Goal: Transaction & Acquisition: Purchase product/service

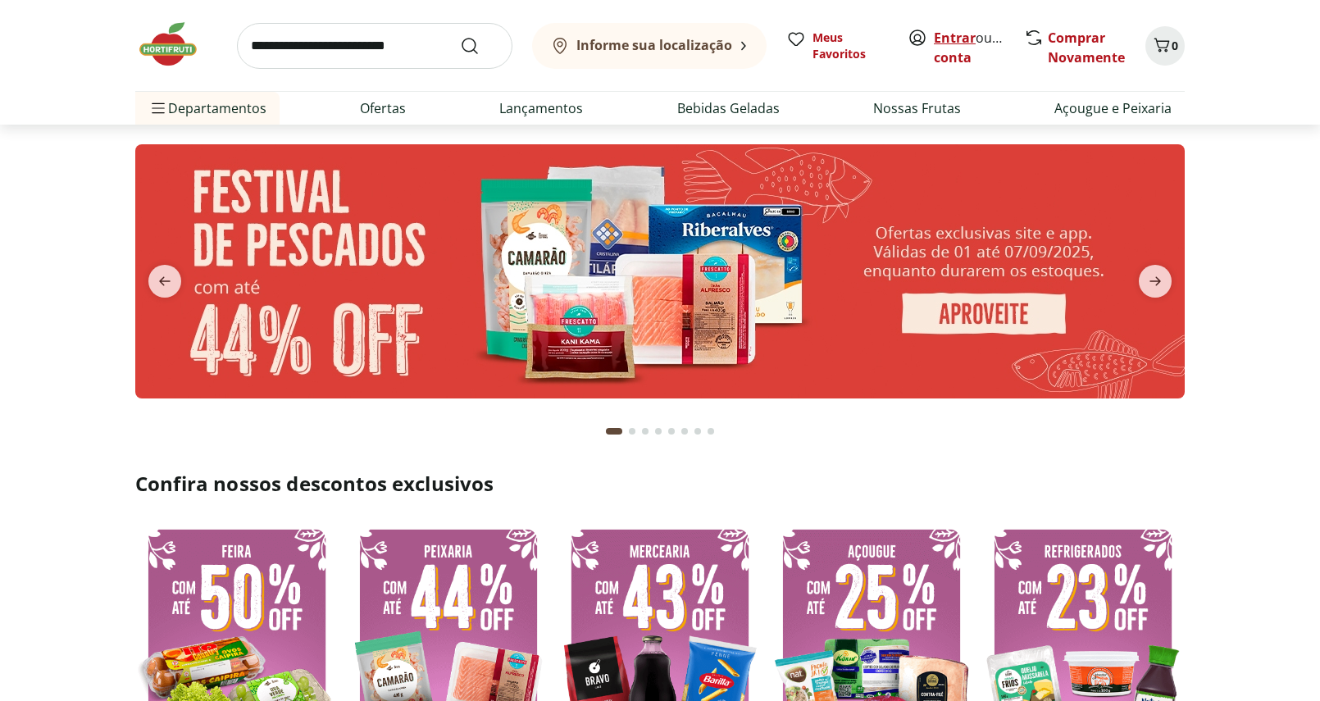
click at [954, 44] on link "Entrar" at bounding box center [955, 38] width 42 height 18
click at [963, 34] on link "Entrar" at bounding box center [955, 38] width 42 height 18
click at [963, 41] on link "Entrar" at bounding box center [955, 38] width 42 height 18
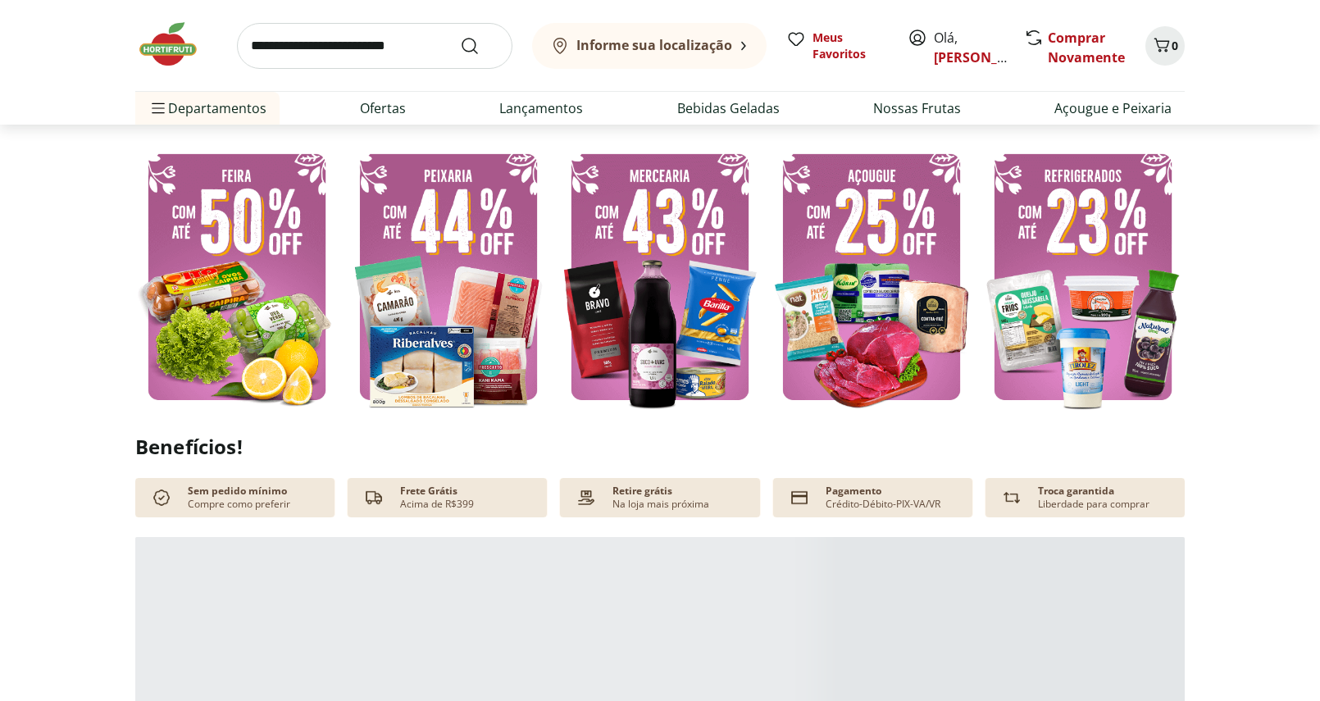
scroll to position [435, 0]
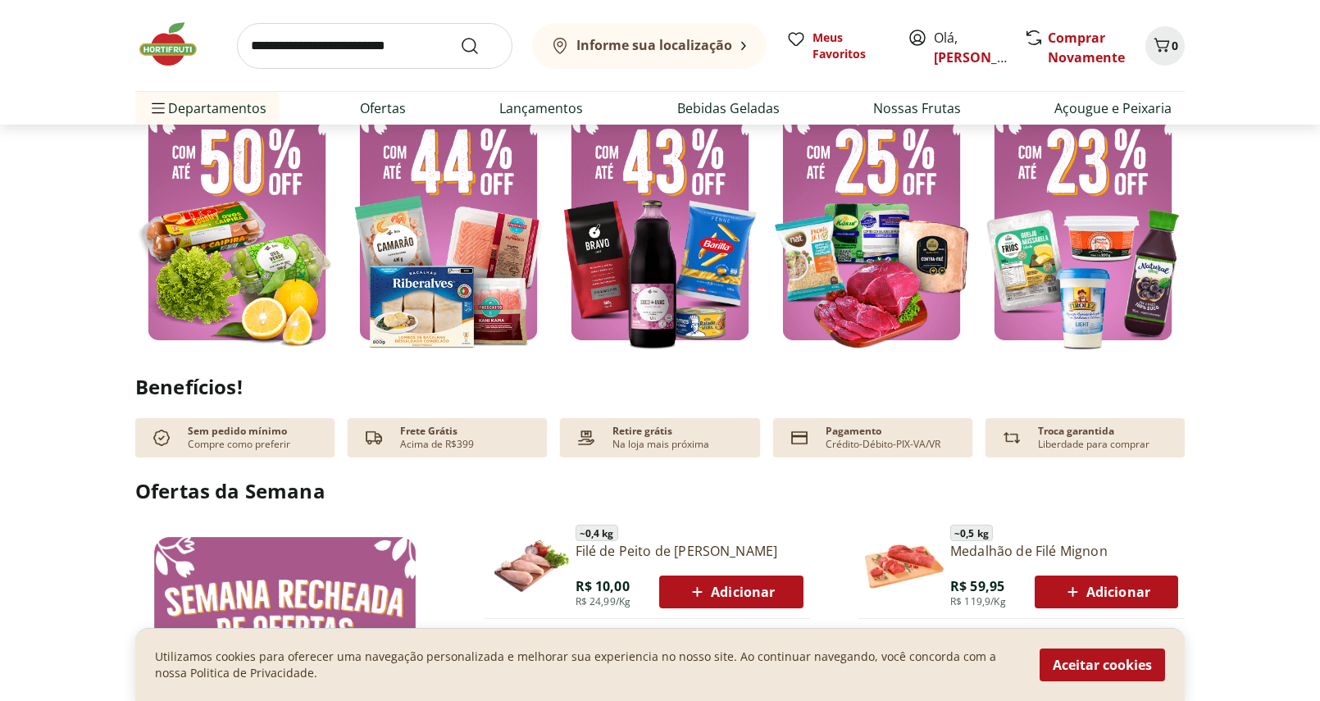
click at [259, 289] on img at bounding box center [236, 216] width 203 height 271
select select "**********"
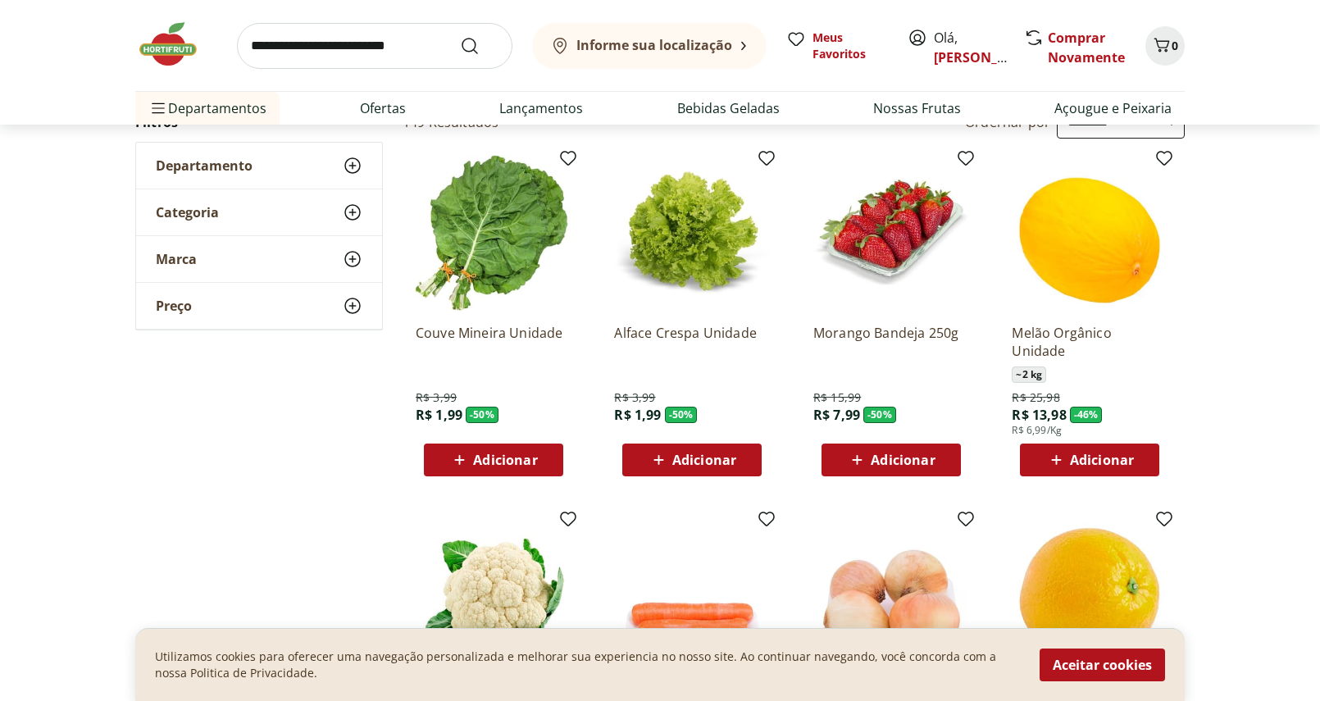
scroll to position [171, 0]
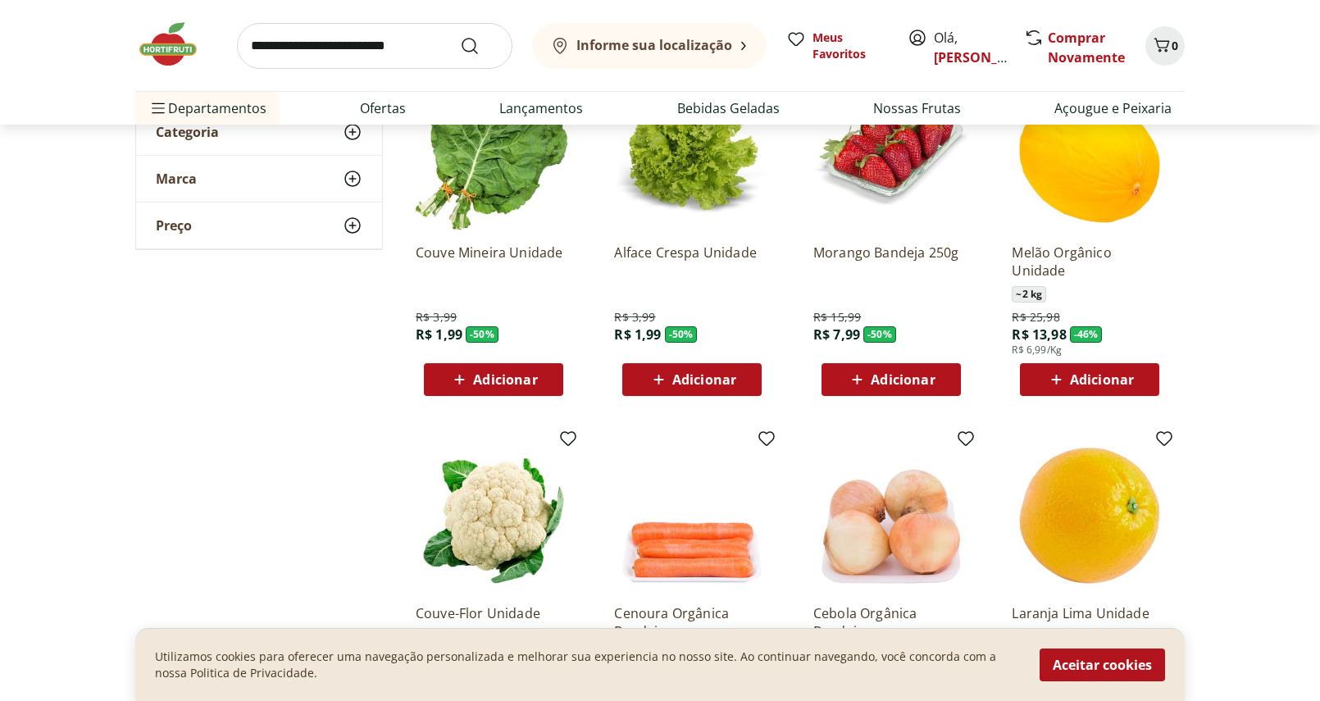
click at [480, 386] on span "Adicionar" at bounding box center [505, 379] width 64 height 13
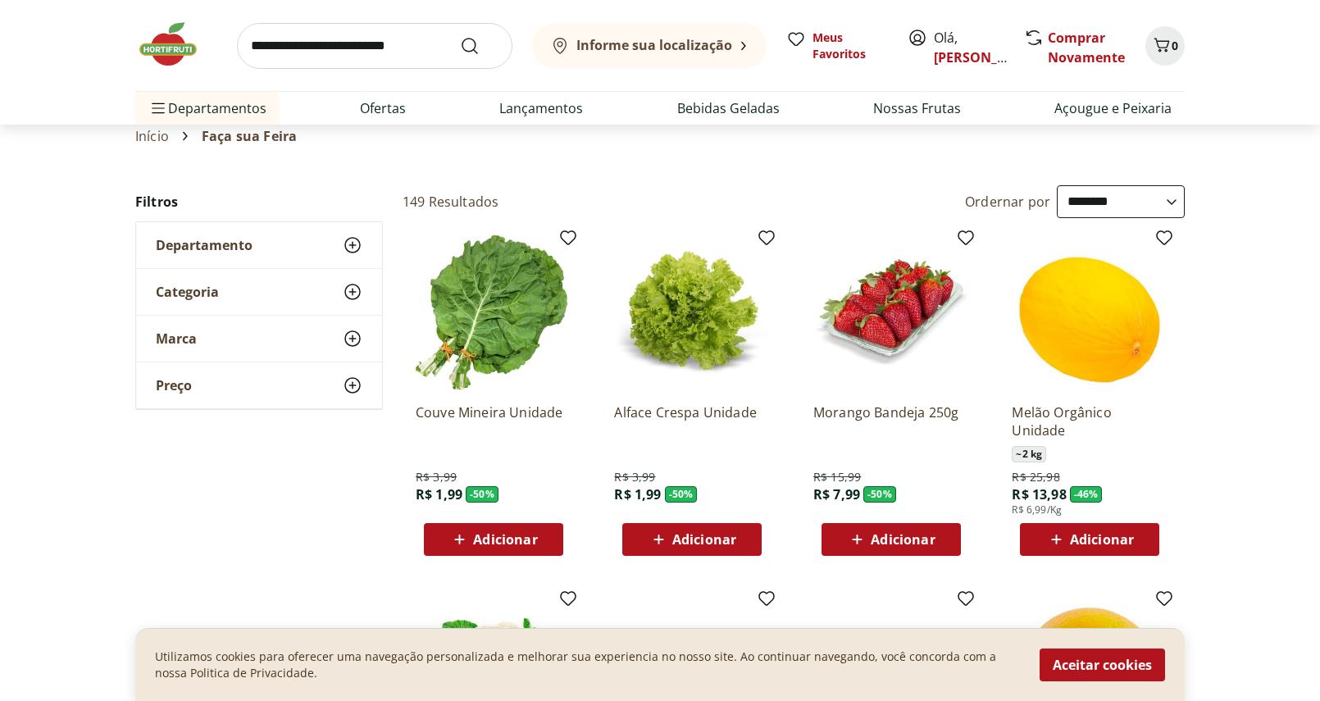
scroll to position [12, 0]
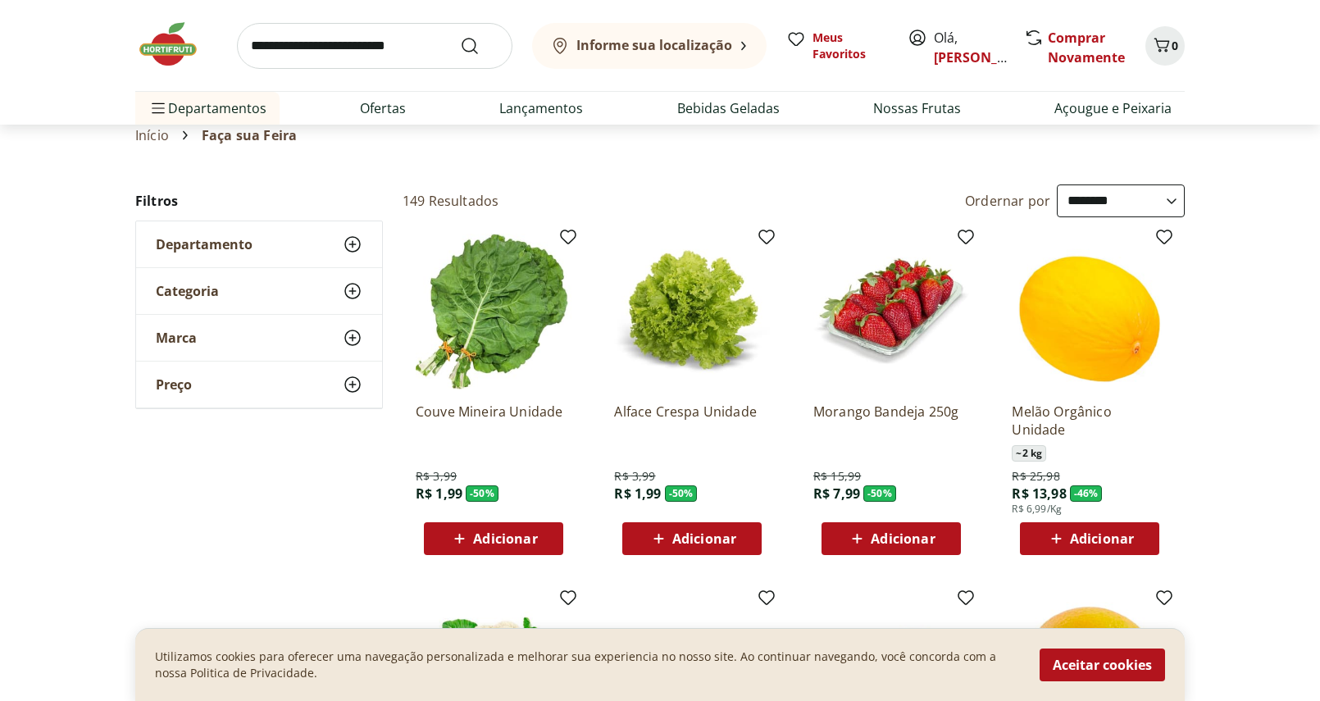
click at [474, 532] on span "Adicionar" at bounding box center [505, 538] width 64 height 13
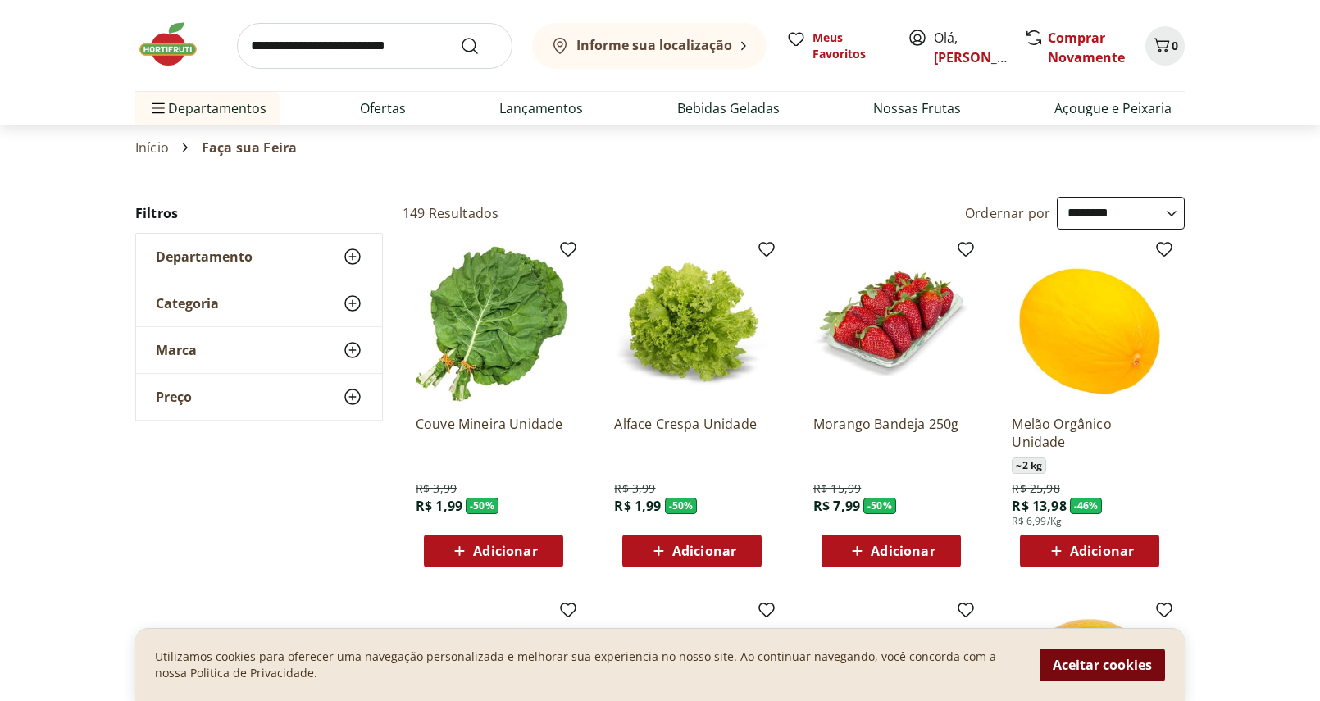
click at [1091, 664] on button "Aceitar cookies" at bounding box center [1102, 665] width 125 height 33
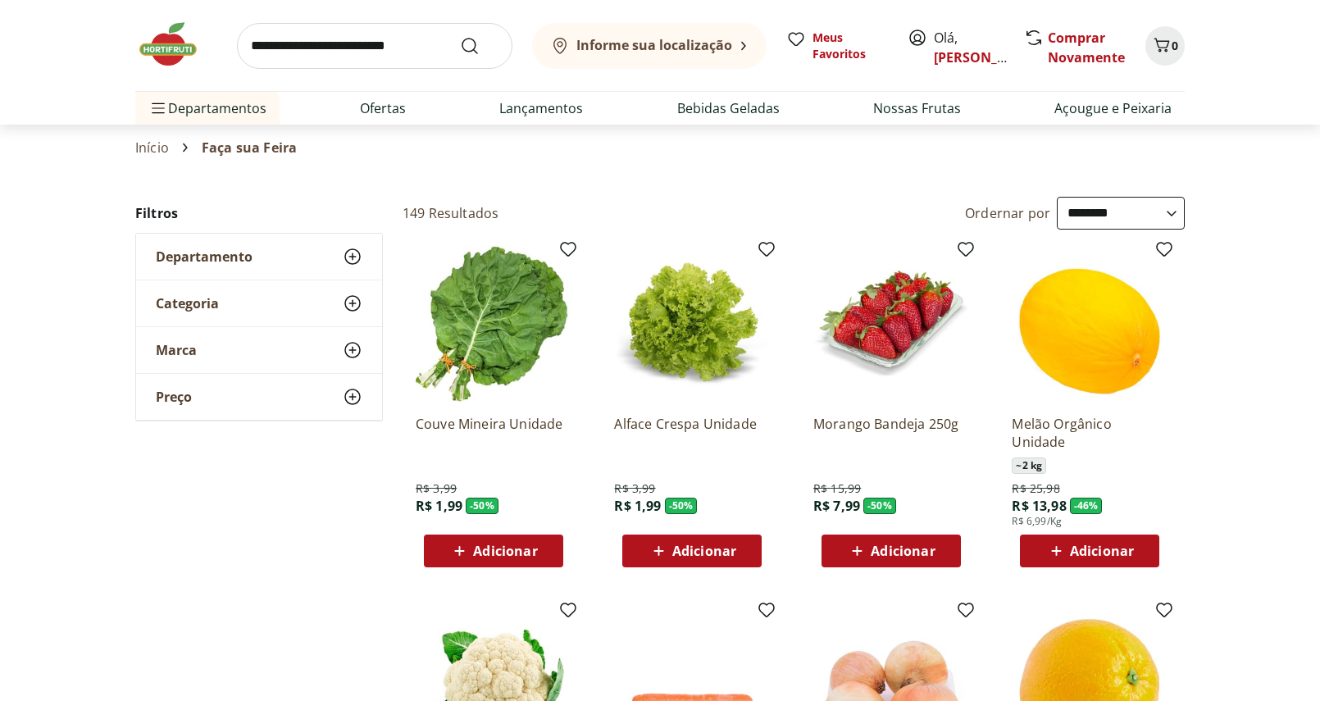
click at [495, 553] on span "Adicionar" at bounding box center [505, 550] width 64 height 13
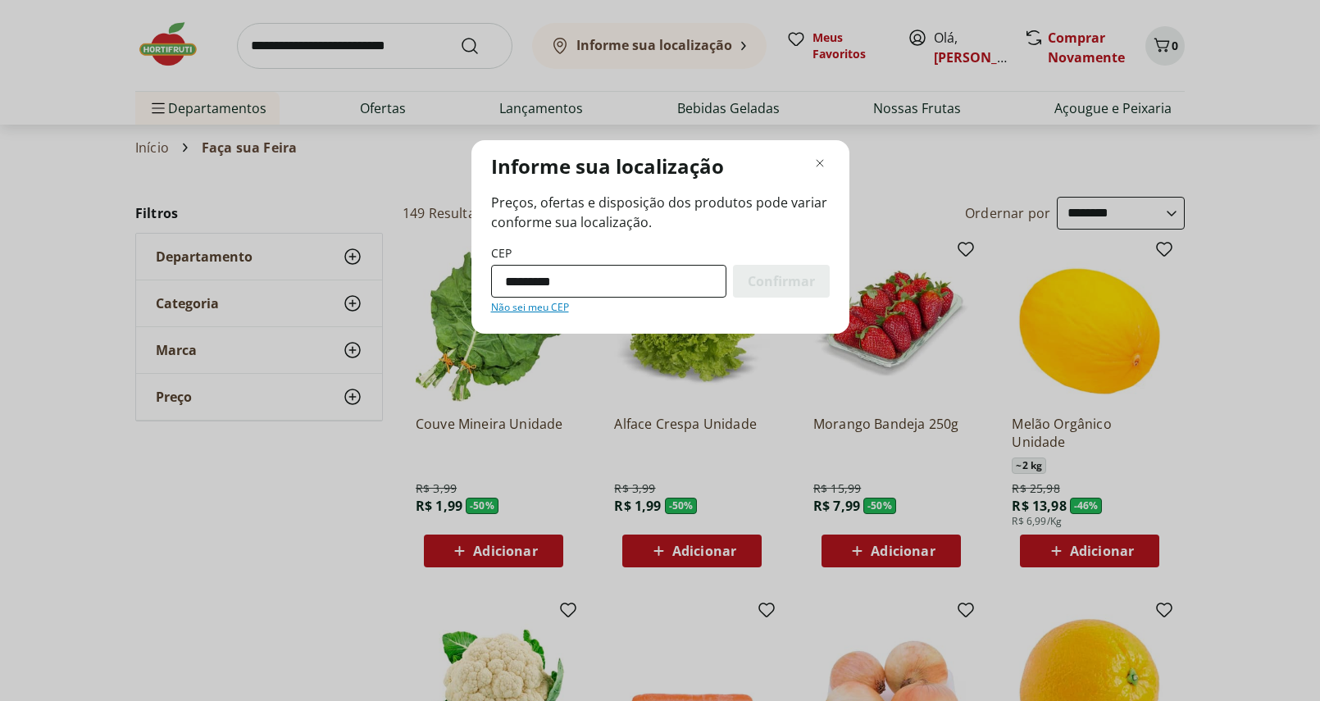
type input "*********"
click at [781, 281] on button "Confirmar" at bounding box center [781, 281] width 97 height 33
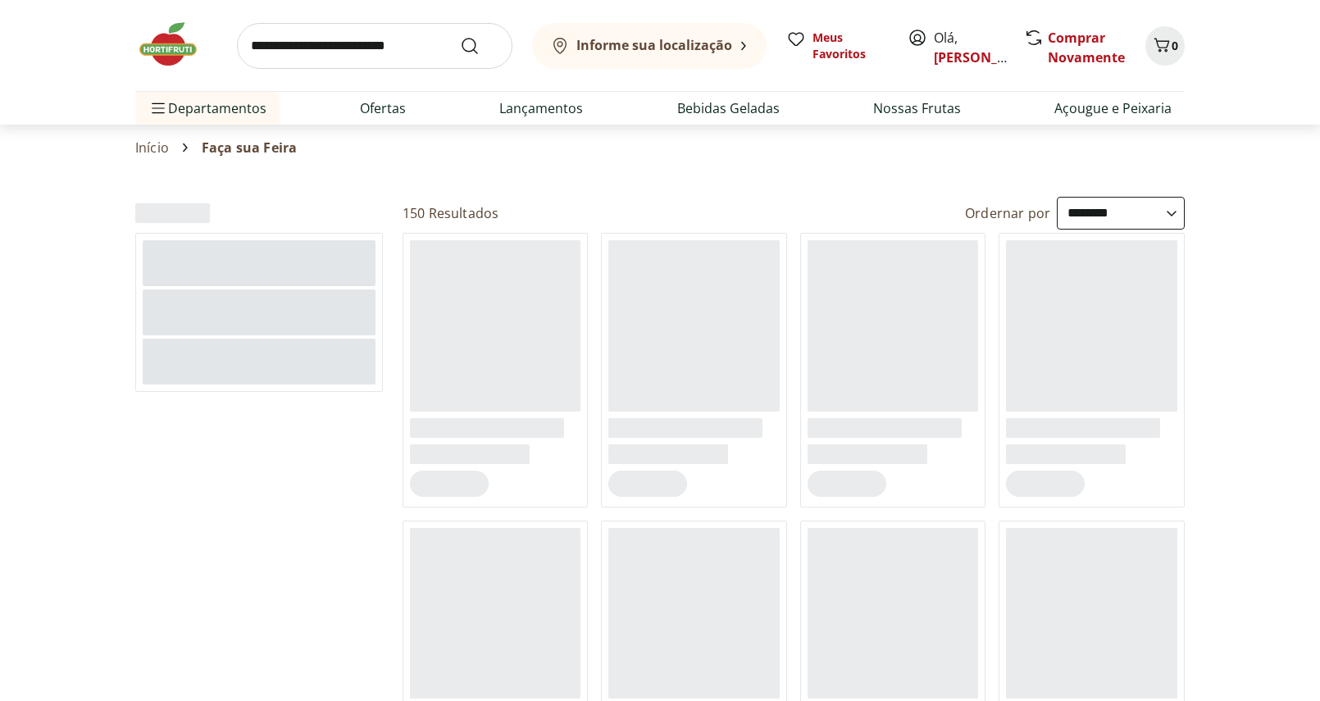
click at [810, 283] on div at bounding box center [808, 325] width 1320 height 171
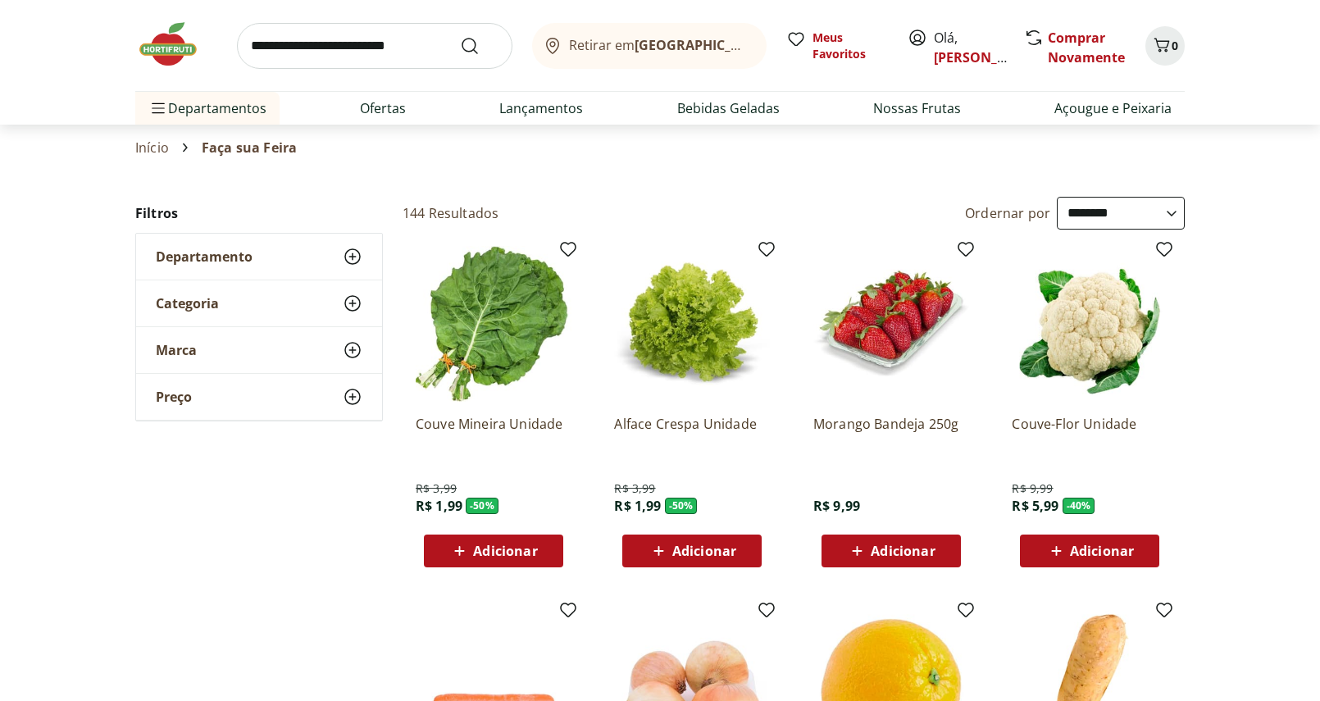
click at [717, 52] on b "Rio de Janeiro/RJ" at bounding box center [773, 45] width 276 height 18
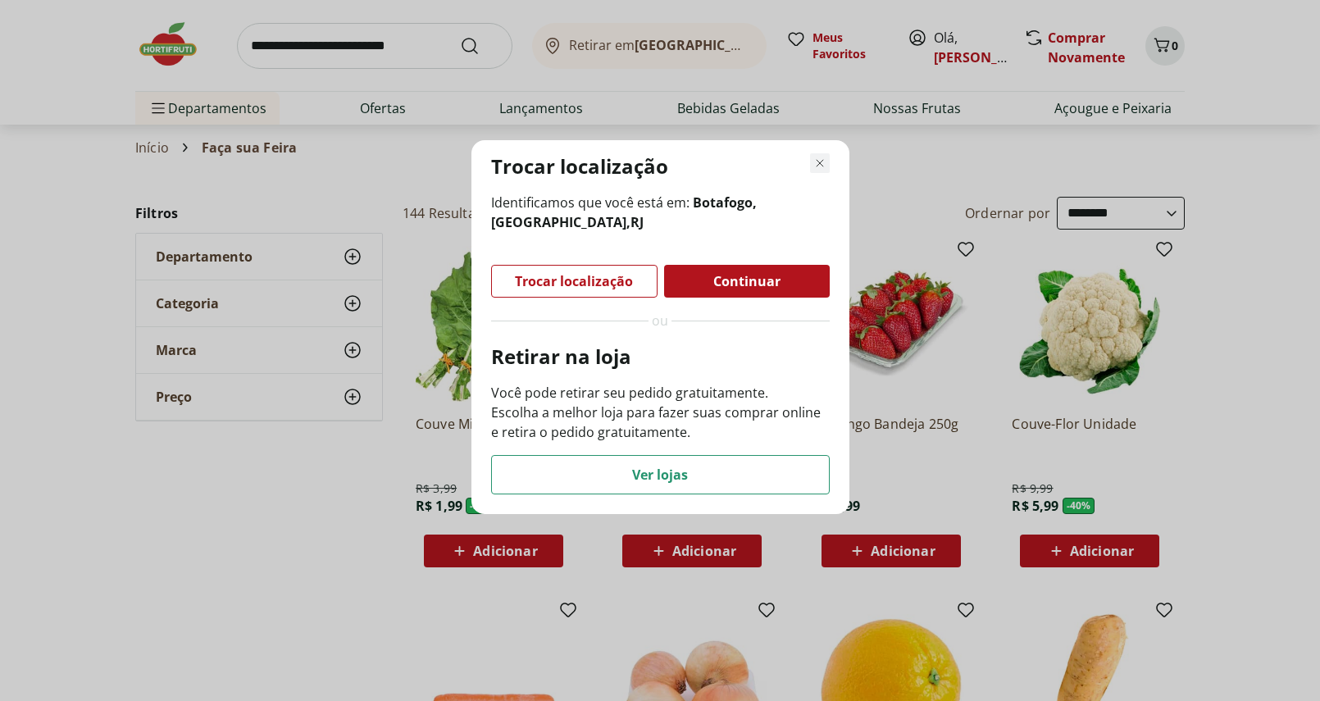
click at [819, 159] on icon "Fechar modal de regionalização" at bounding box center [820, 163] width 20 height 20
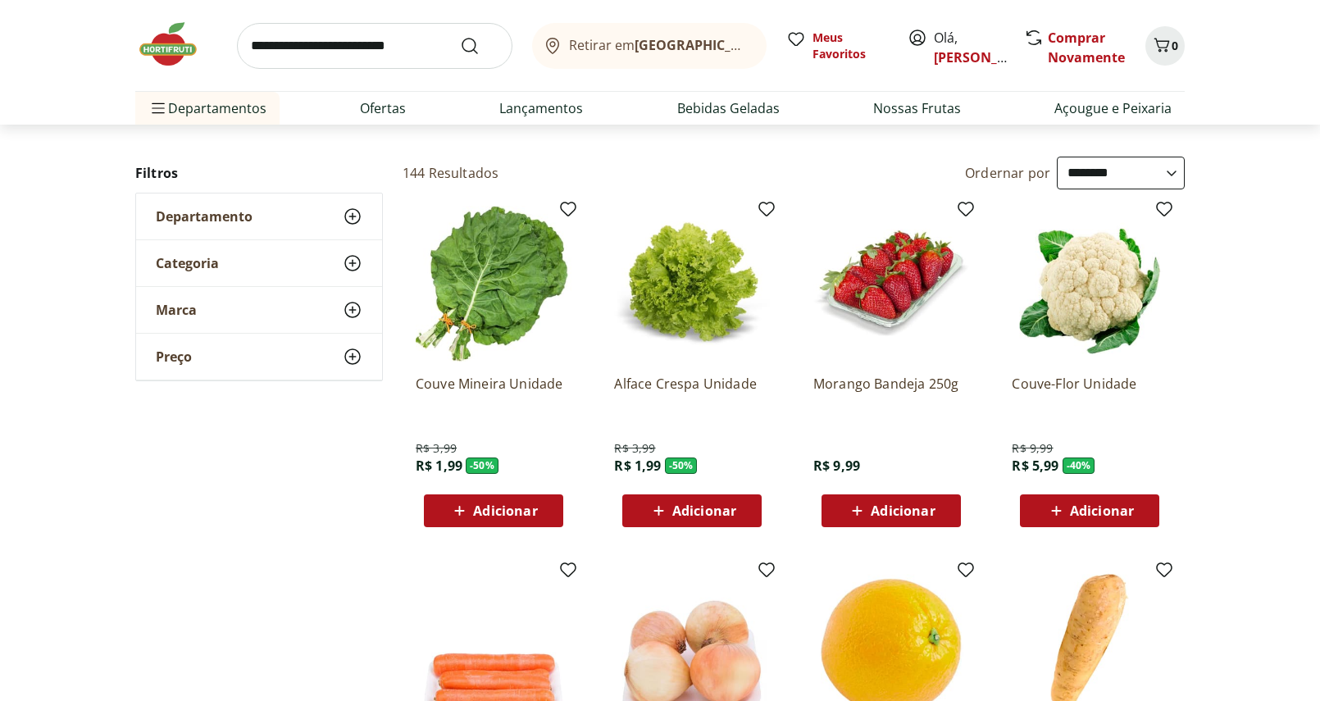
scroll to position [46, 0]
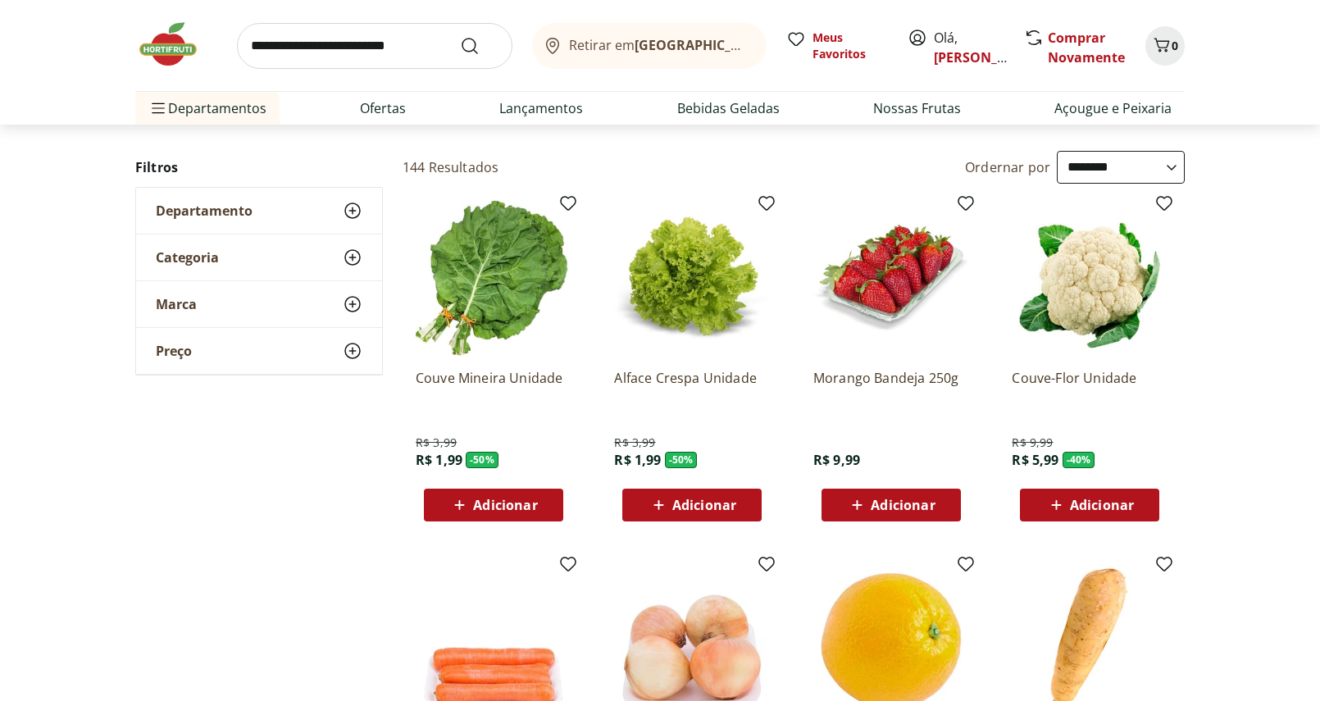
click at [491, 505] on span "Adicionar" at bounding box center [505, 505] width 64 height 13
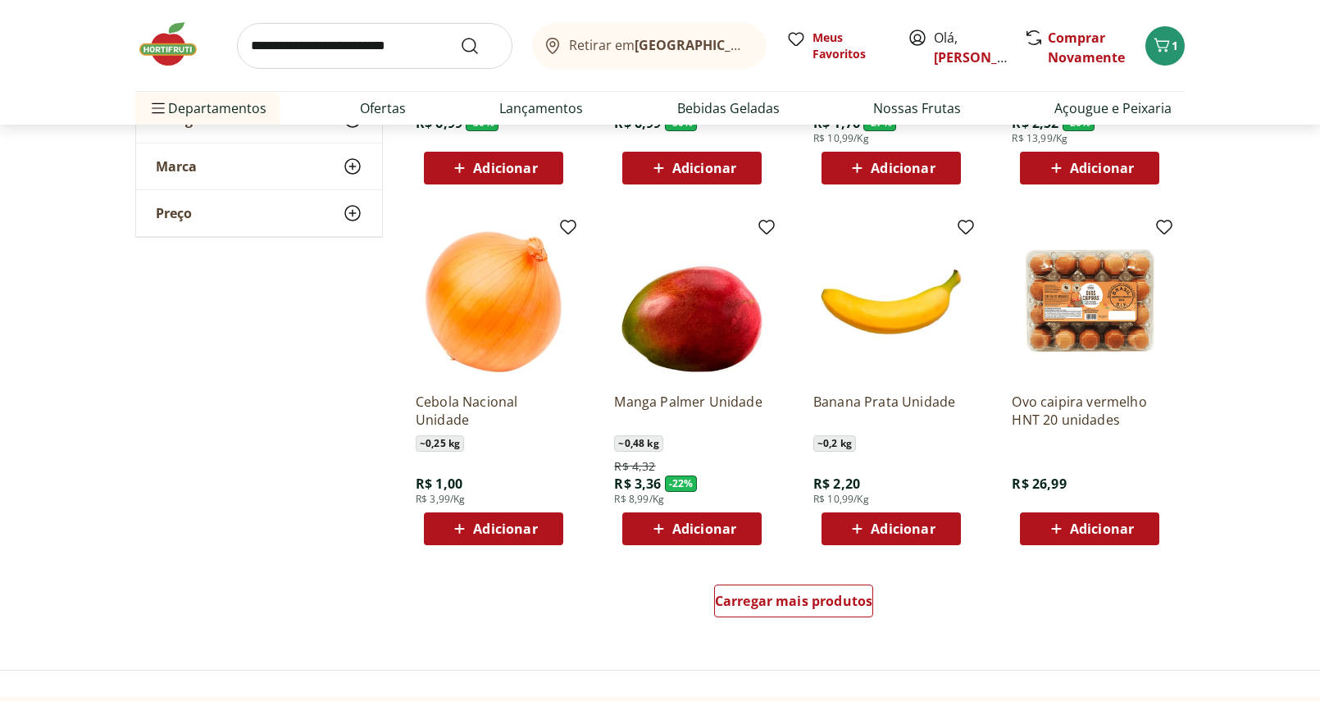
scroll to position [767, 0]
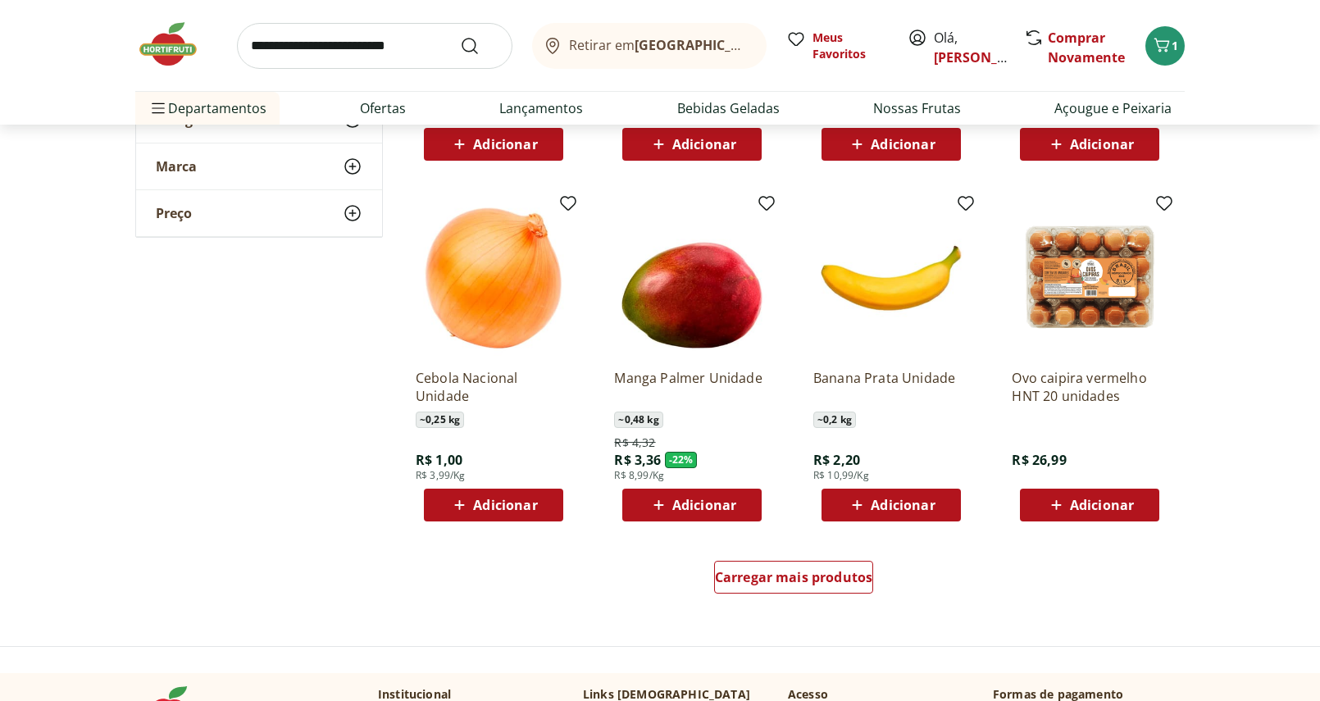
click at [858, 500] on icon at bounding box center [857, 505] width 20 height 20
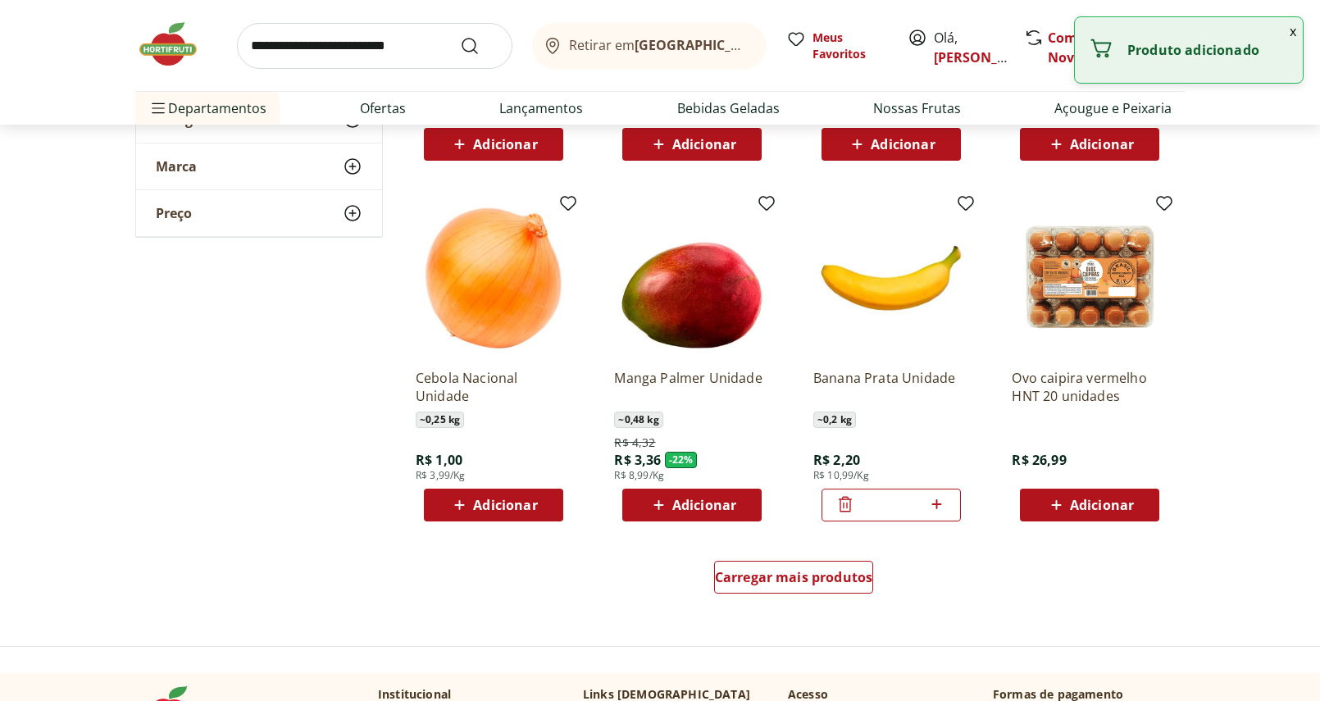
click at [945, 508] on icon at bounding box center [937, 504] width 20 height 20
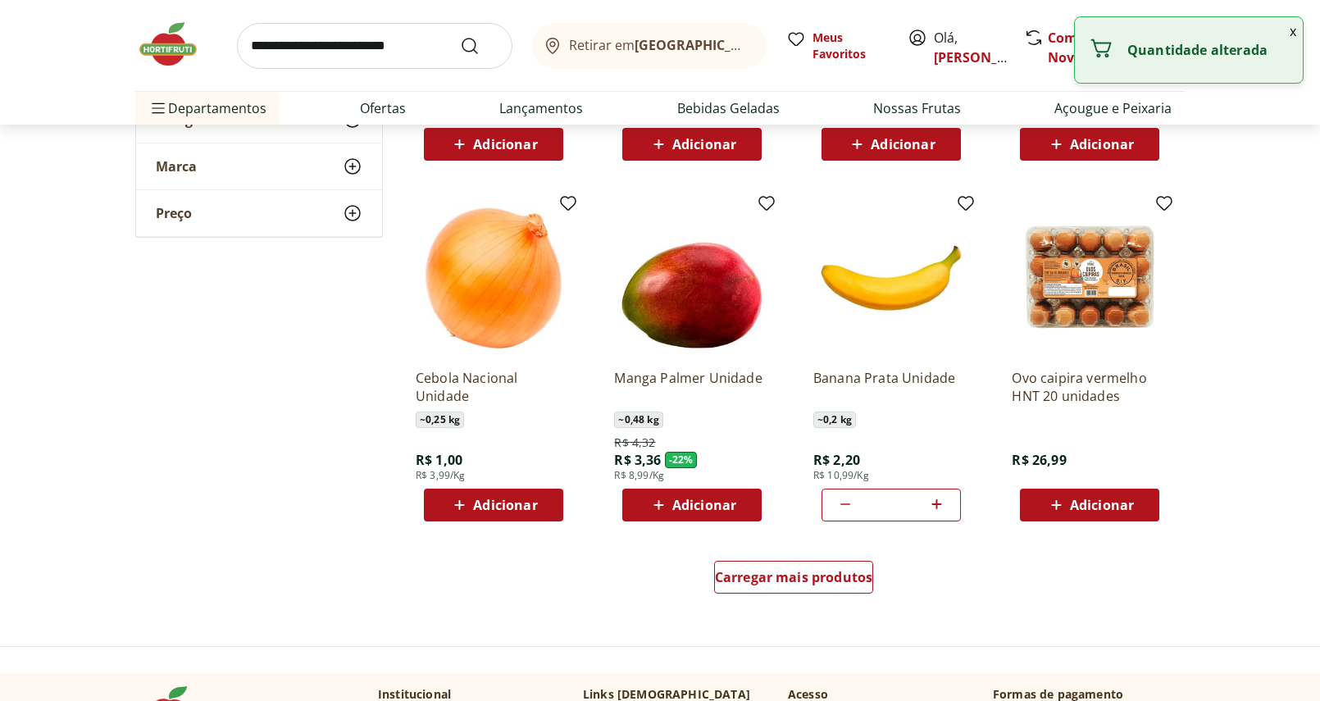
type input "*"
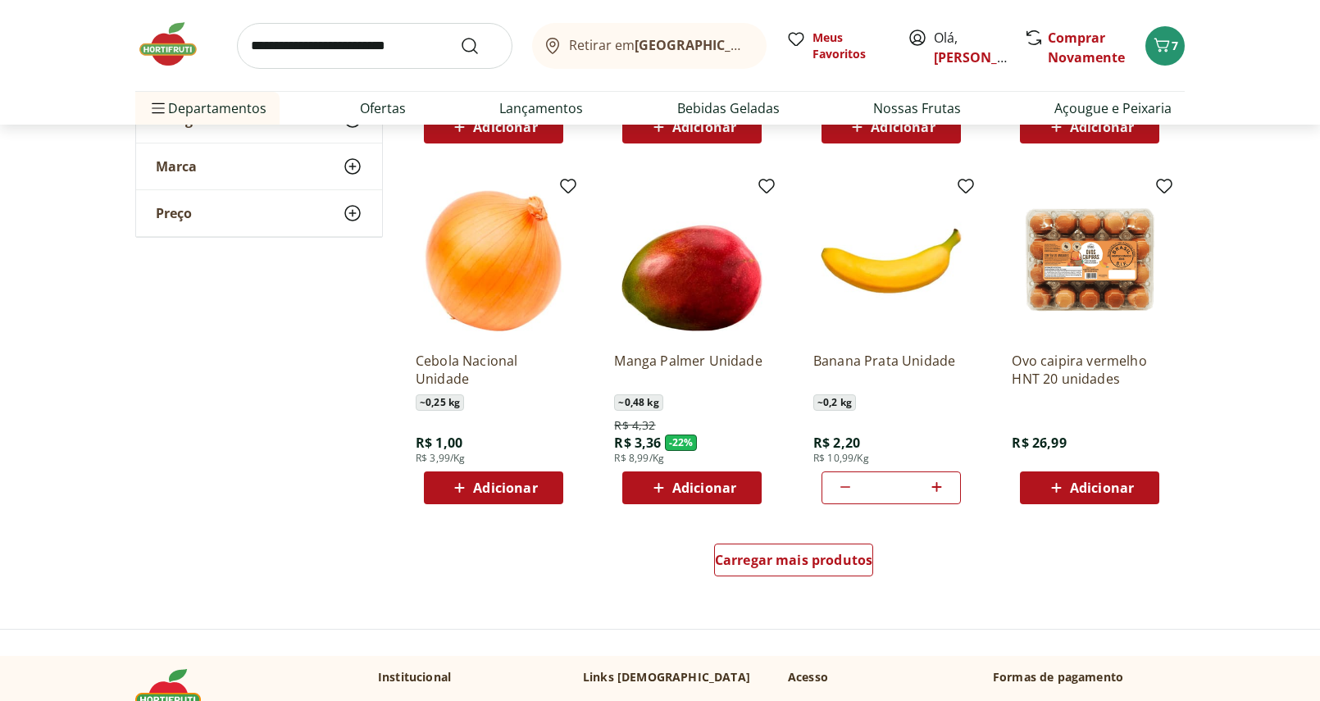
scroll to position [763, 0]
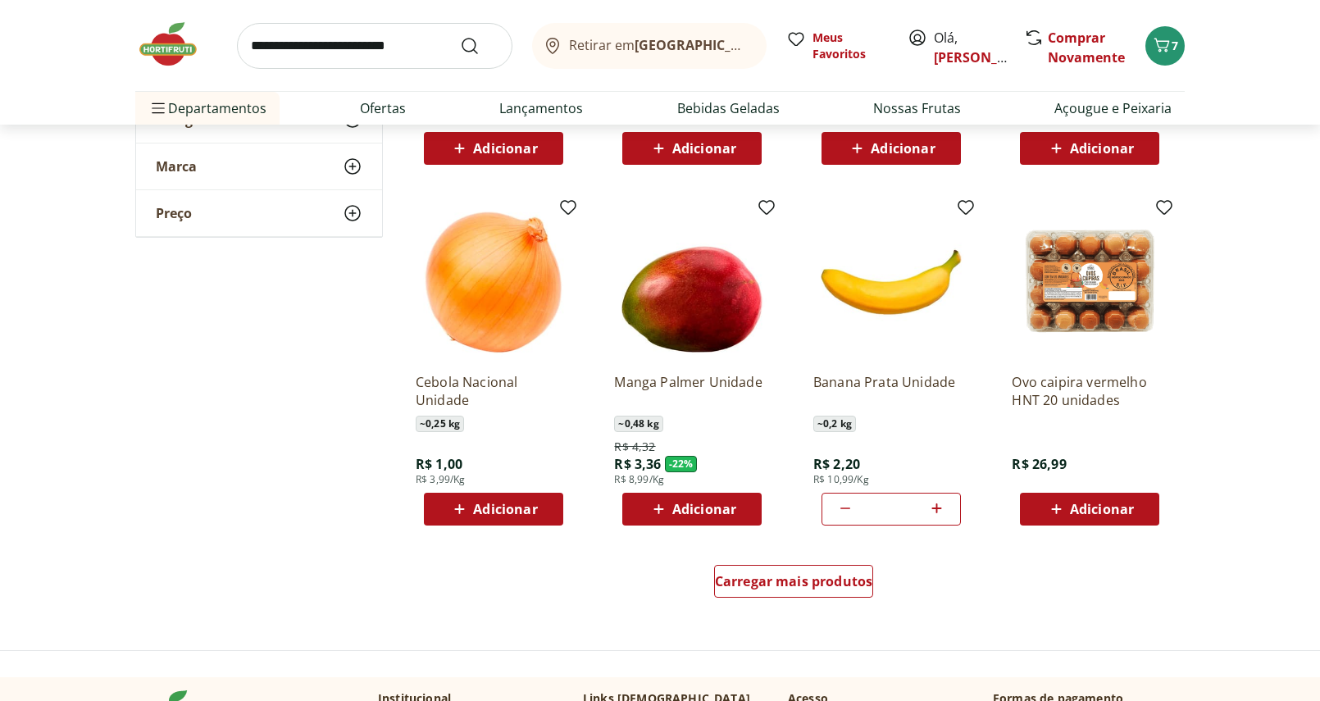
click at [707, 516] on span "Adicionar" at bounding box center [704, 509] width 64 height 13
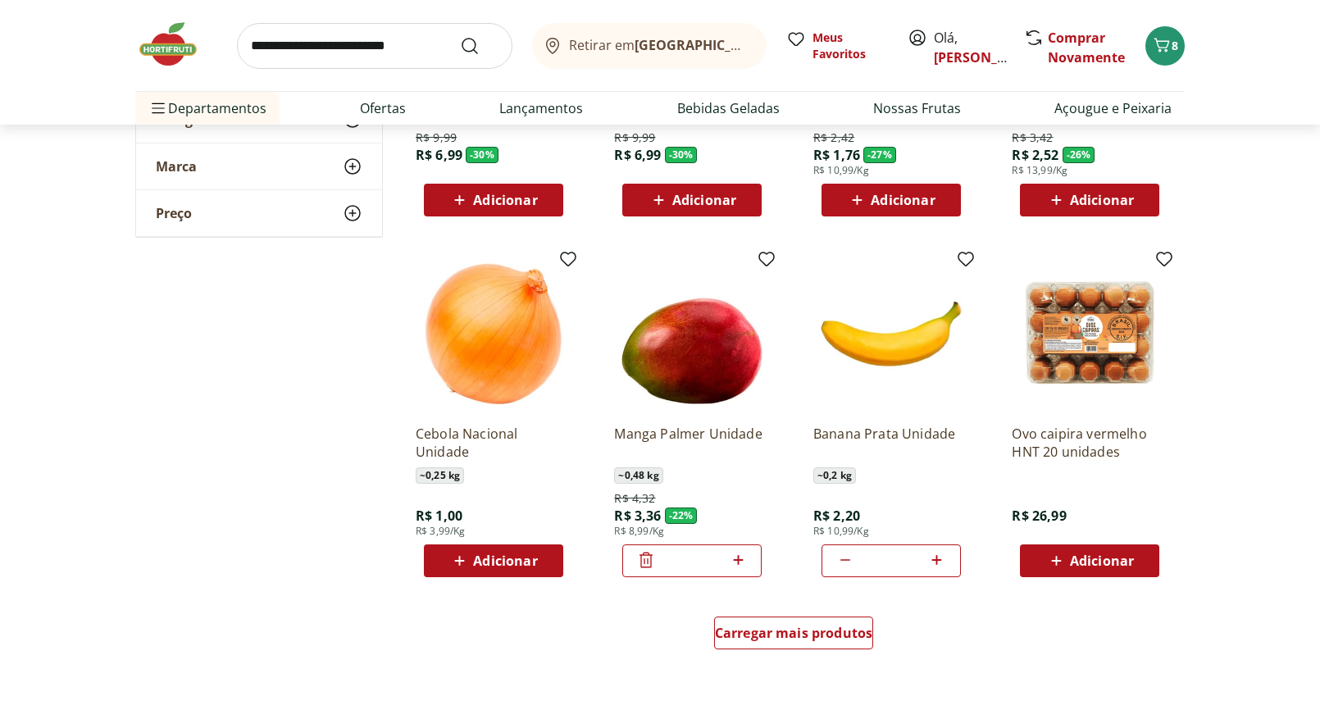
scroll to position [713, 0]
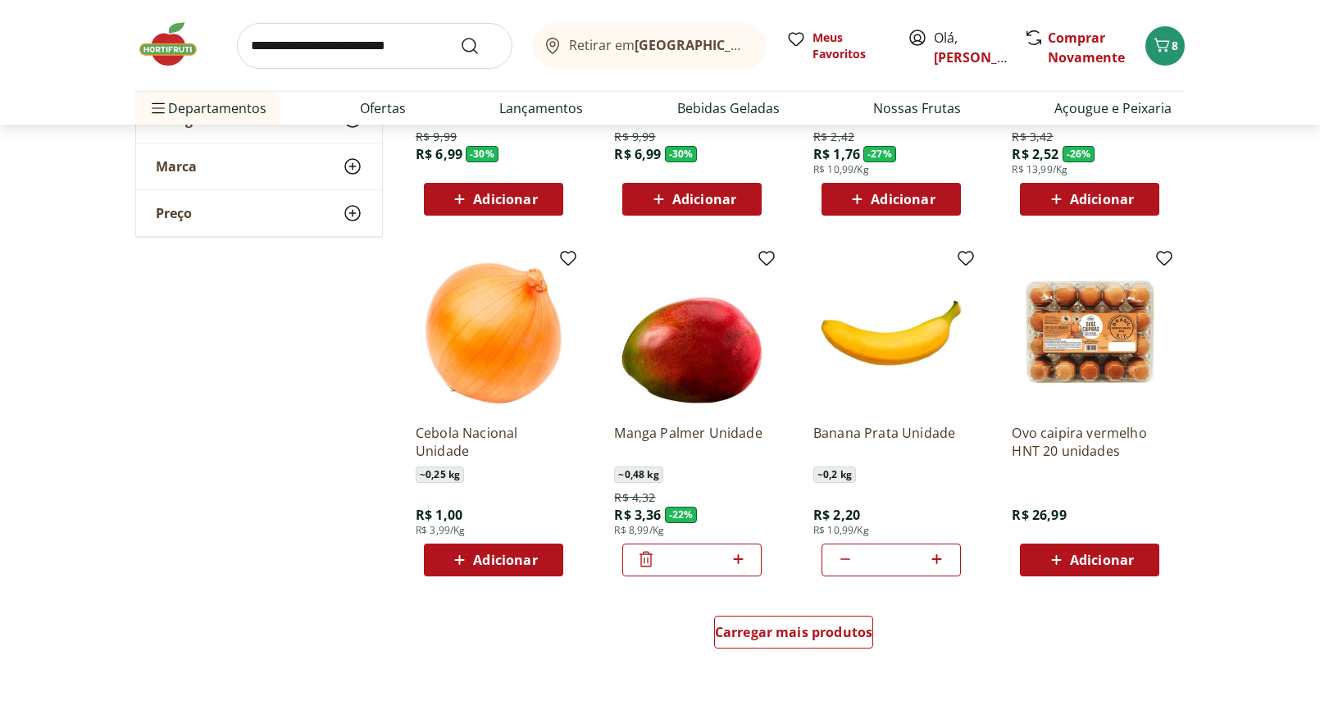
click at [512, 572] on div "Adicionar" at bounding box center [493, 560] width 113 height 30
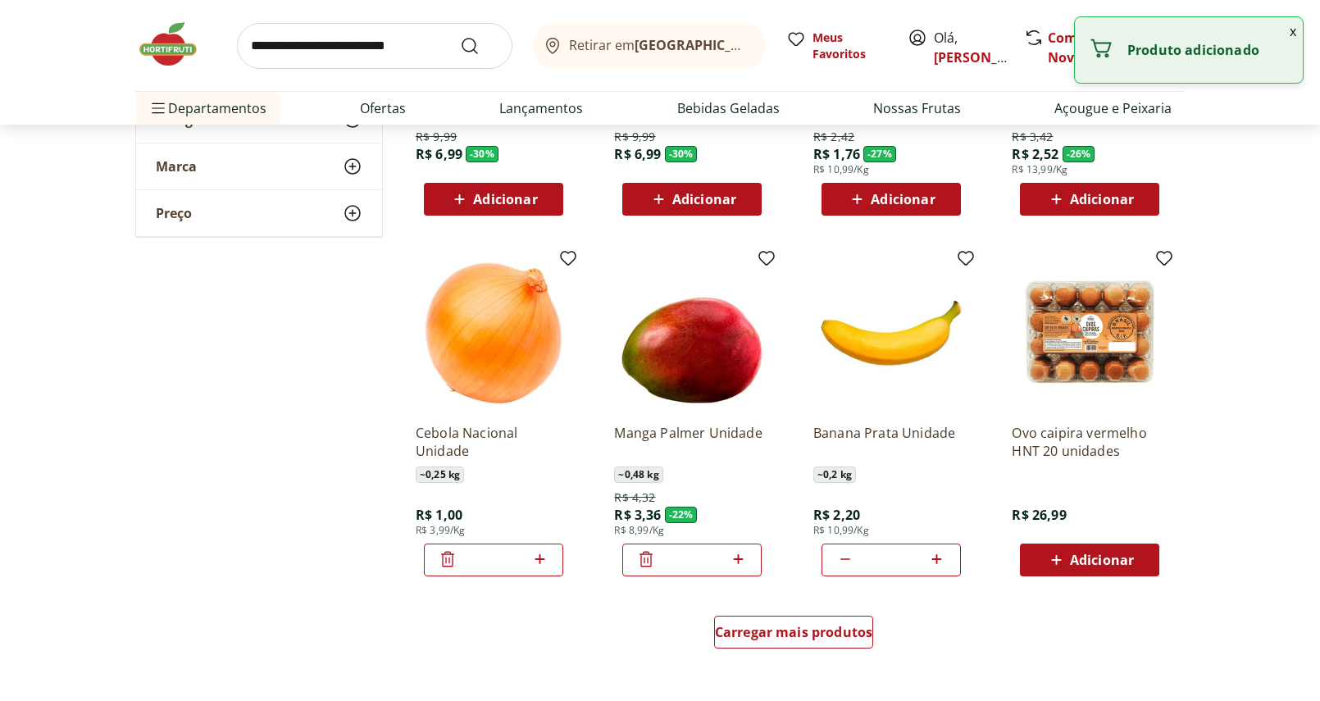
click at [536, 562] on icon at bounding box center [540, 559] width 20 height 20
type input "*"
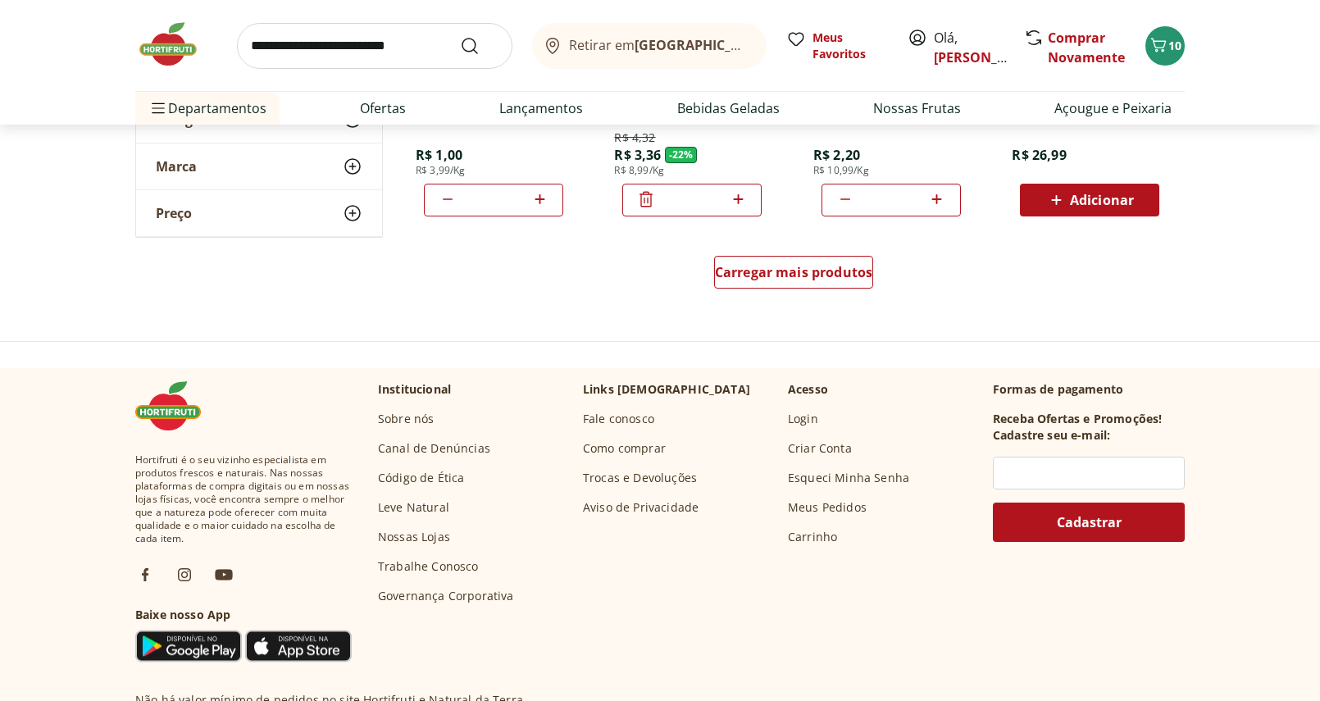
scroll to position [1158, 0]
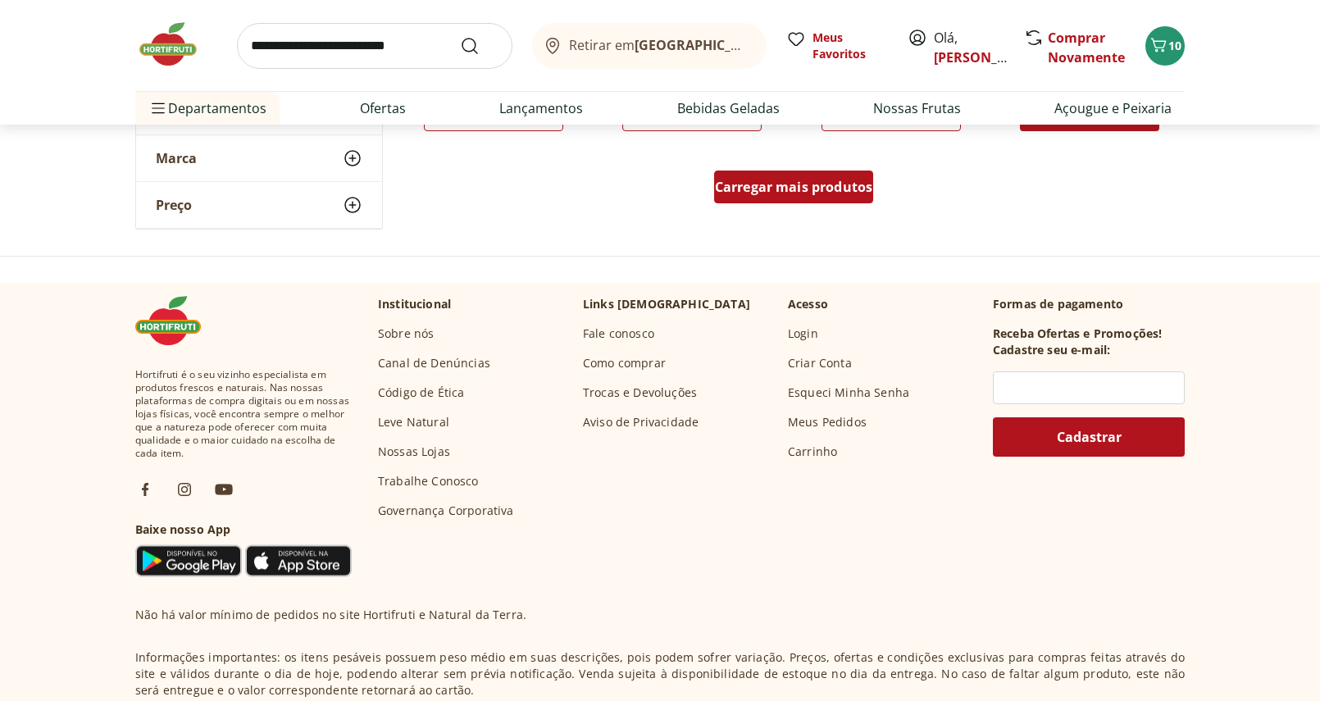
click at [781, 176] on div "Carregar mais produtos" at bounding box center [794, 187] width 160 height 33
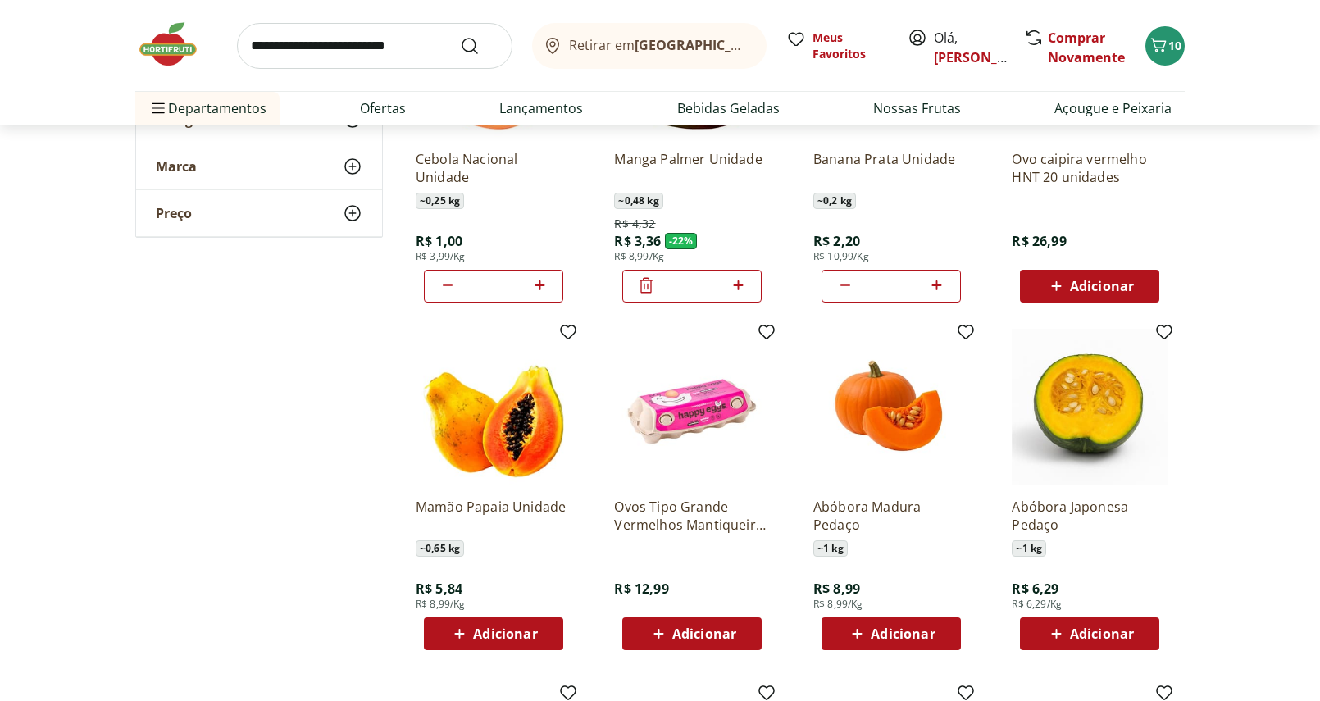
scroll to position [1012, 0]
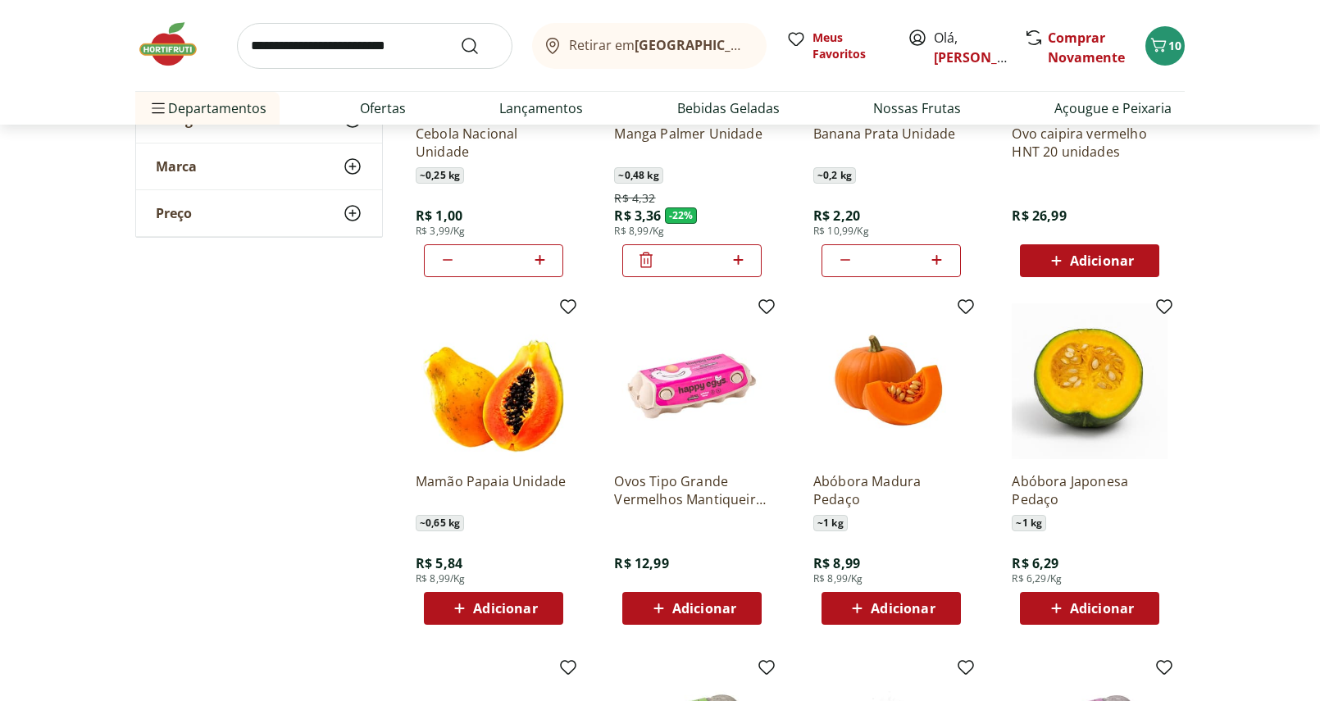
click at [531, 620] on div "Adicionar" at bounding box center [493, 609] width 113 height 30
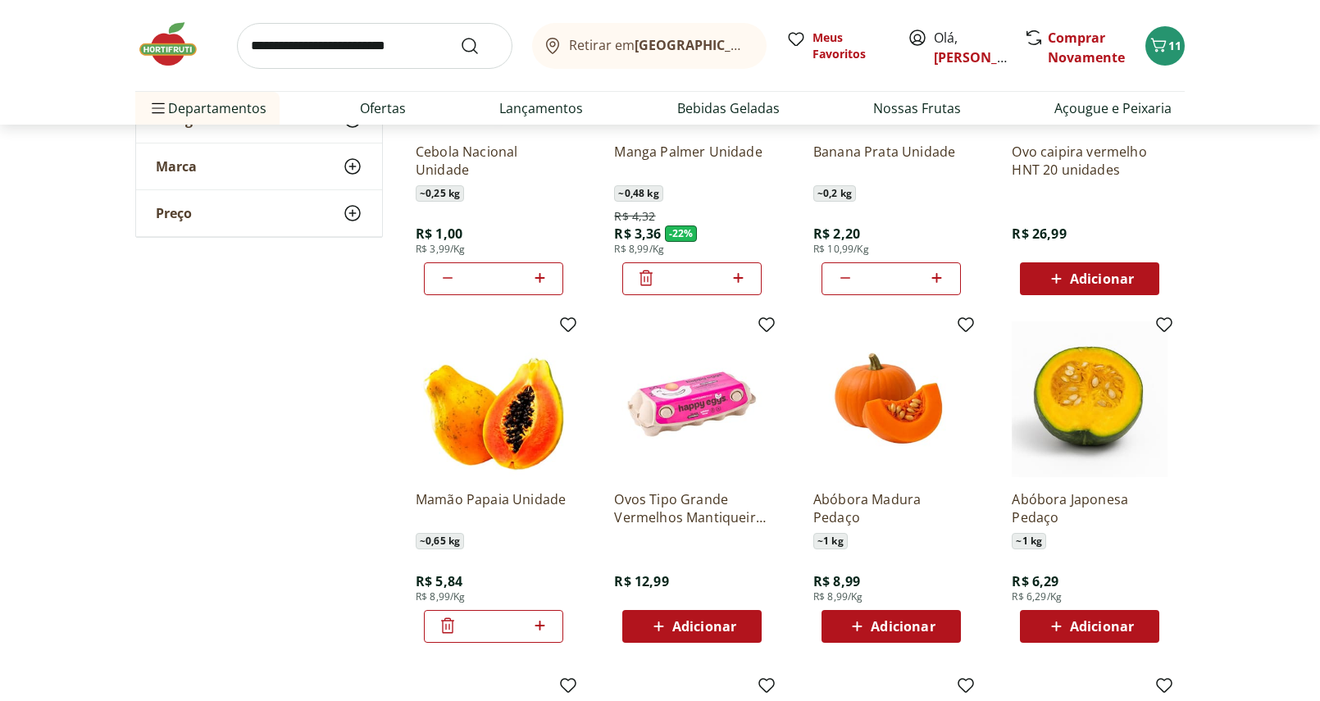
scroll to position [1017, 0]
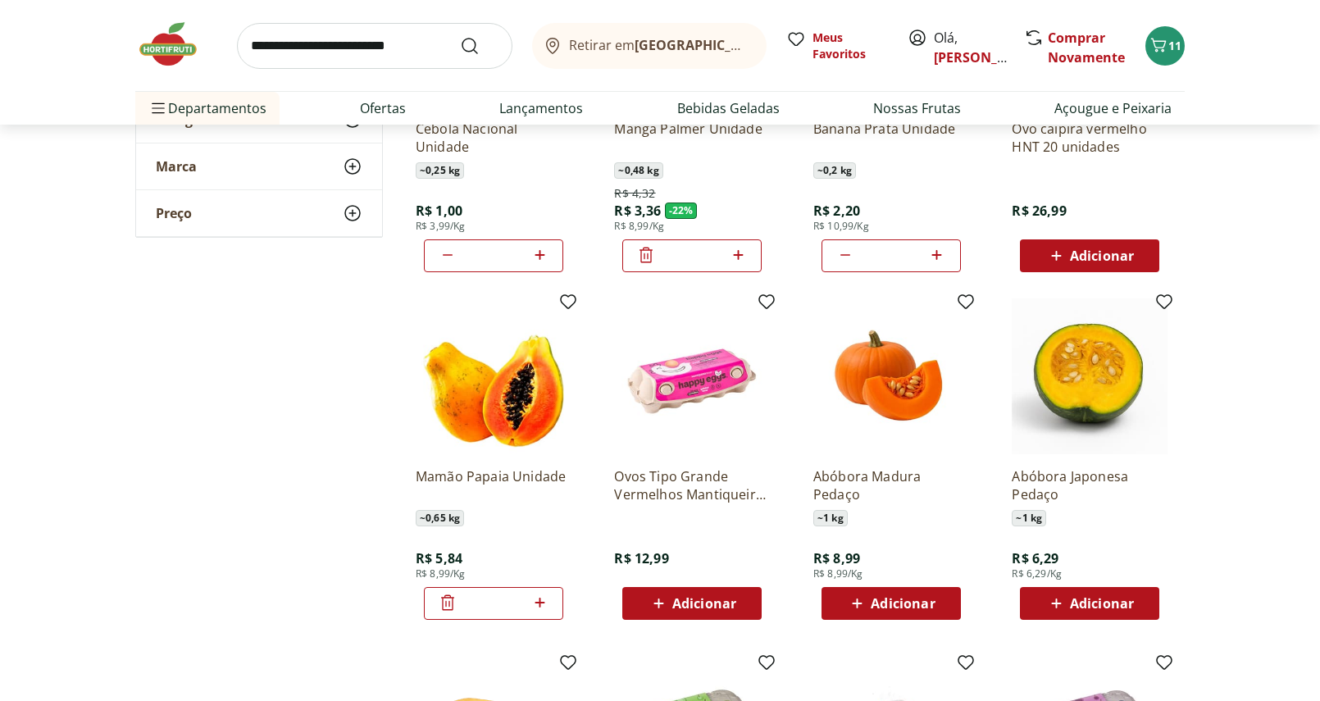
click at [682, 475] on p "Ovos Tipo Grande Vermelhos Mantiqueira Happy Eggs 10 Unidades" at bounding box center [692, 485] width 156 height 36
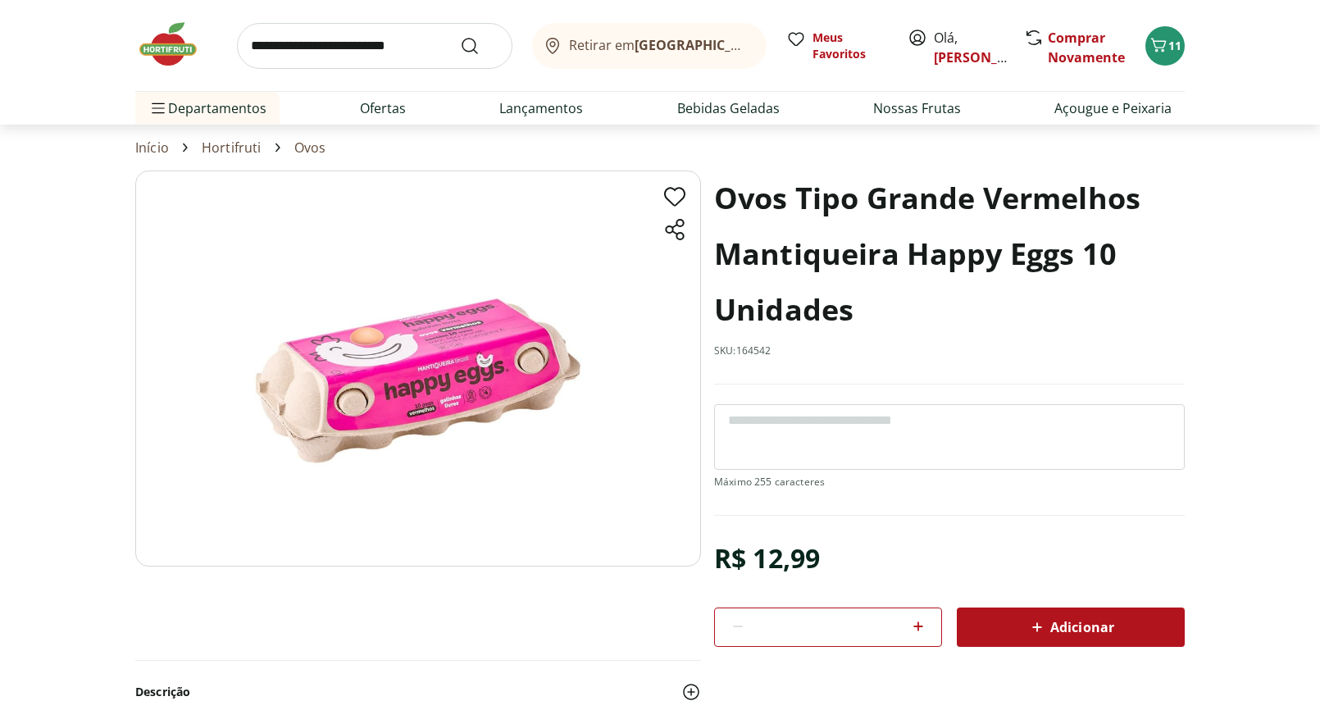
select select "**********"
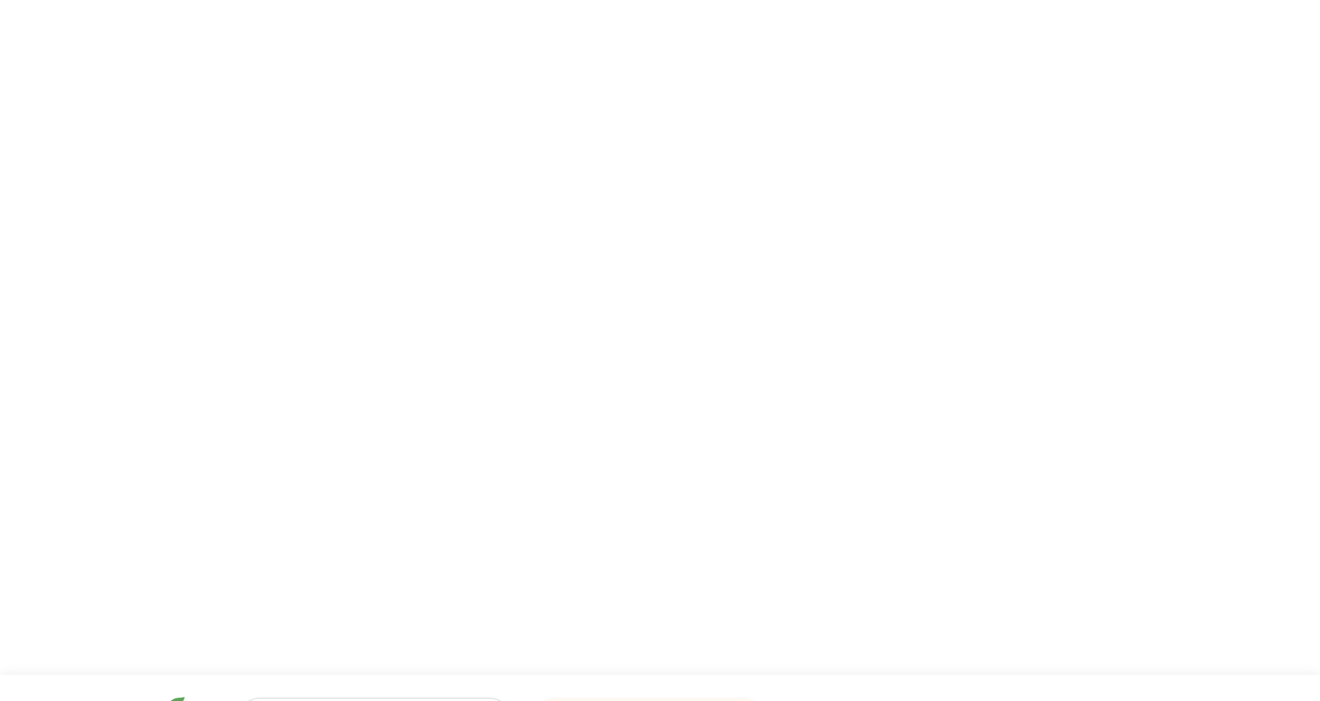
type input "*"
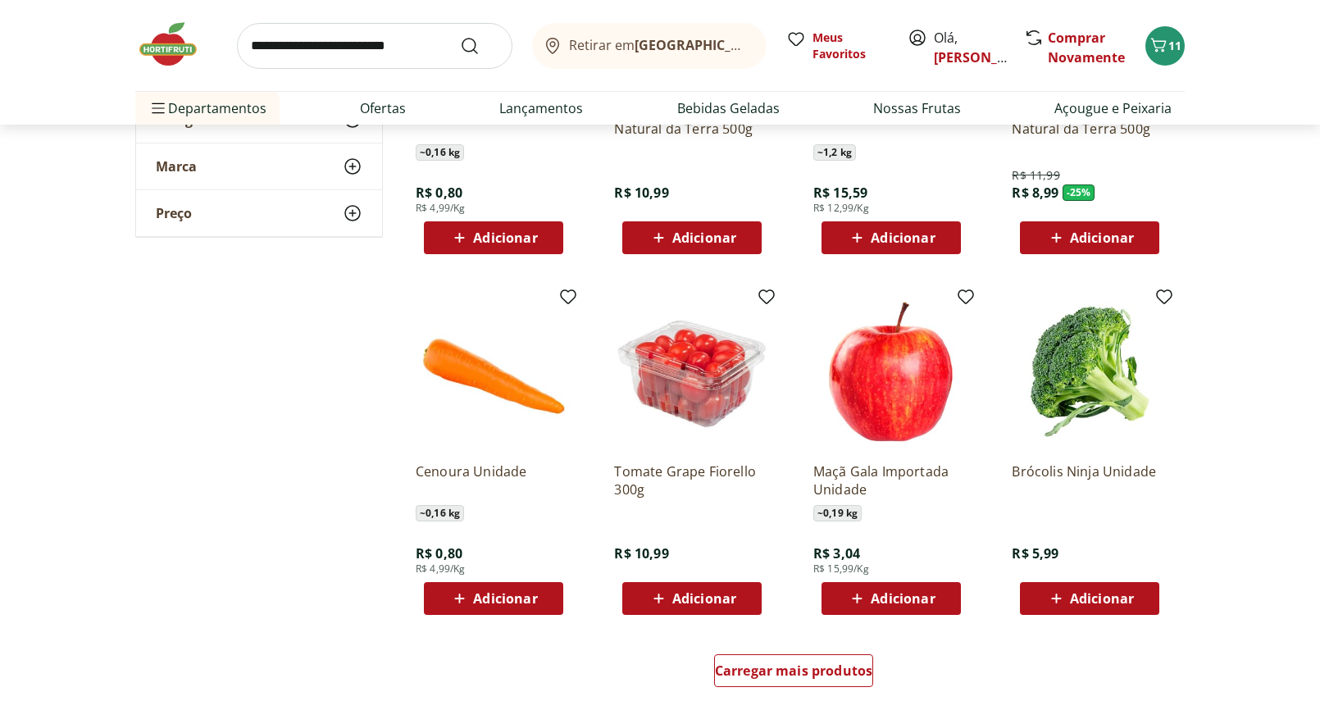
scroll to position [1774, 0]
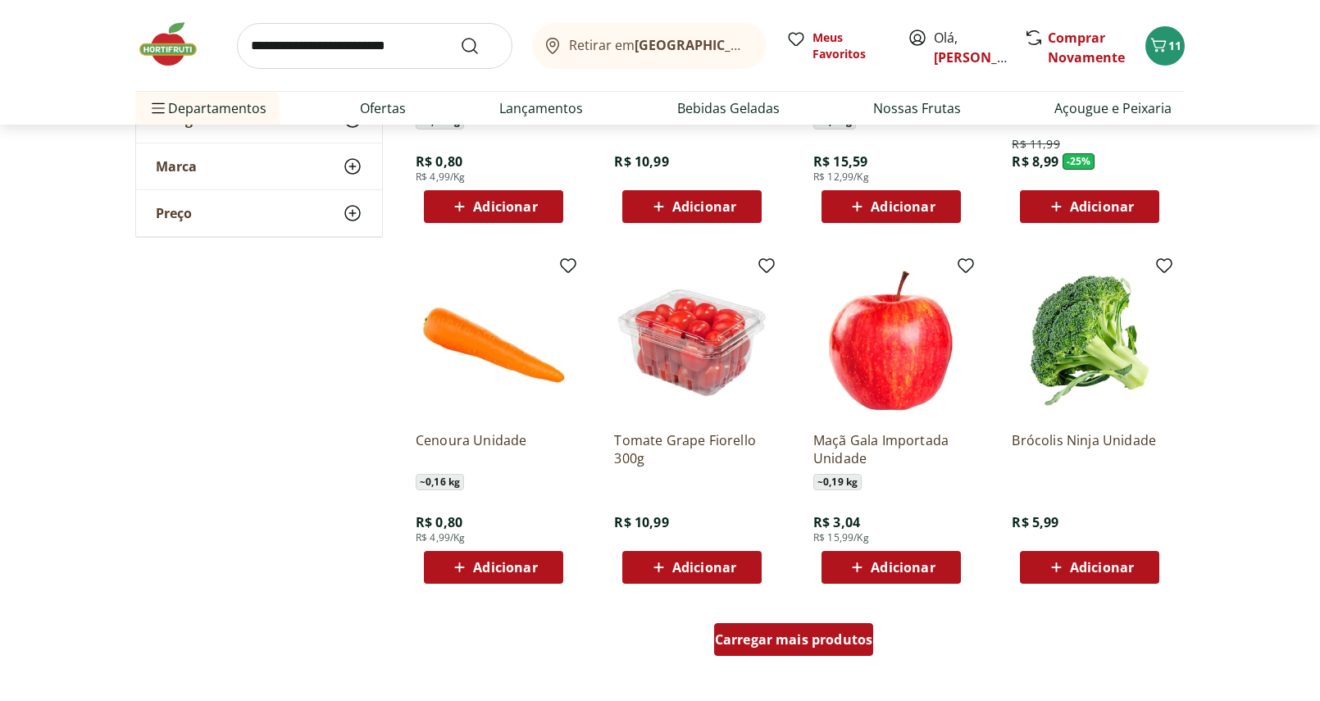
click at [849, 624] on div "Carregar mais produtos" at bounding box center [794, 639] width 160 height 33
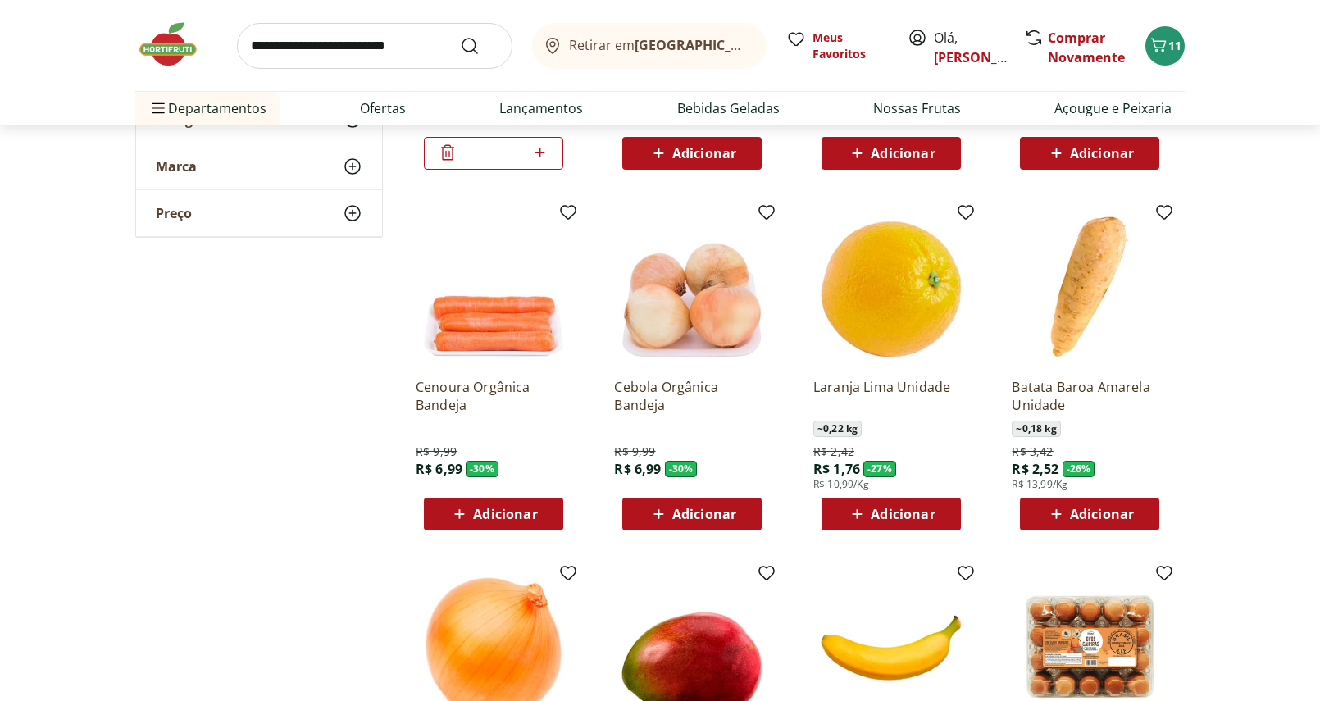
scroll to position [395, 0]
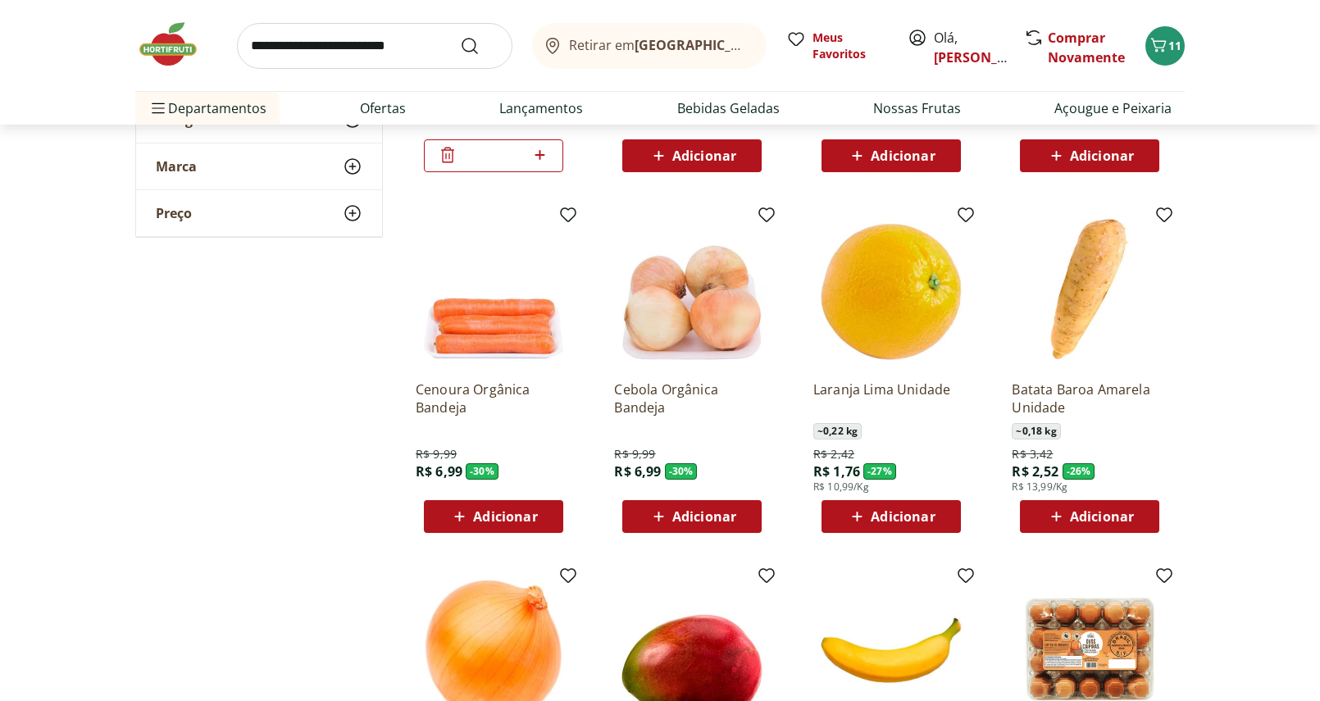
click at [868, 517] on span "Adicionar" at bounding box center [891, 517] width 88 height 20
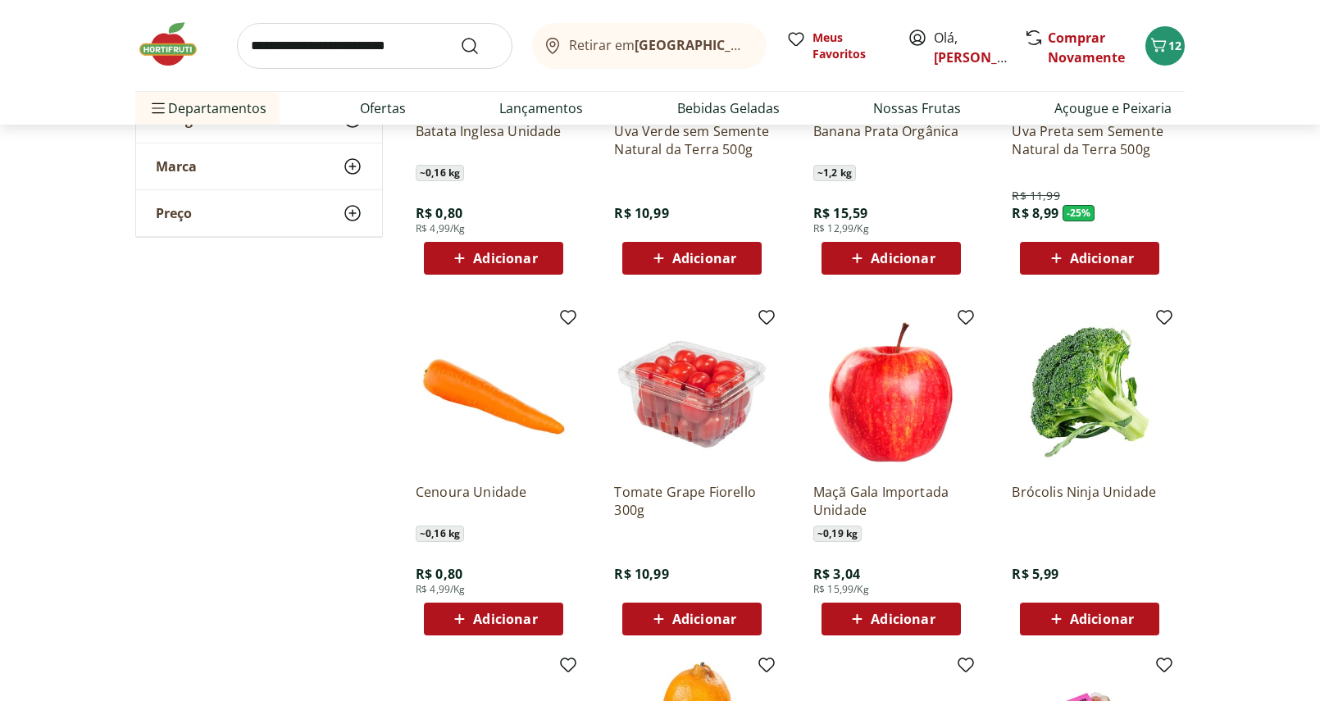
scroll to position [1751, 0]
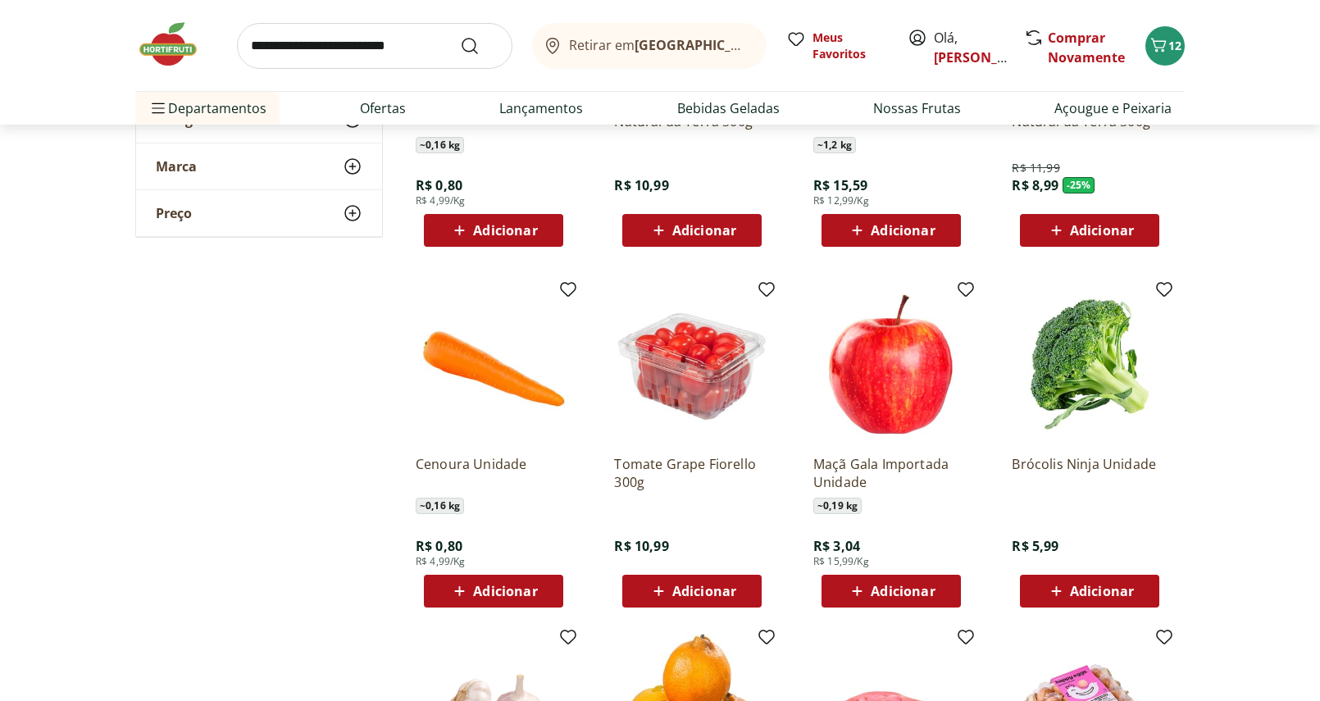
click at [517, 585] on span "Adicionar" at bounding box center [505, 591] width 64 height 13
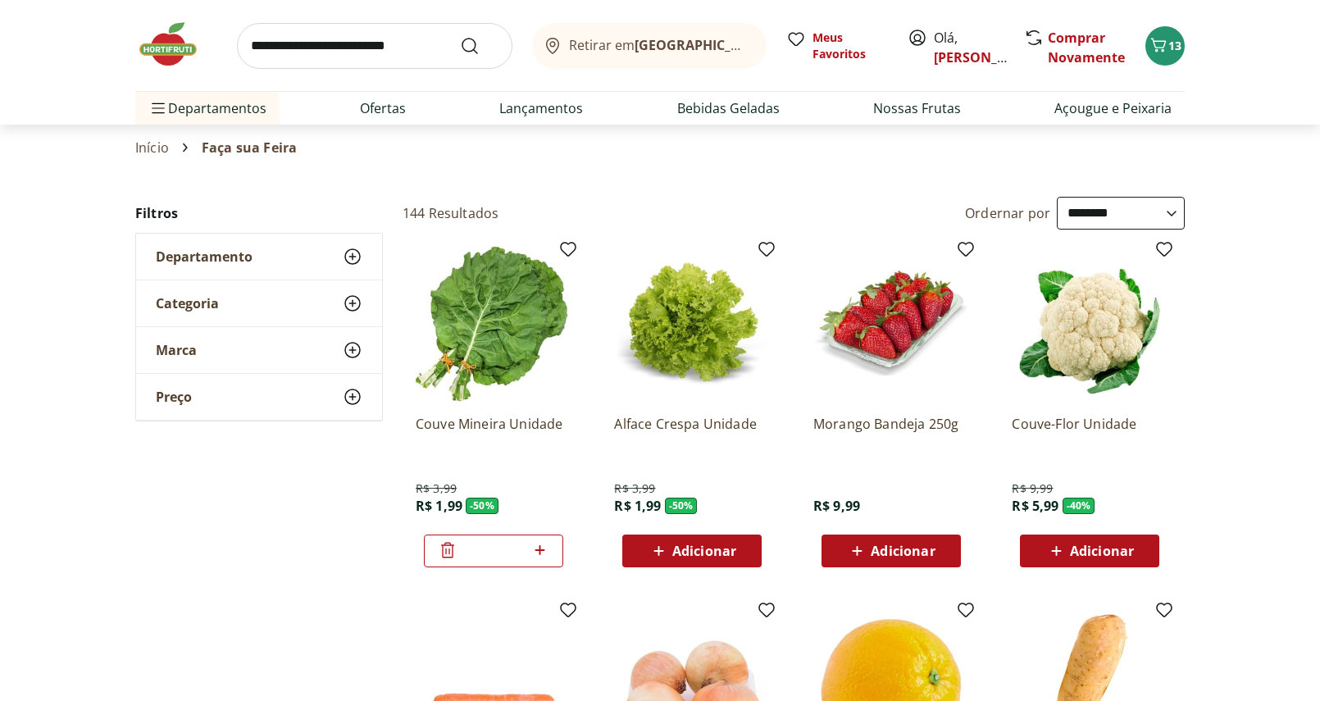
scroll to position [0, 0]
click at [367, 110] on link "Ofertas" at bounding box center [383, 108] width 46 height 20
select select "**********"
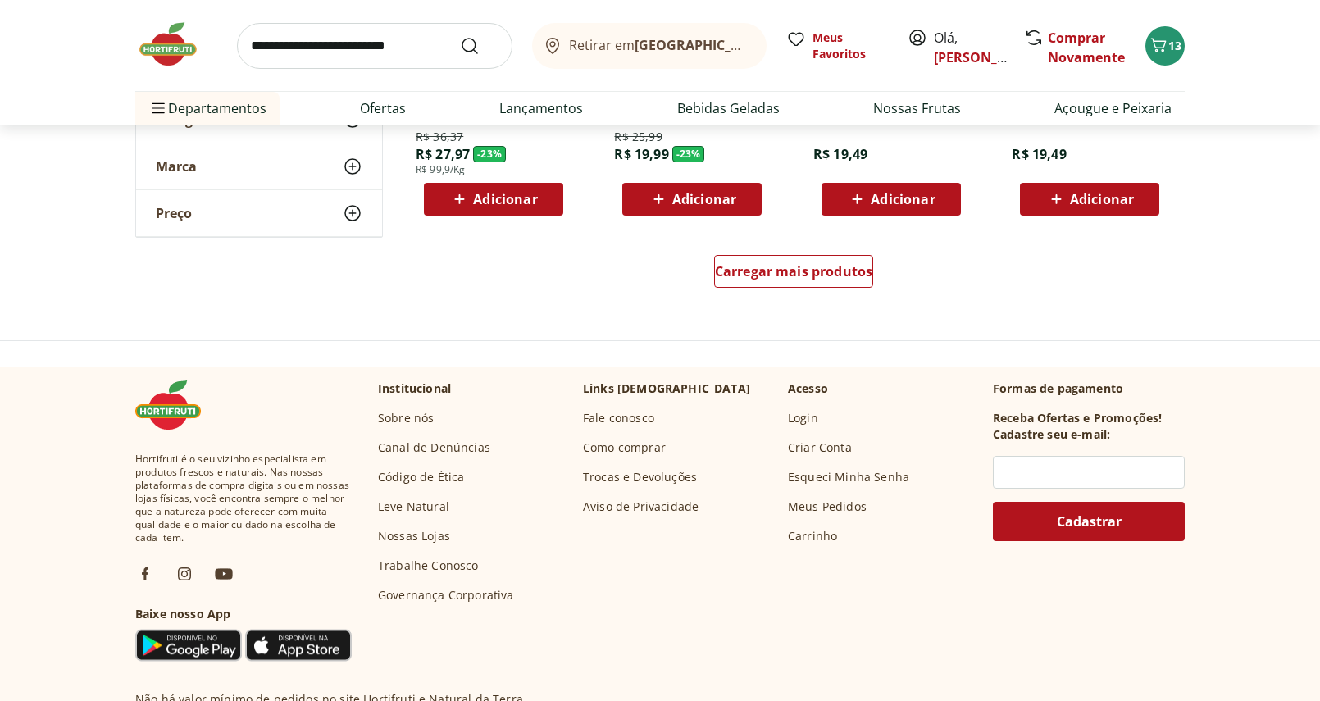
scroll to position [1018, 0]
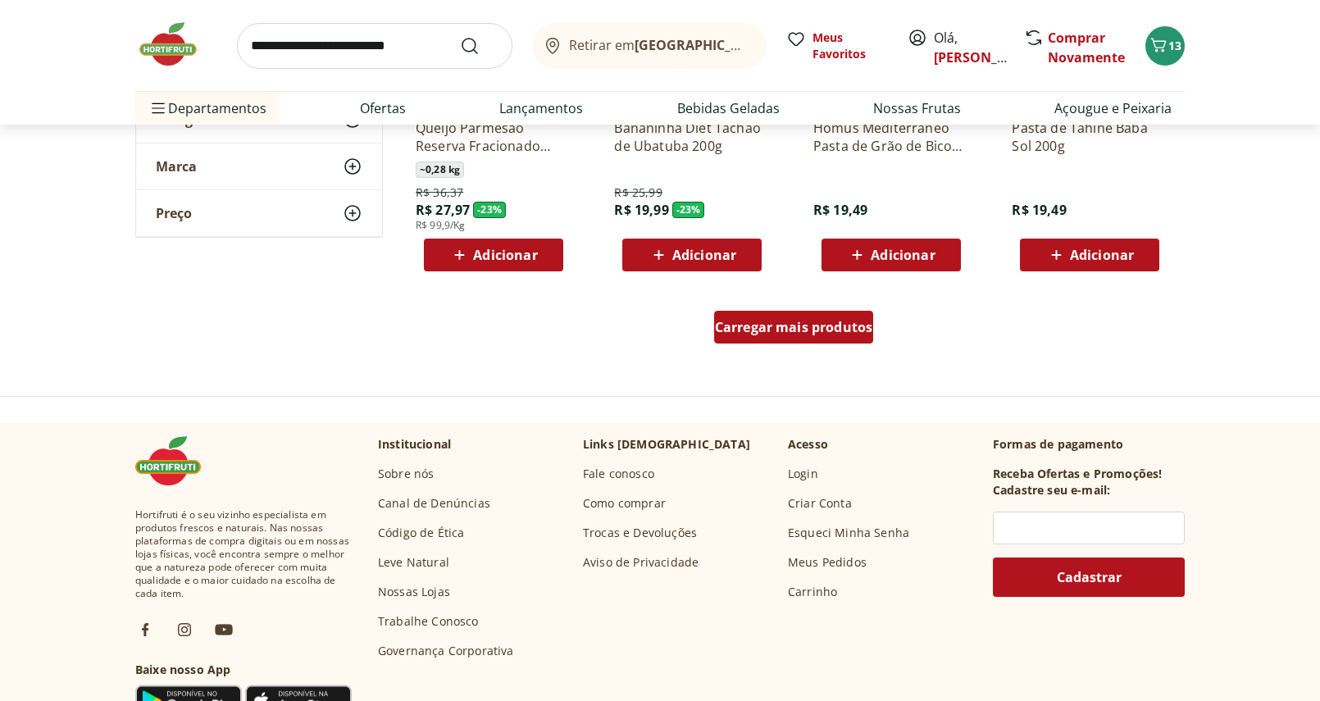
click at [724, 316] on div "Carregar mais produtos" at bounding box center [794, 327] width 160 height 33
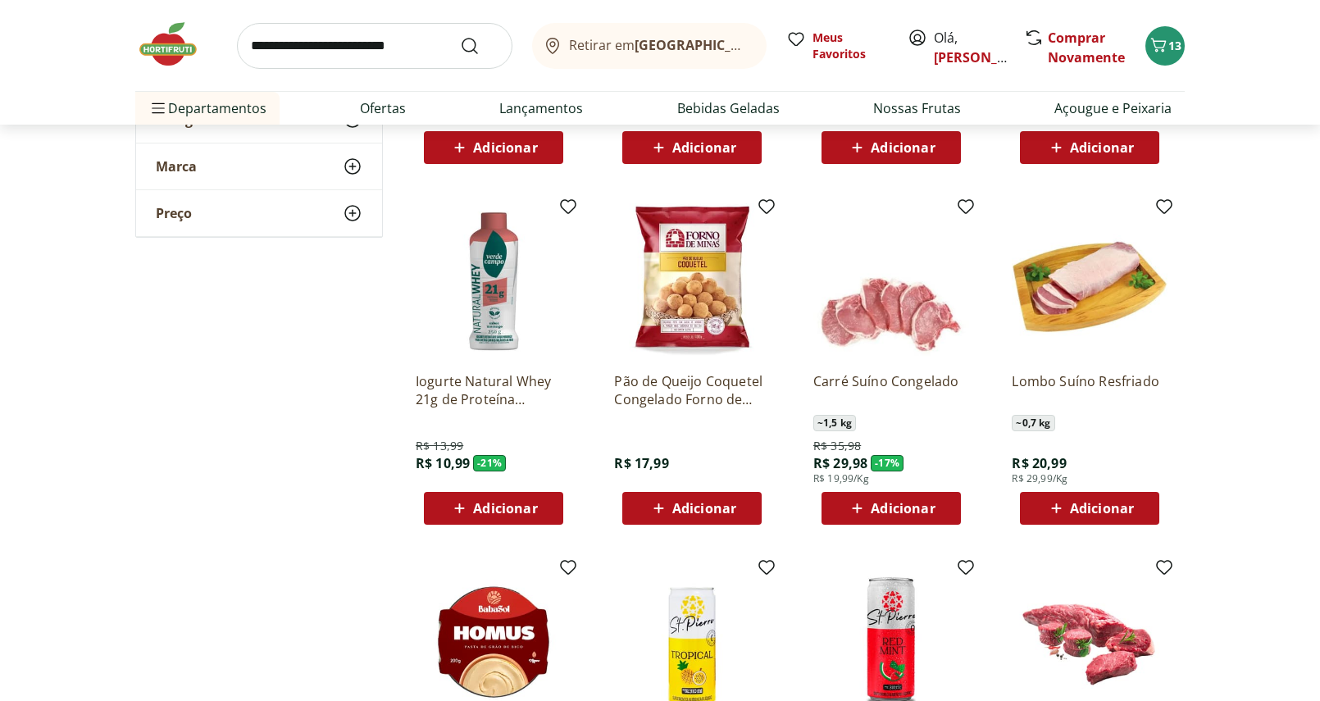
scroll to position [1464, 0]
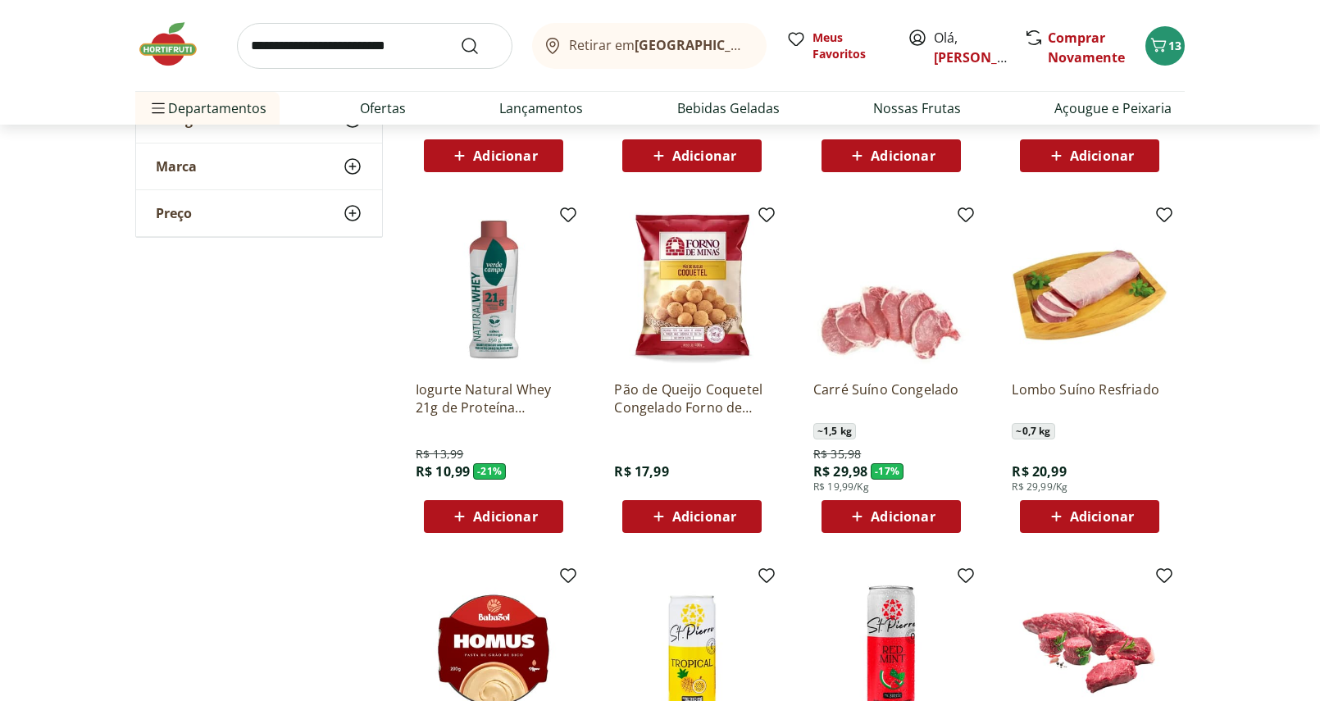
click at [437, 51] on input "search" at bounding box center [374, 46] width 275 height 46
type input "******"
click at [480, 45] on button "Submit Search" at bounding box center [479, 46] width 39 height 20
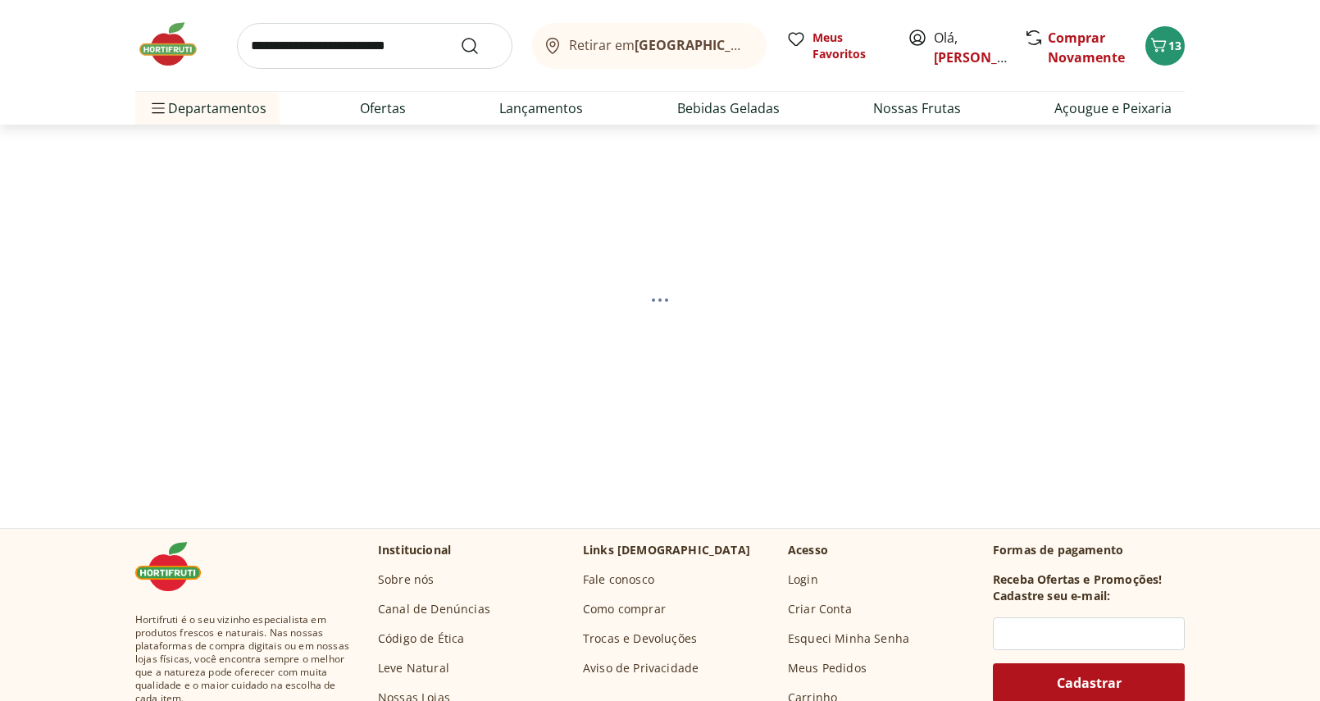
select select "**********"
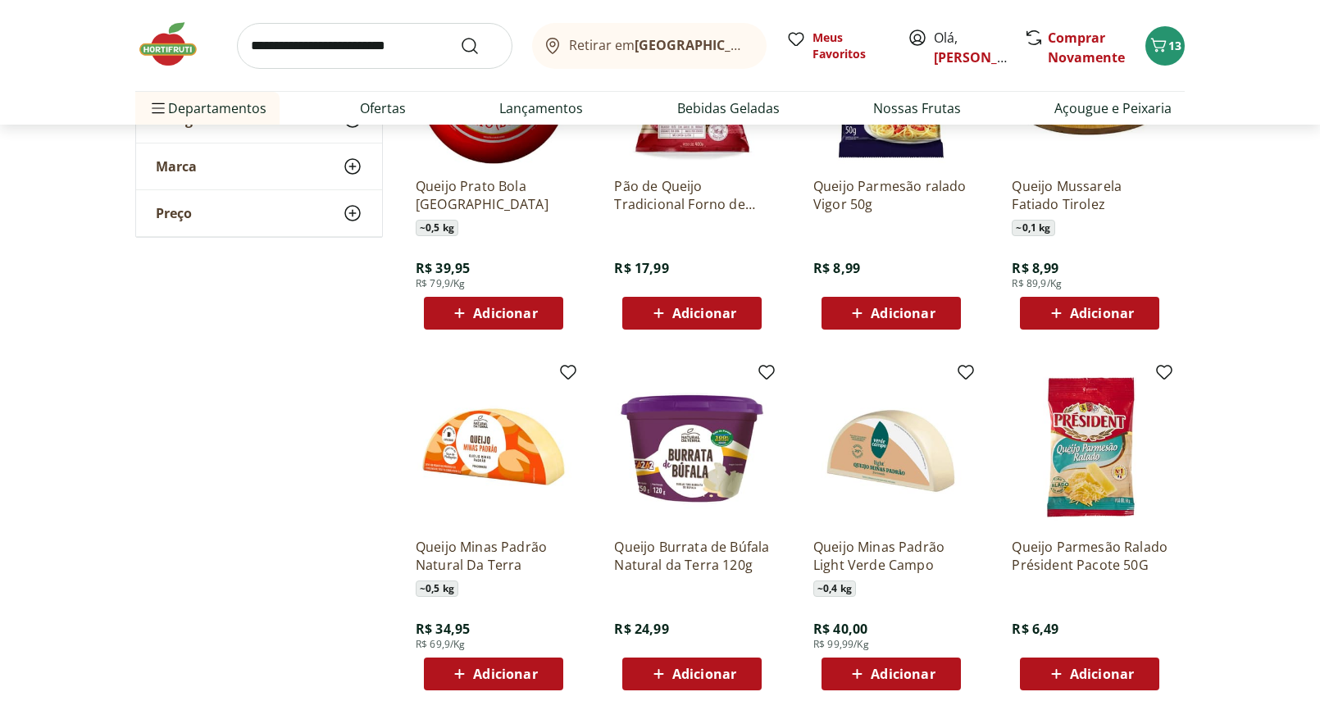
scroll to position [961, 0]
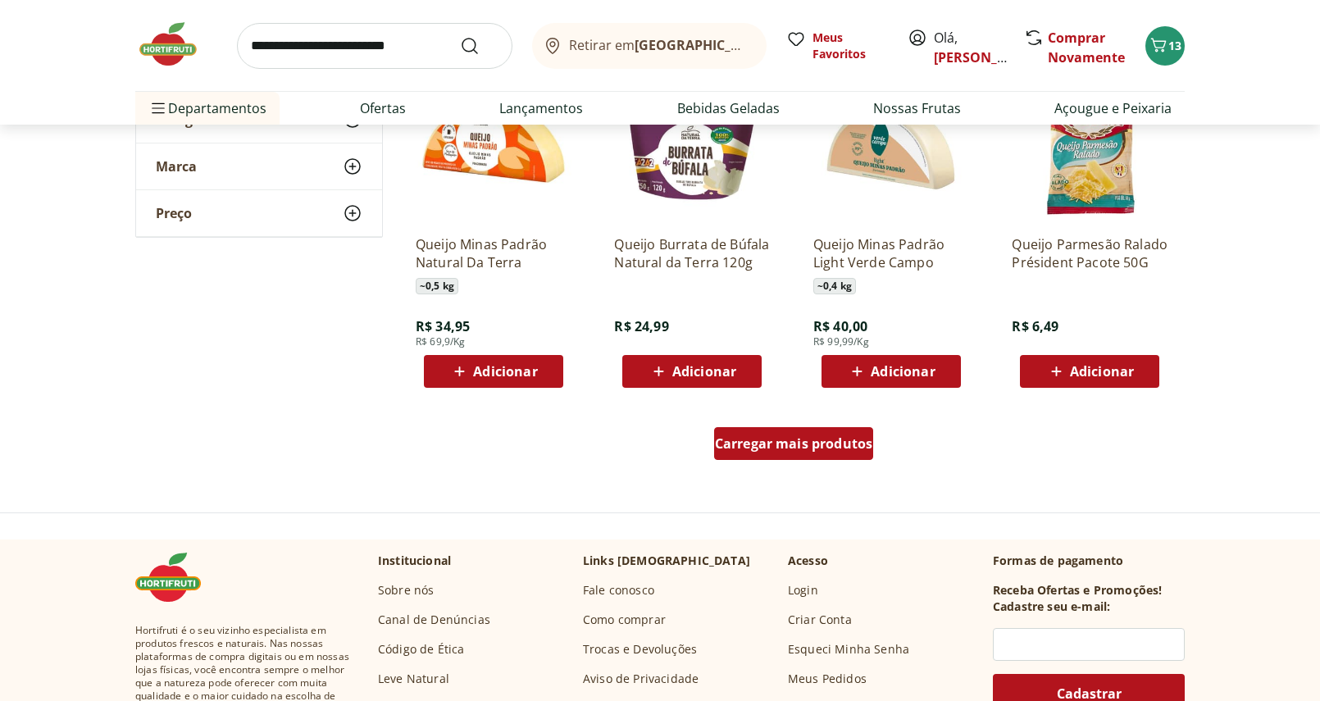
click at [750, 458] on div "Carregar mais produtos" at bounding box center [794, 443] width 160 height 33
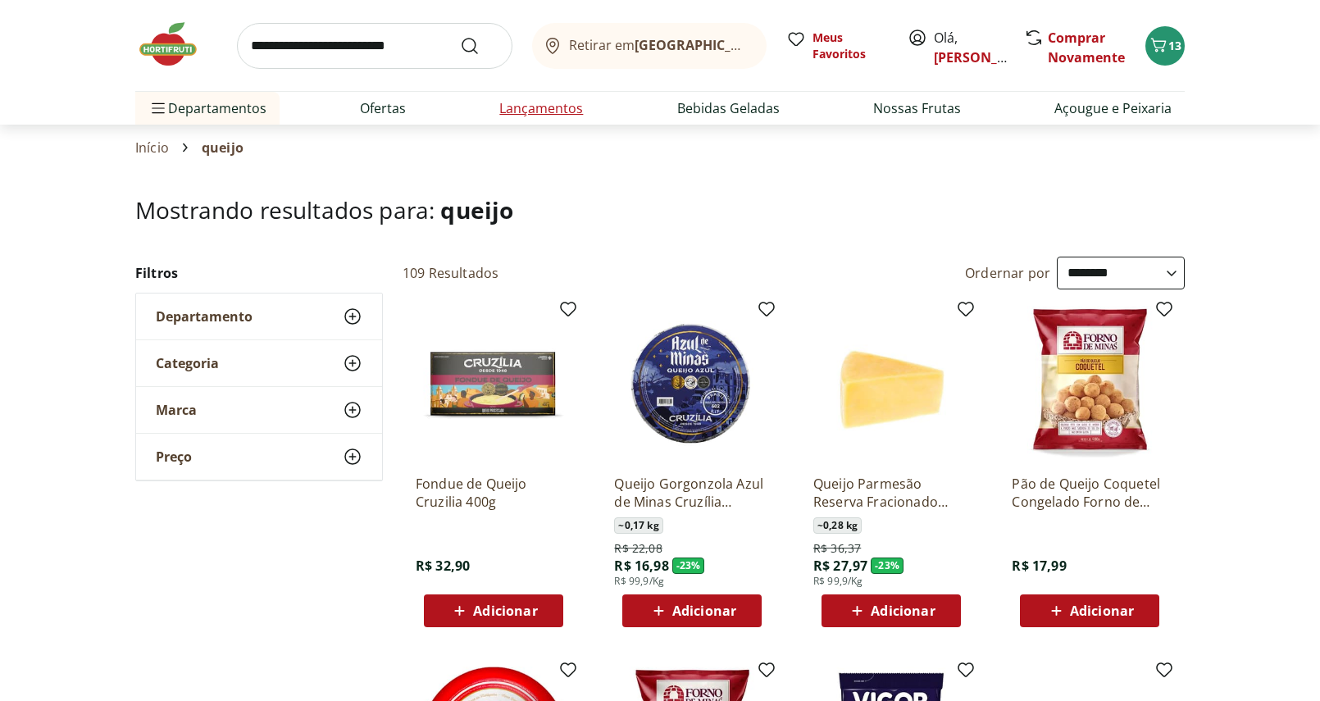
scroll to position [0, 0]
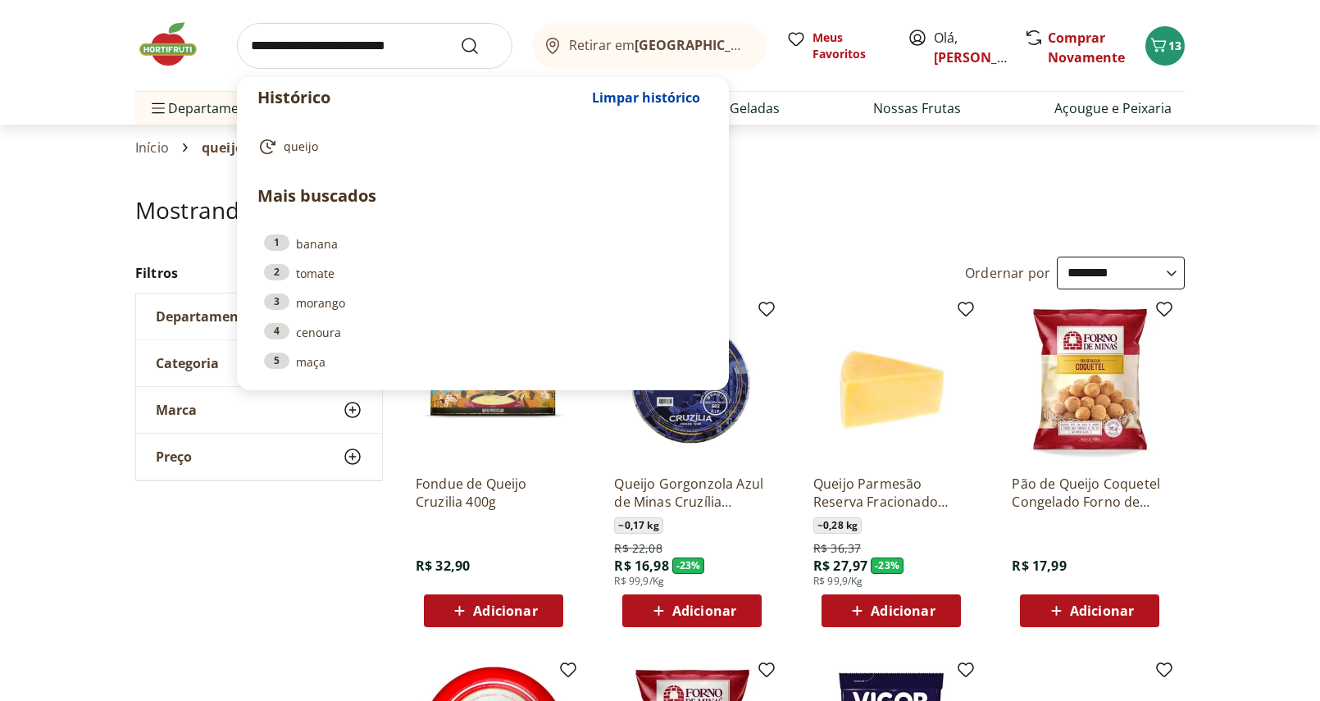
click at [438, 54] on input "search" at bounding box center [374, 46] width 275 height 46
click at [810, 230] on header "Mostrando resultados para: queijo" at bounding box center [660, 226] width 1050 height 59
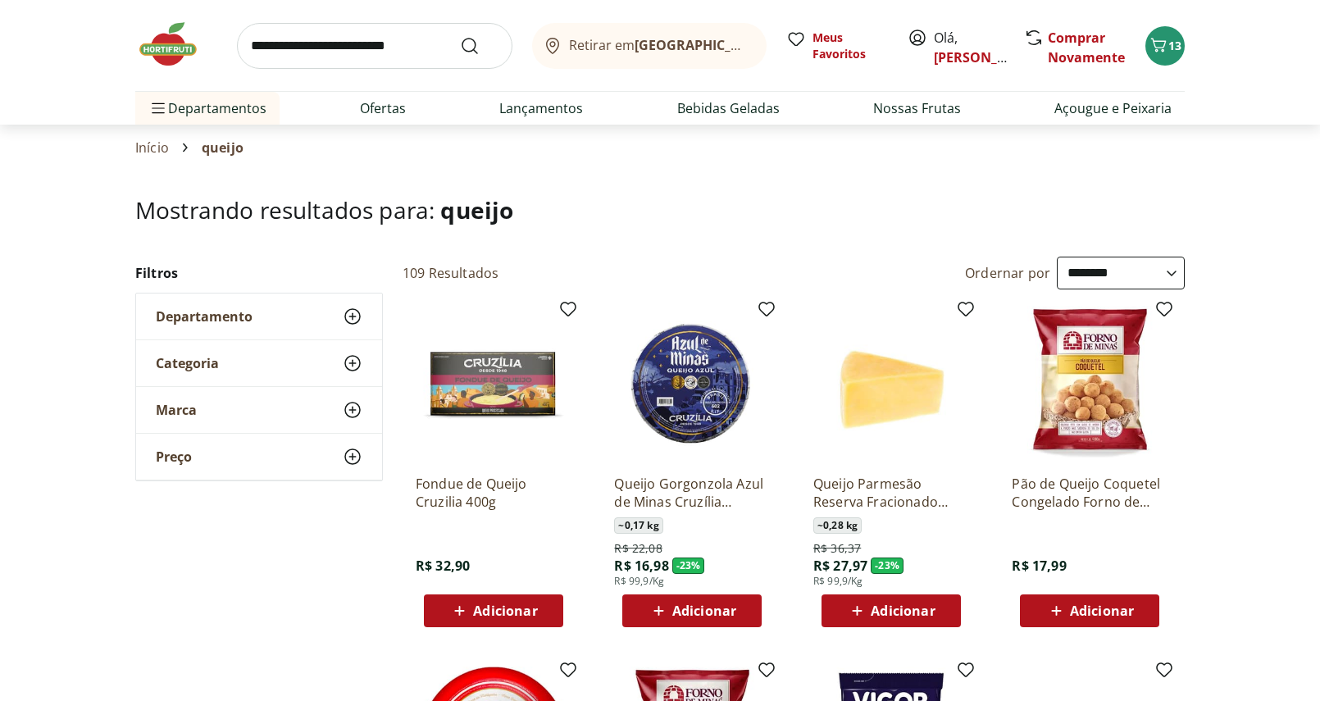
click at [178, 49] on img at bounding box center [176, 44] width 82 height 49
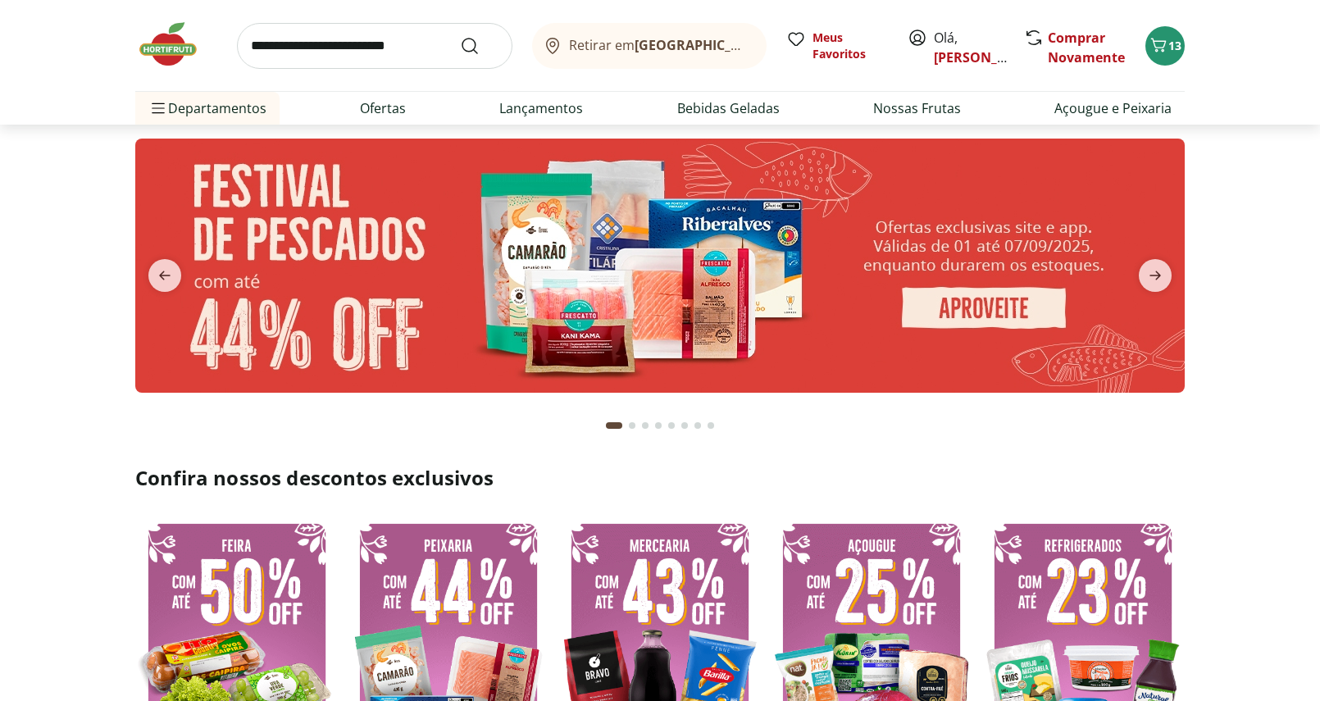
scroll to position [5, 0]
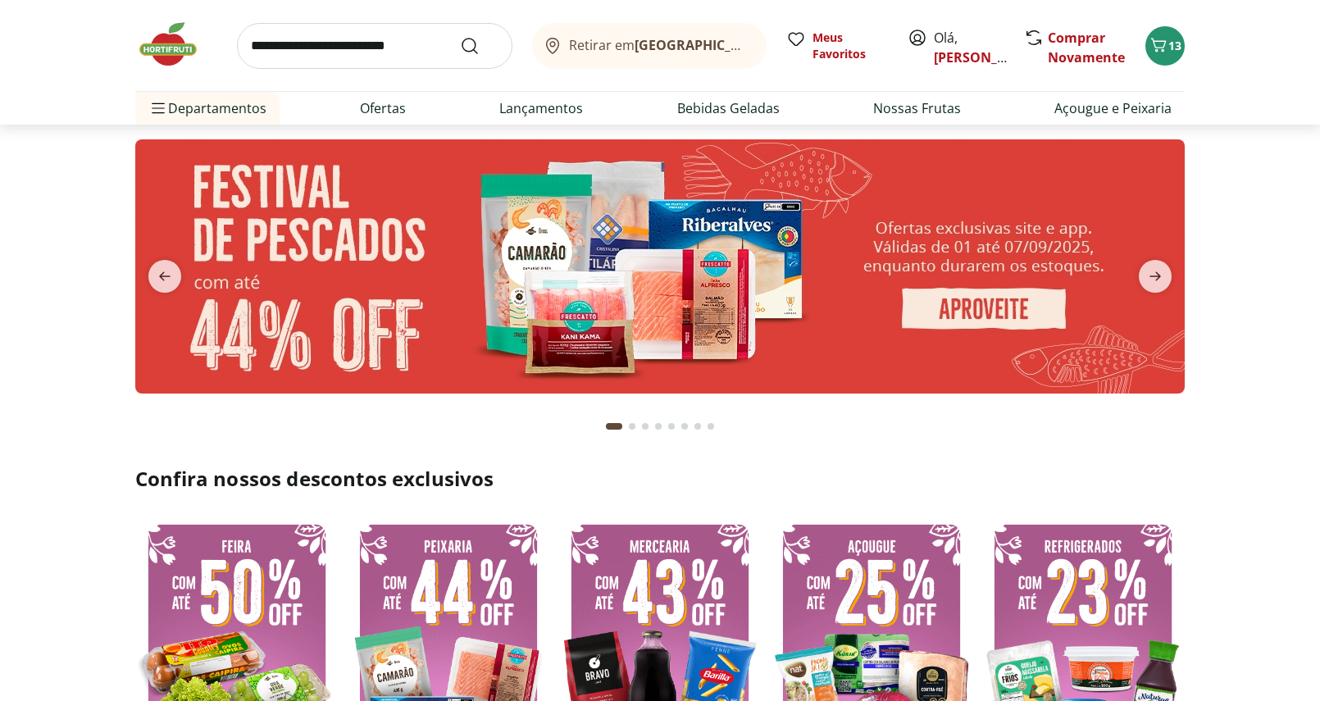
click at [659, 296] on img at bounding box center [660, 266] width 1050 height 254
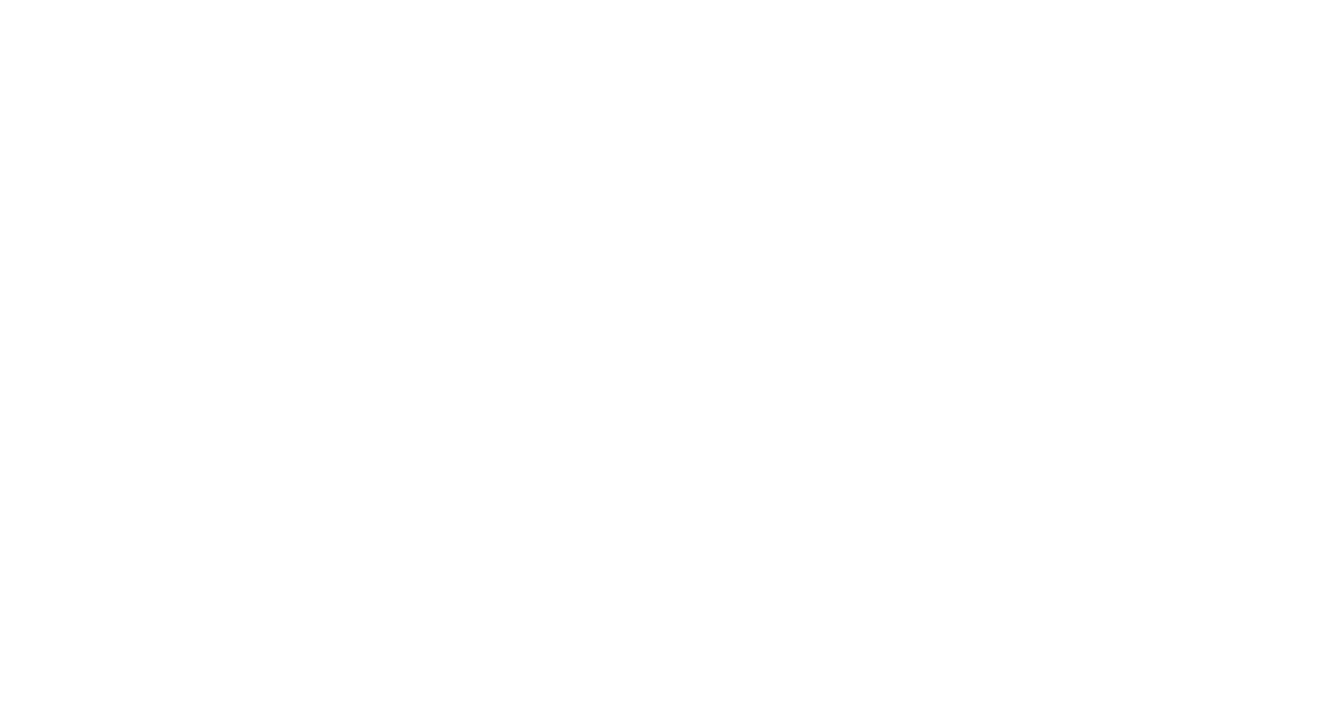
select select "**********"
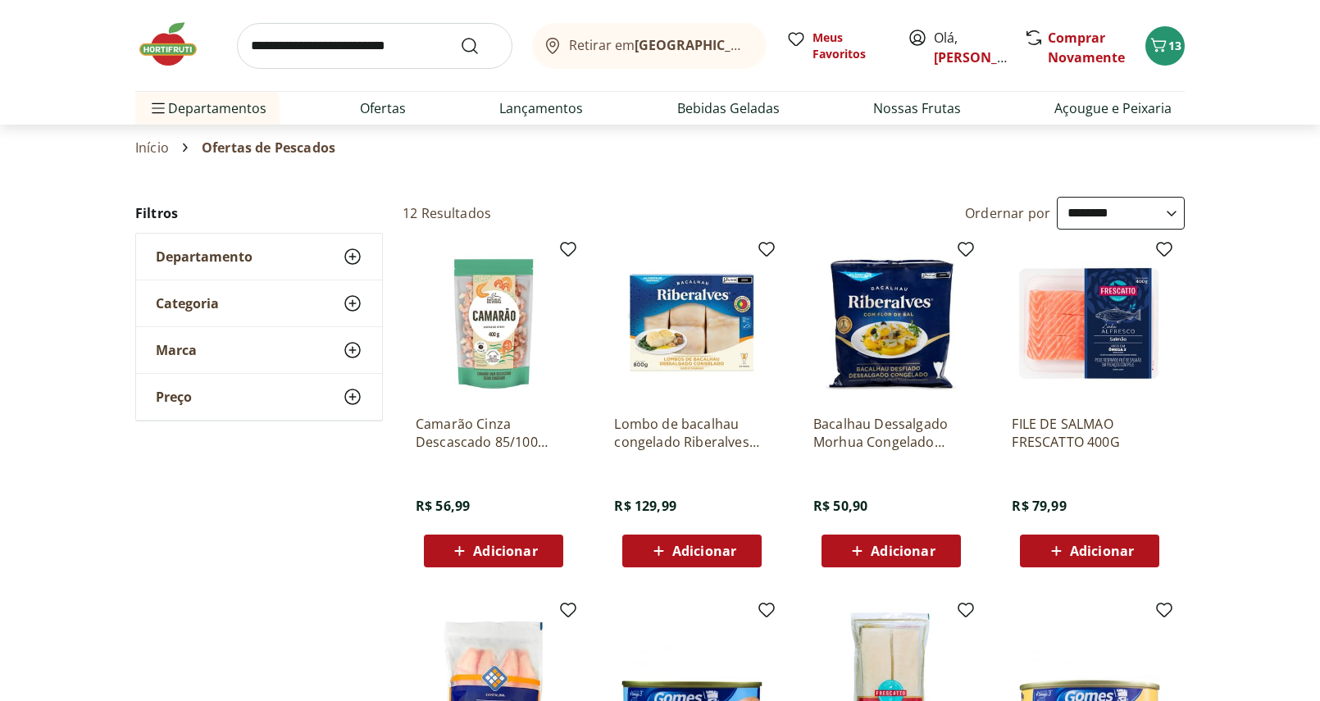
scroll to position [35, 0]
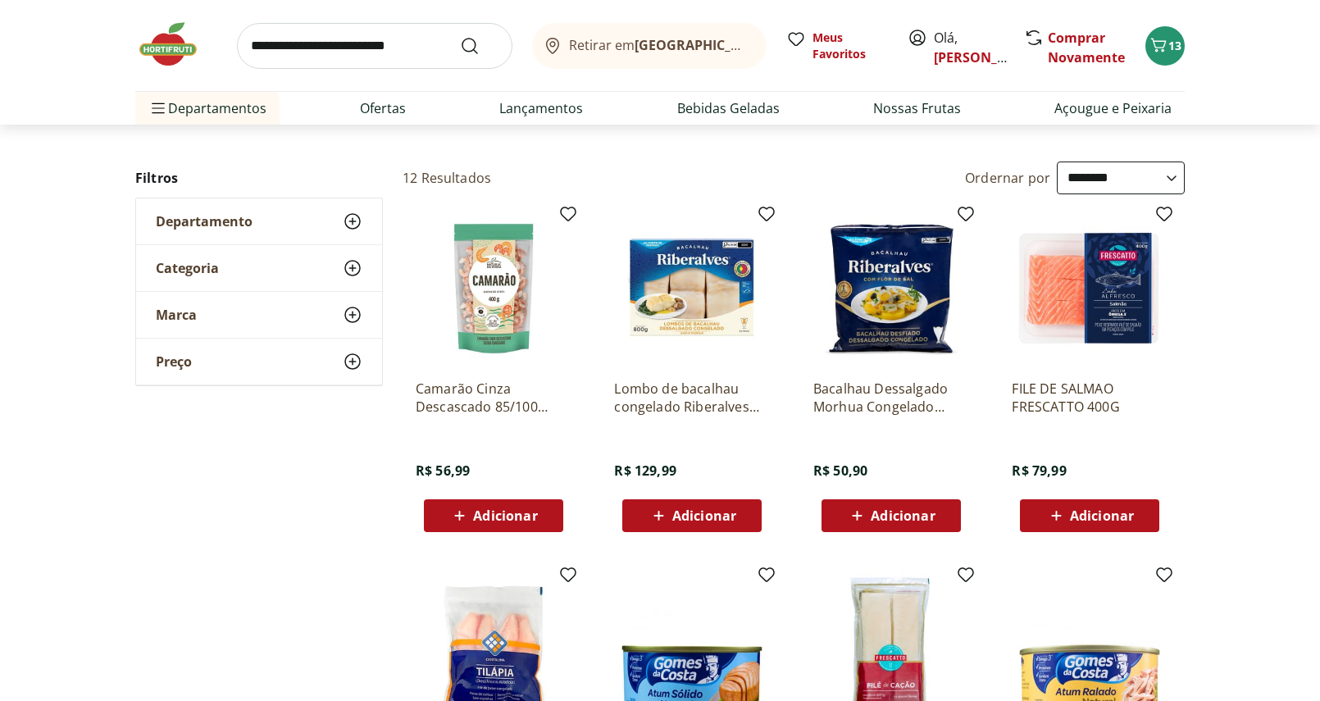
click at [534, 404] on p "Camarão Cinza Descascado 85/100 Congelado Natural Da Terra 400g" at bounding box center [494, 398] width 156 height 36
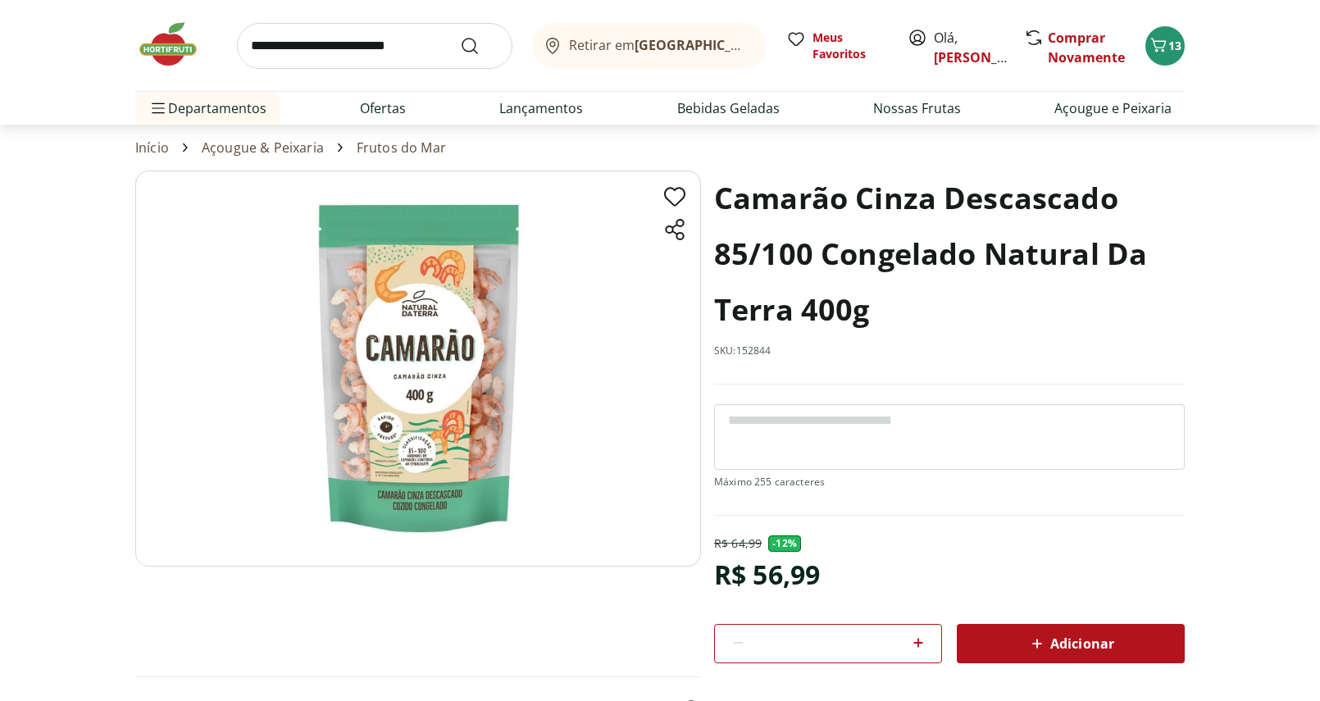
select select "**********"
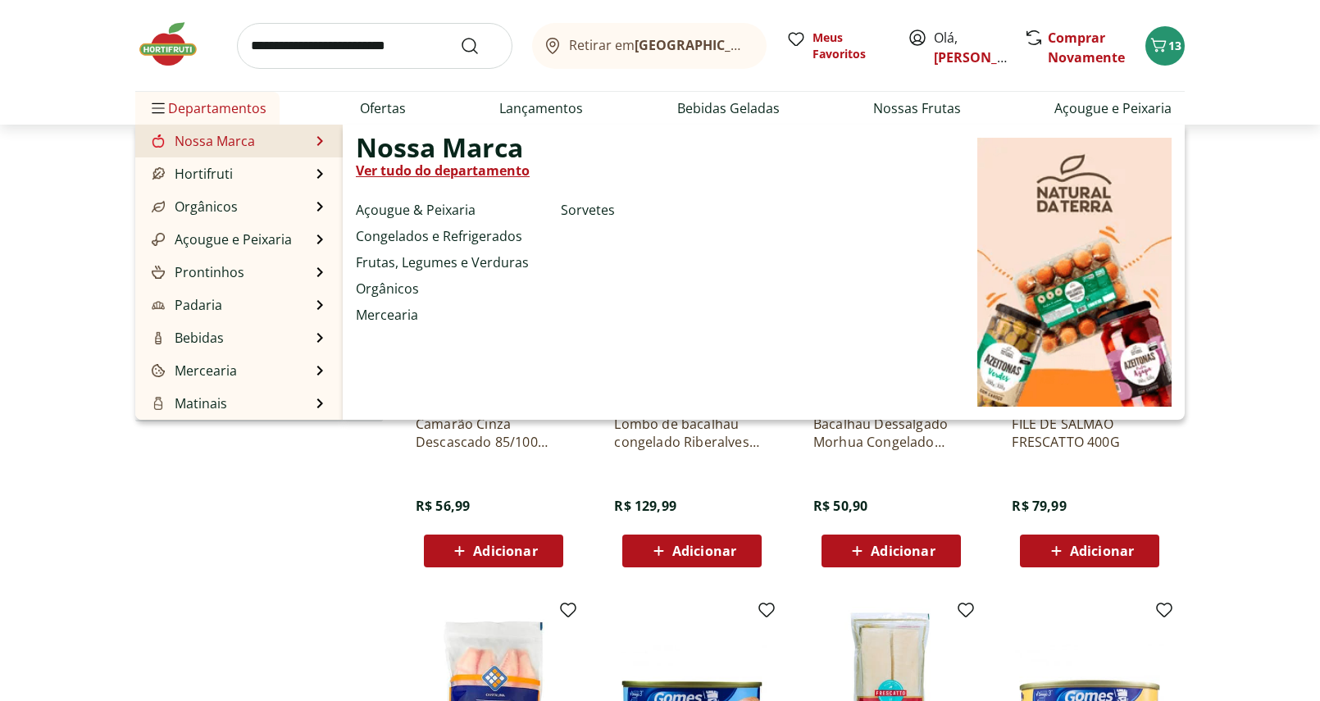
click at [692, 335] on div "Nossa Marca Ver tudo do departamento Açougue & Peixaria Congelados e Refrigerad…" at bounding box center [764, 272] width 842 height 295
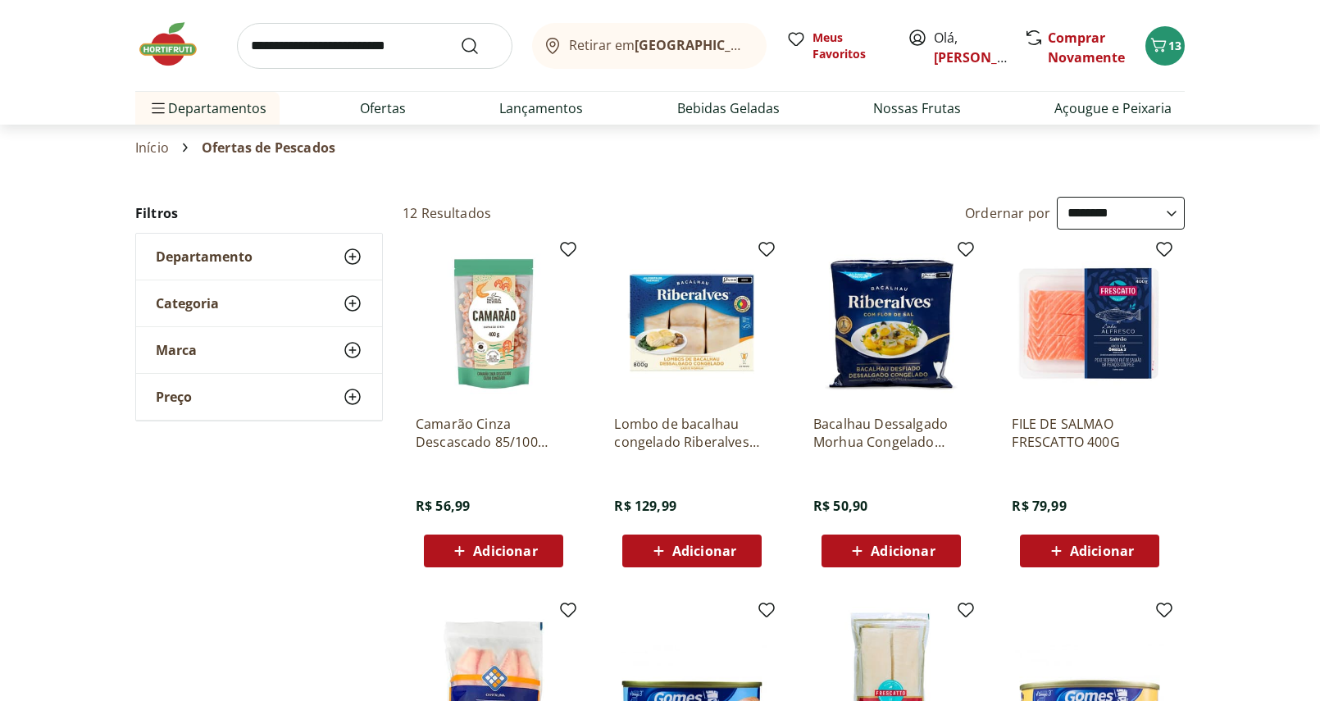
click at [700, 426] on p "Lombo de bacalhau congelado Riberalves 800g" at bounding box center [692, 433] width 156 height 36
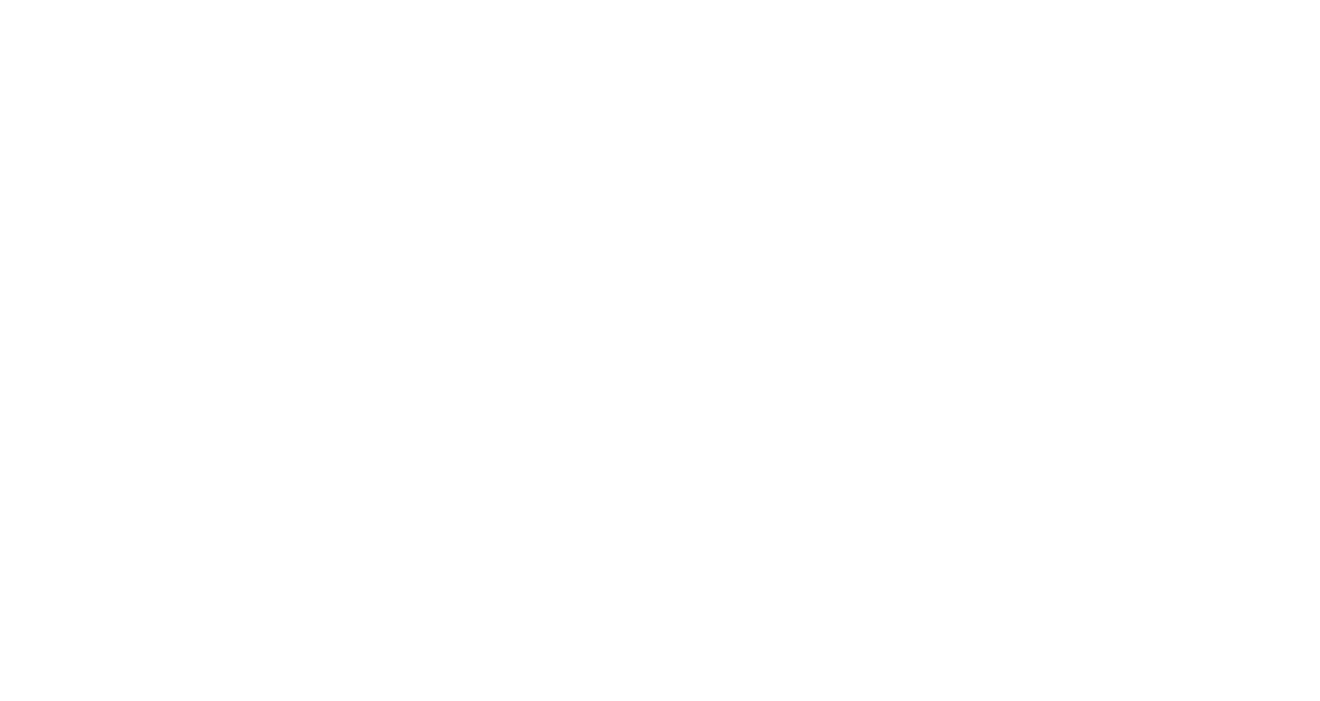
select select "**********"
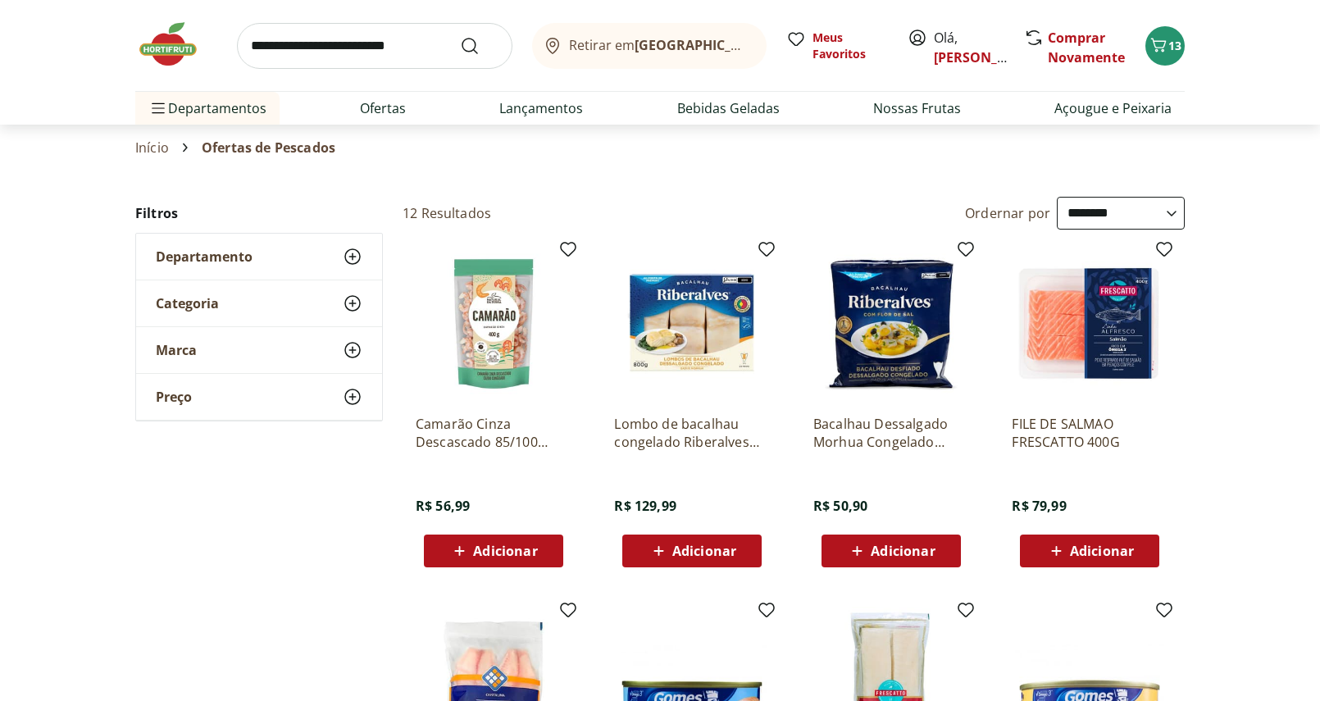
scroll to position [57, 0]
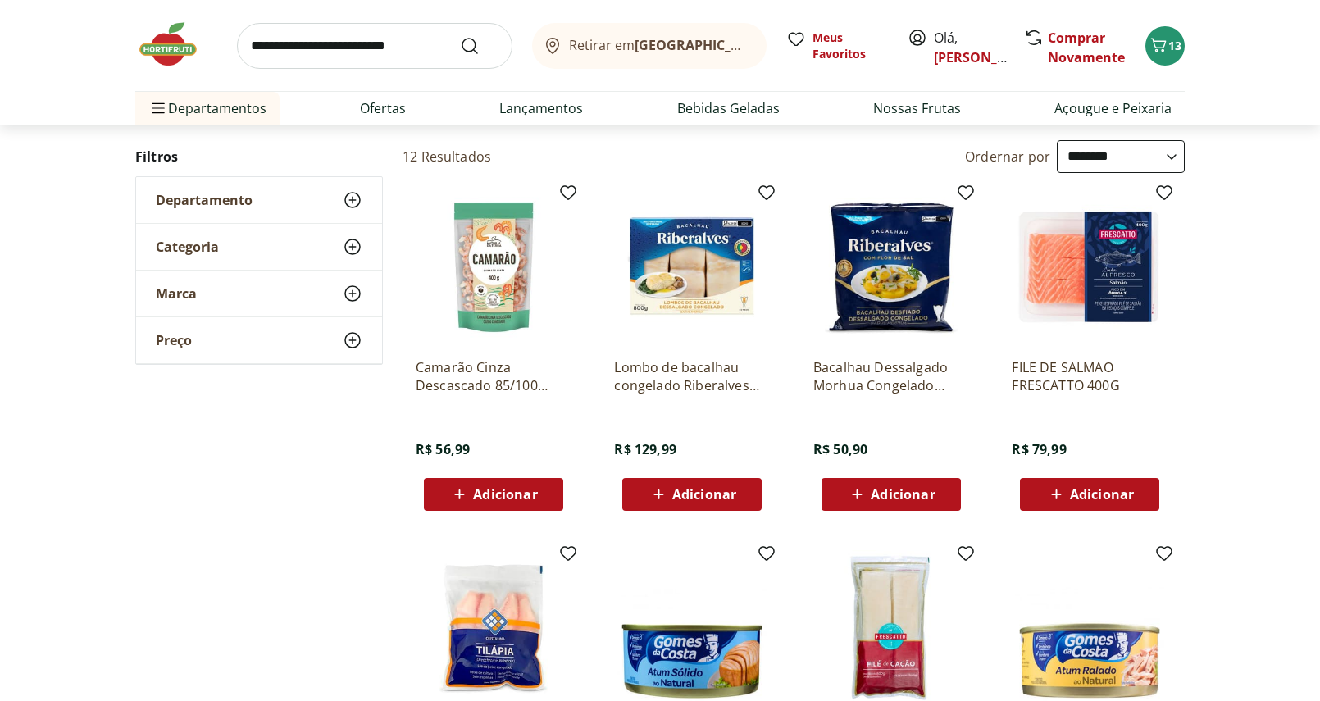
click at [704, 489] on span "Adicionar" at bounding box center [704, 494] width 64 height 13
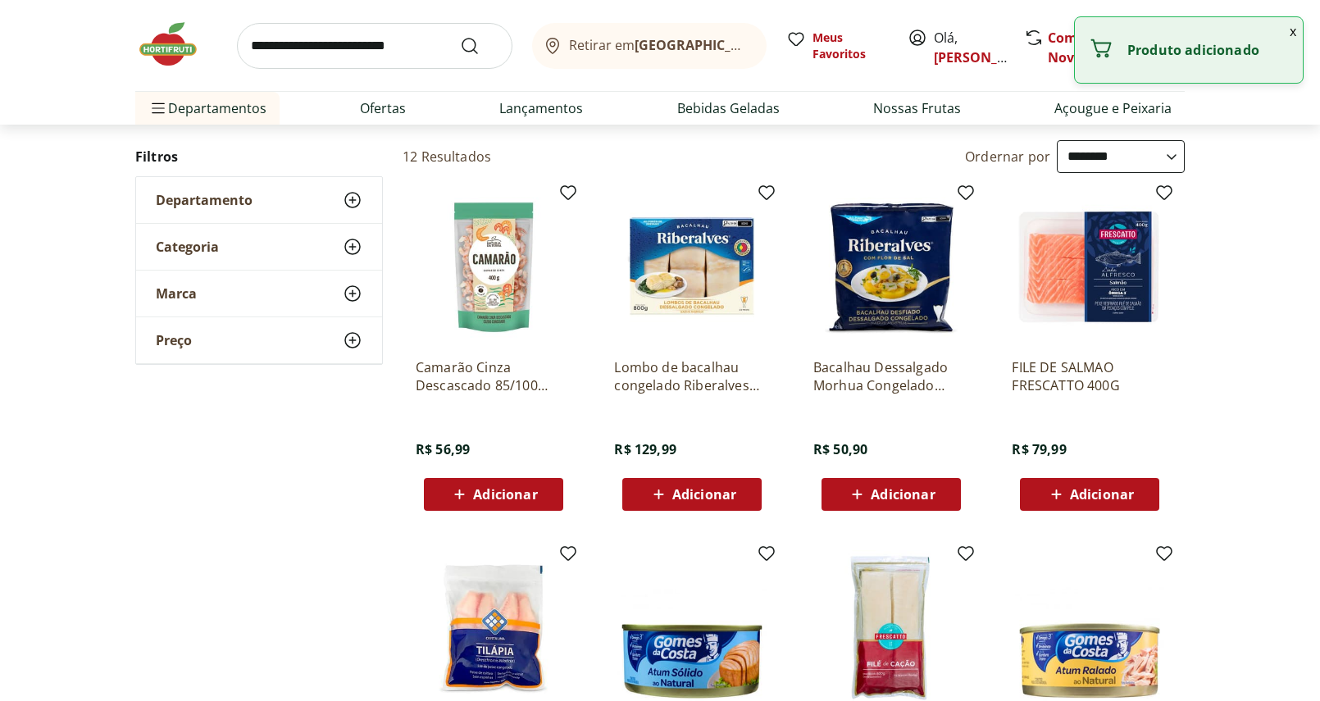
click at [1291, 32] on button "x" at bounding box center [1293, 31] width 20 height 28
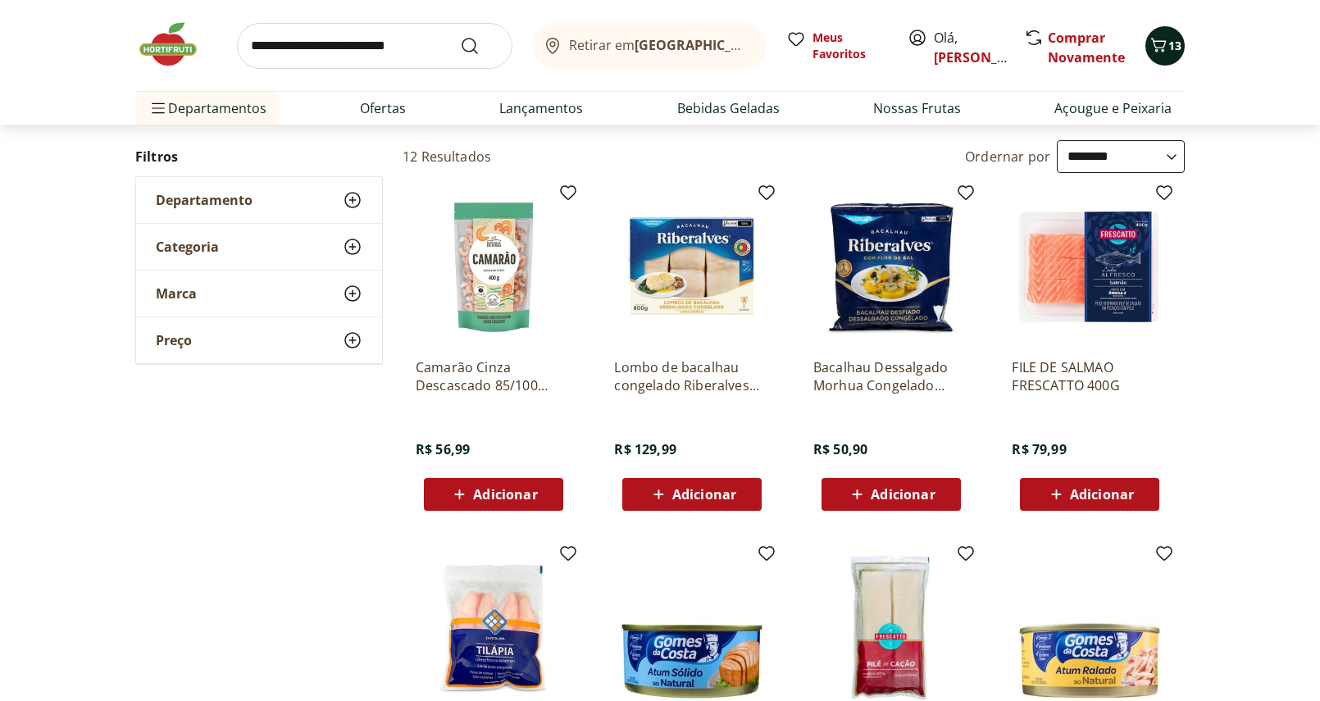
click at [1171, 52] on span "13" at bounding box center [1174, 46] width 13 height 16
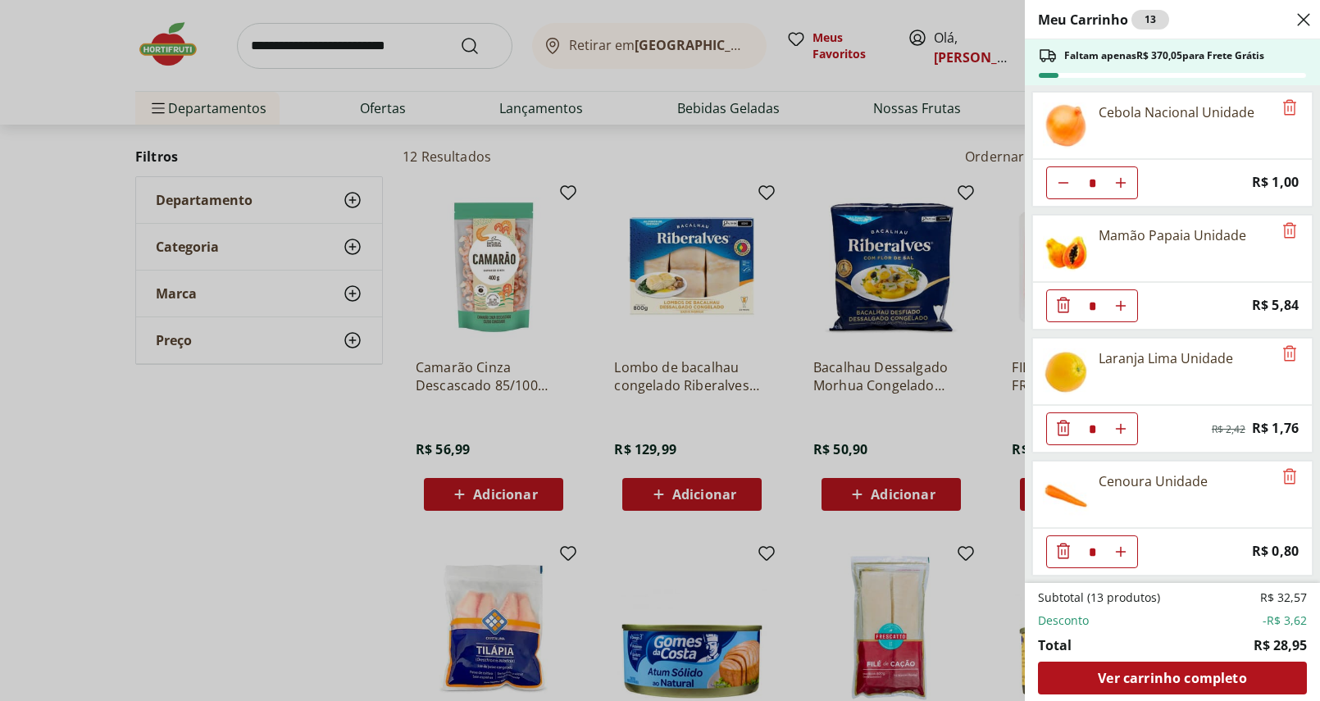
scroll to position [370, 0]
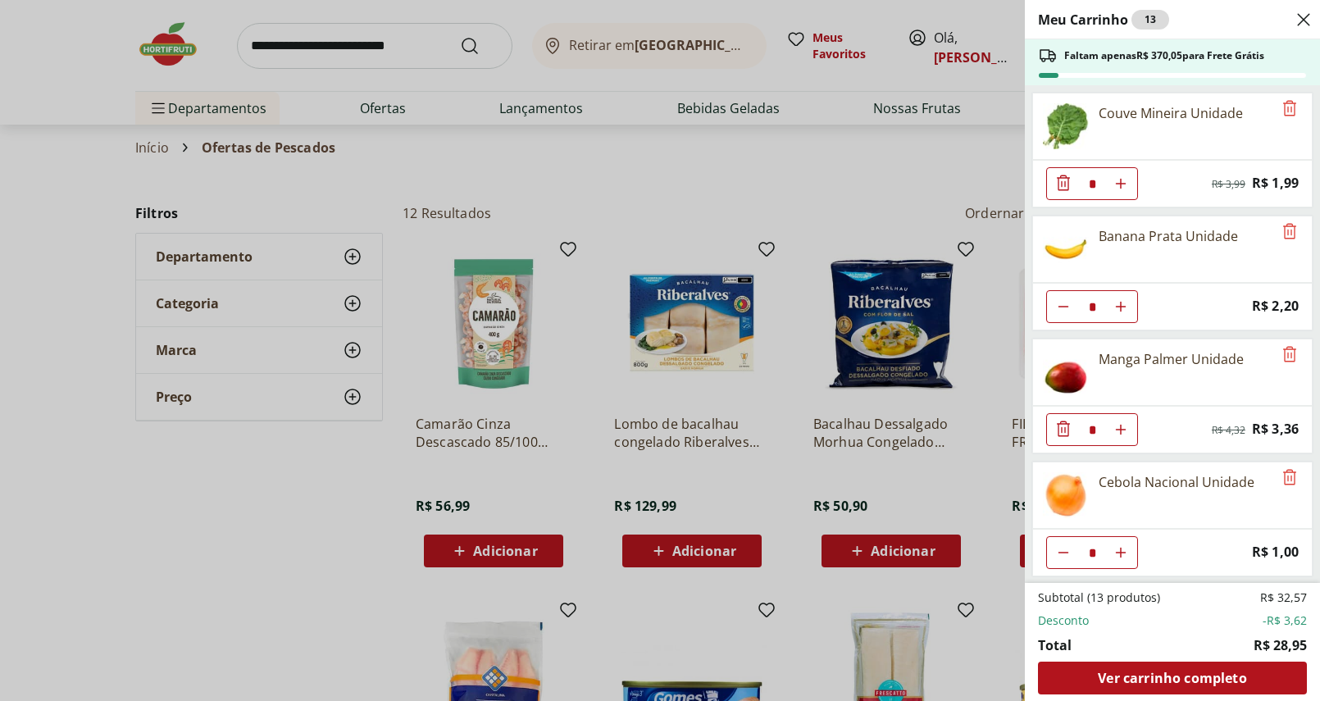
select select "**********"
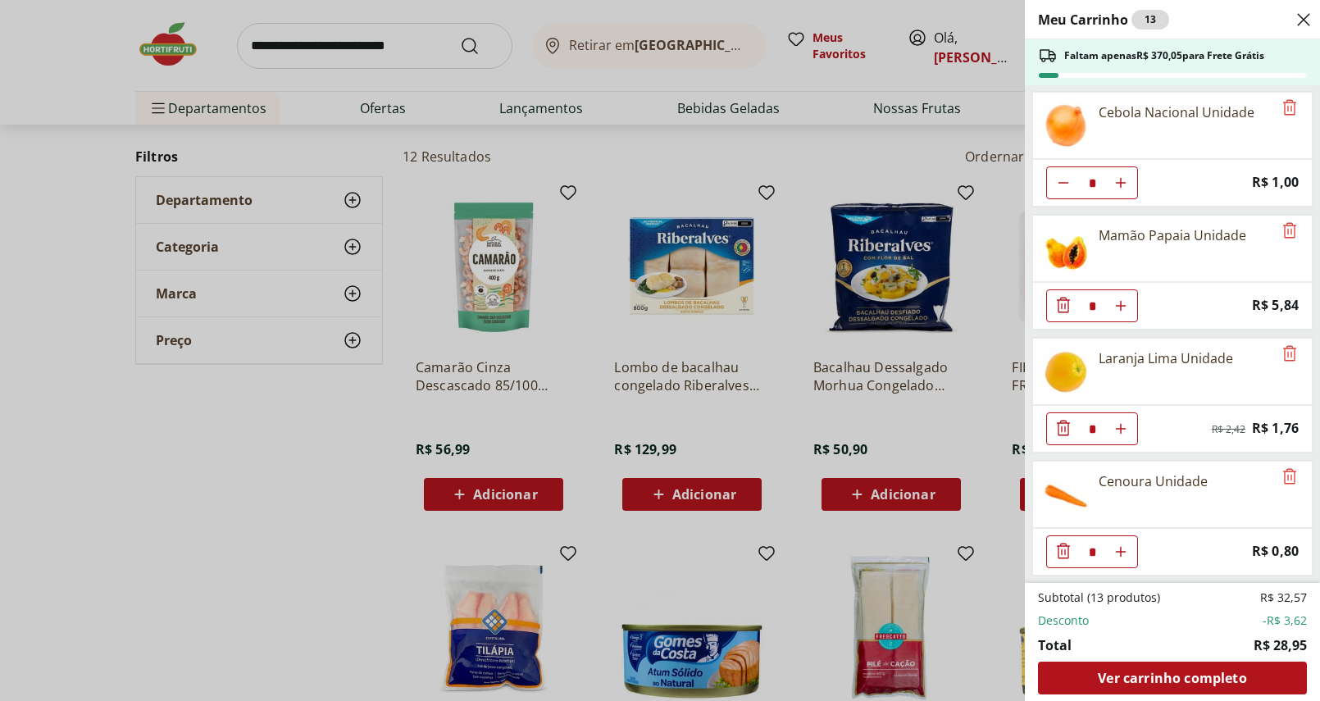
scroll to position [370, 0]
click at [1145, 672] on span "Ver carrinho completo" at bounding box center [1172, 678] width 148 height 13
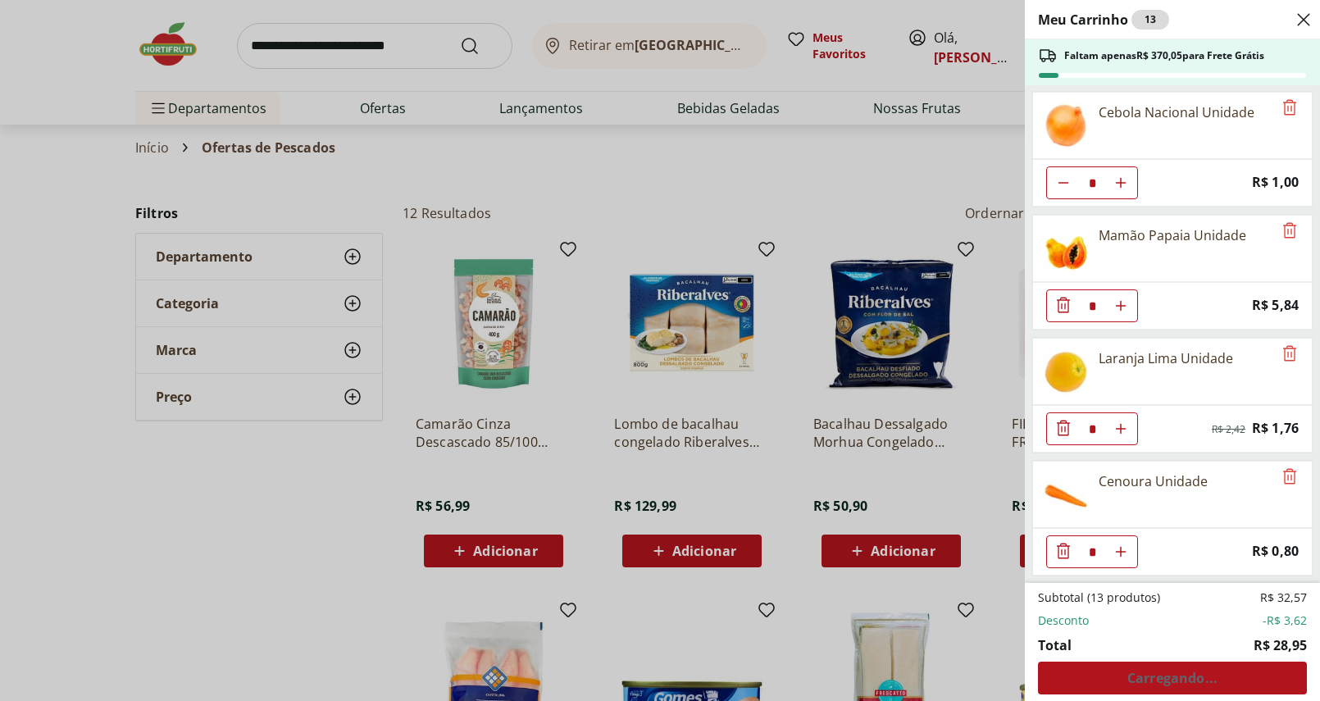
click at [462, 200] on div "Meu Carrinho 13 Faltam apenas R$ 370,05 para Frete Grátis Couve Mineira Unidade…" at bounding box center [660, 350] width 1320 height 701
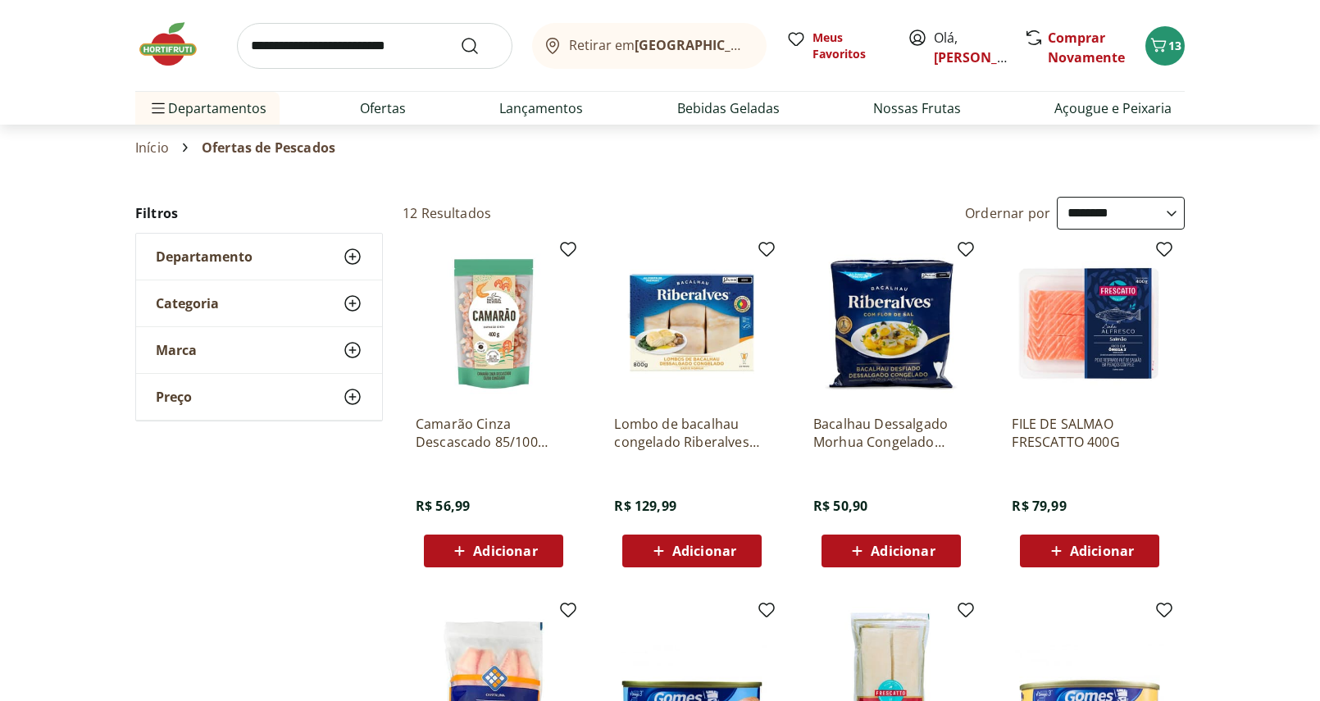
click at [692, 544] on span "Adicionar" at bounding box center [704, 550] width 64 height 13
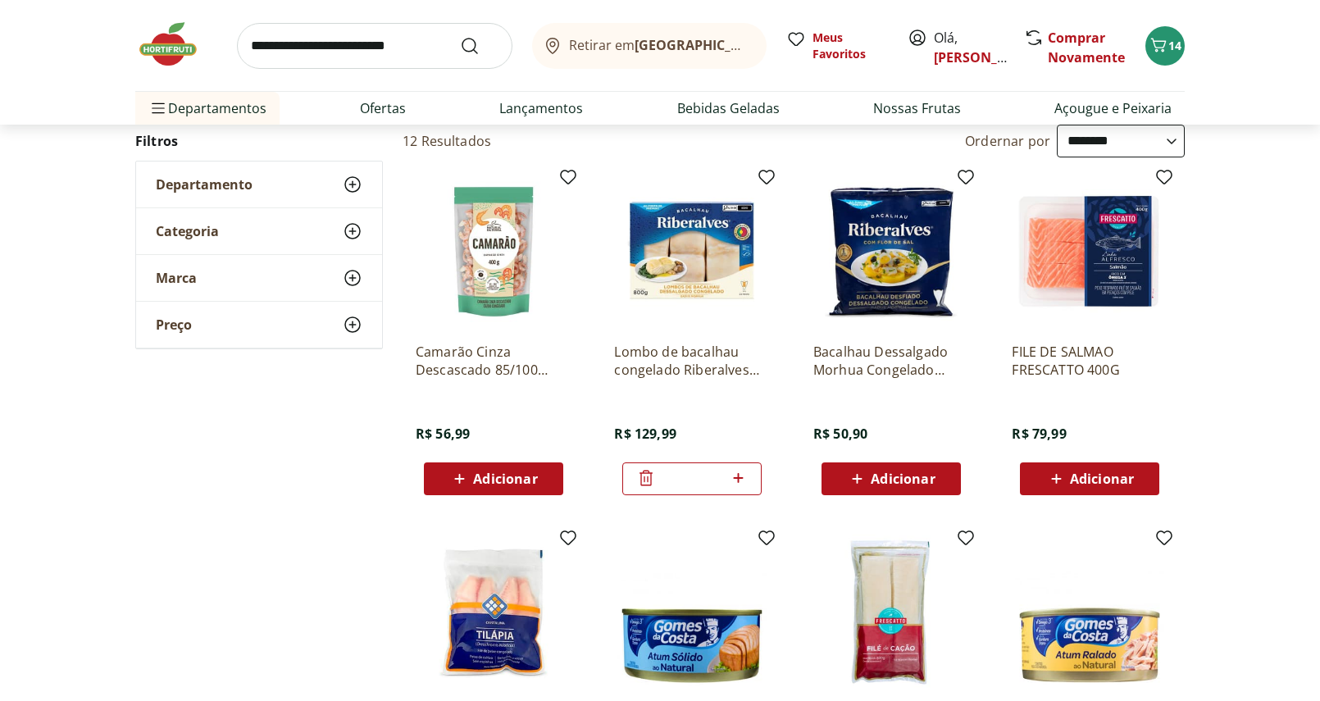
scroll to position [75, 0]
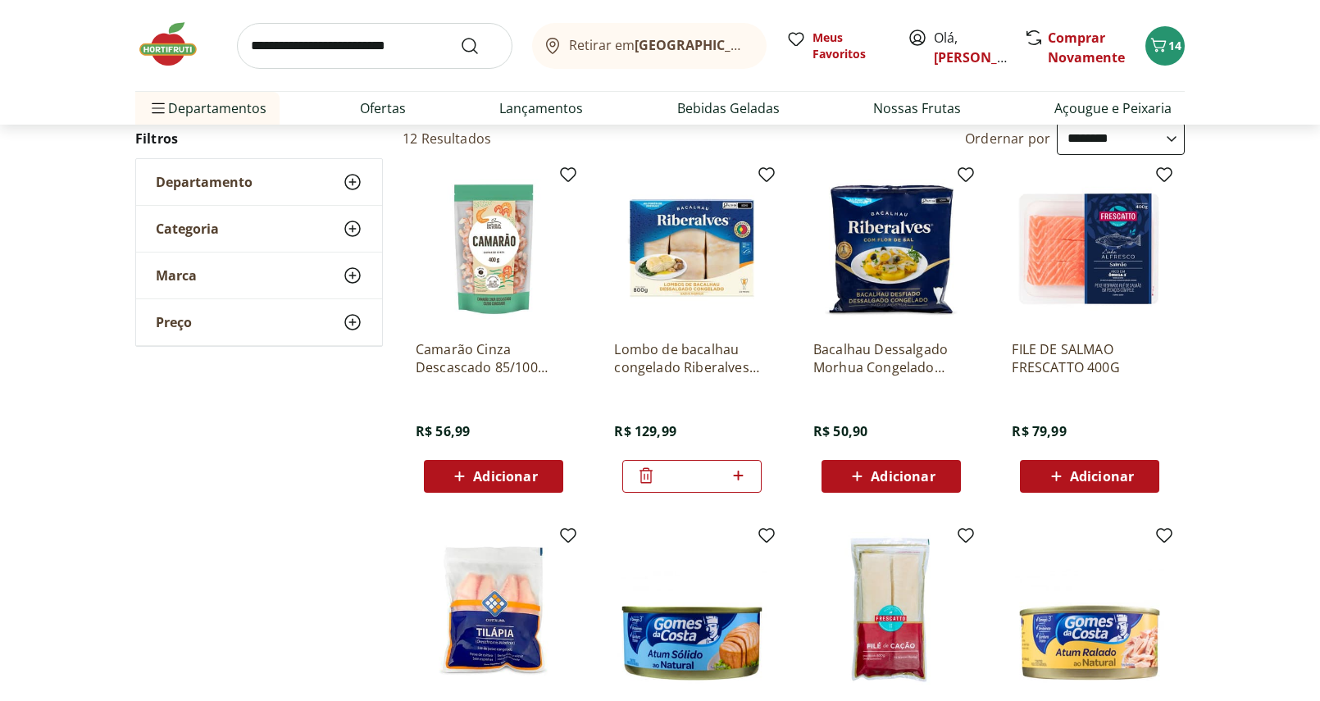
click at [909, 248] on img at bounding box center [891, 249] width 156 height 156
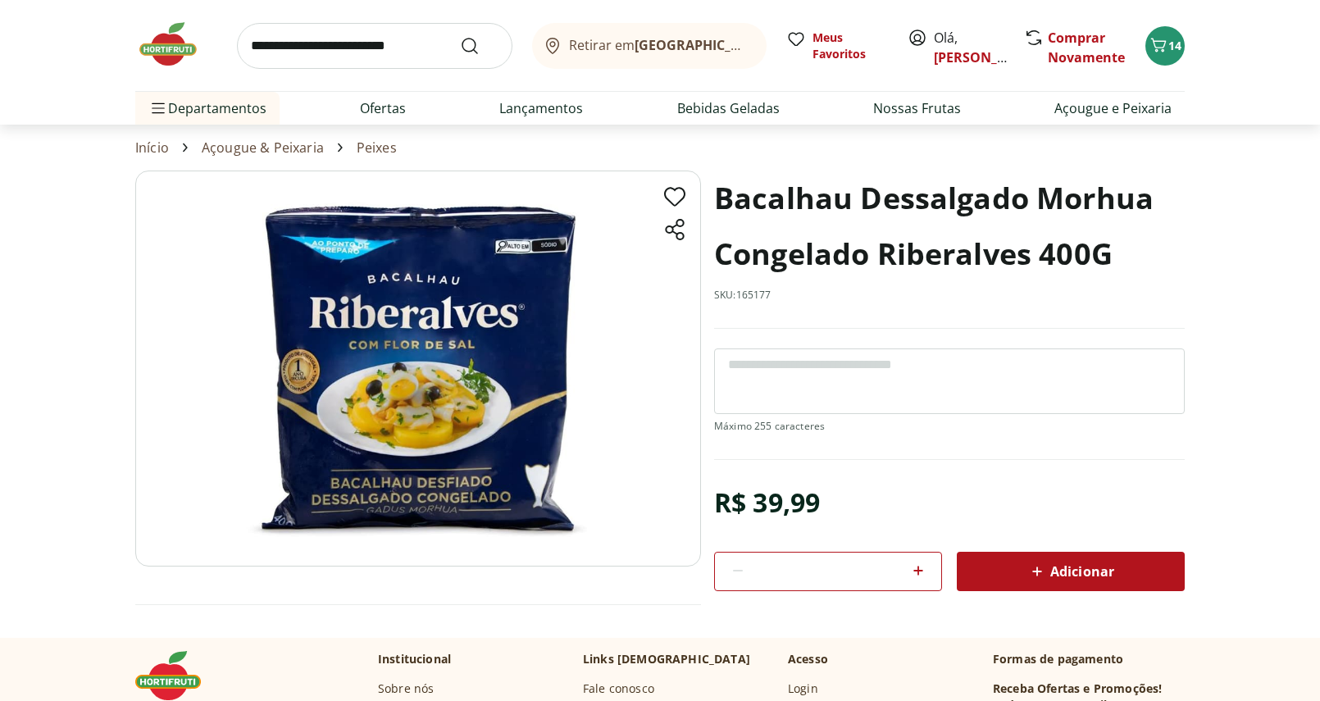
scroll to position [75, 0]
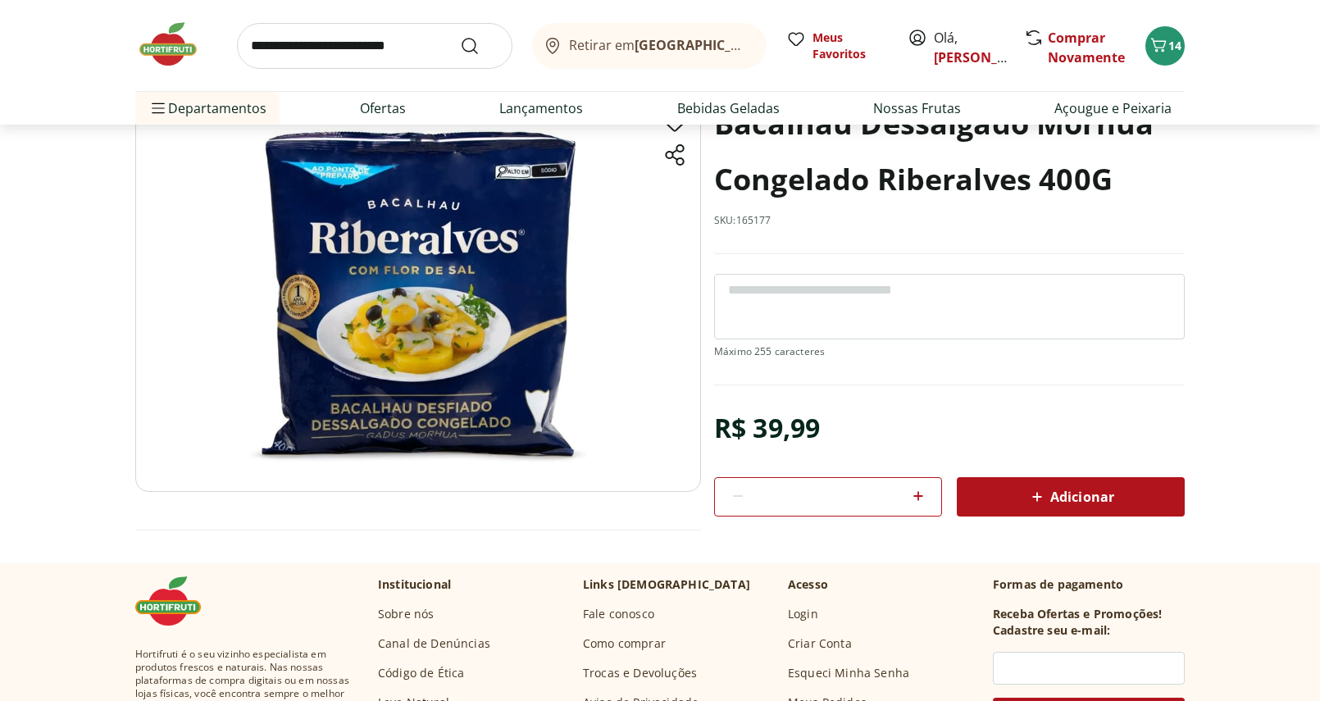
select select "**********"
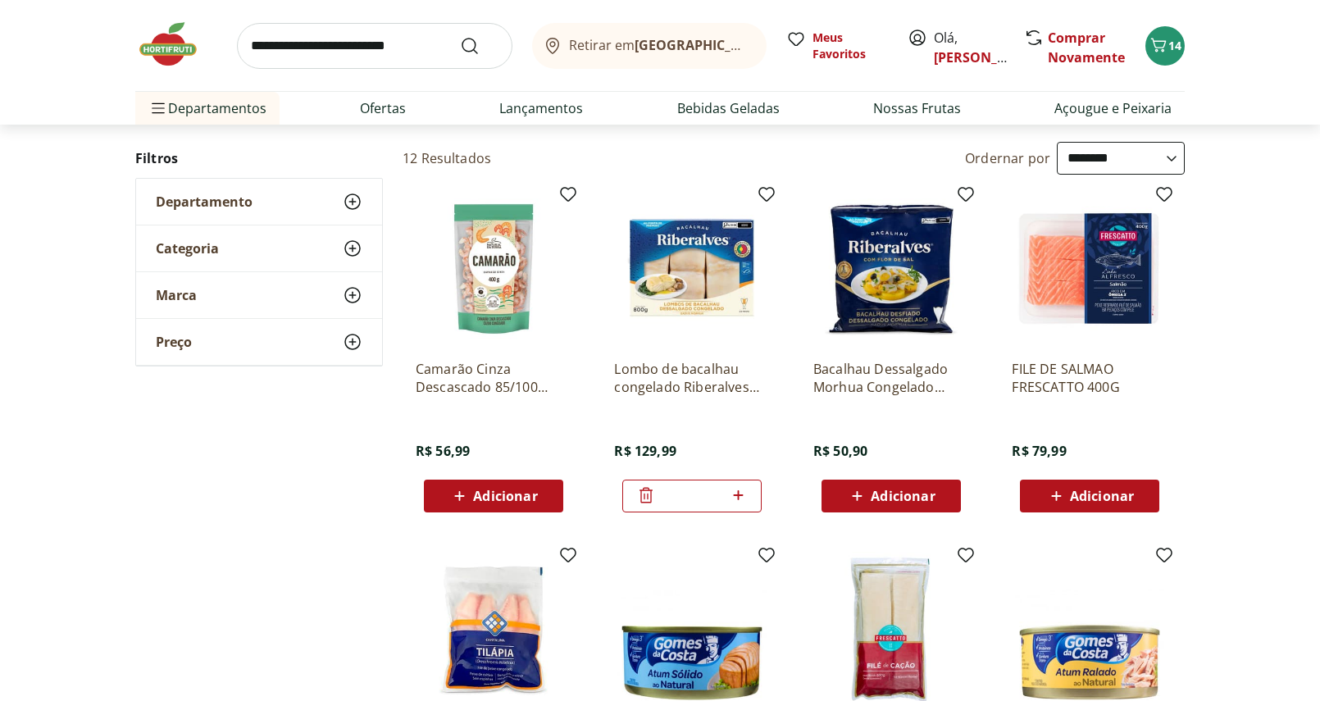
scroll to position [56, 0]
click at [647, 502] on icon at bounding box center [646, 495] width 13 height 16
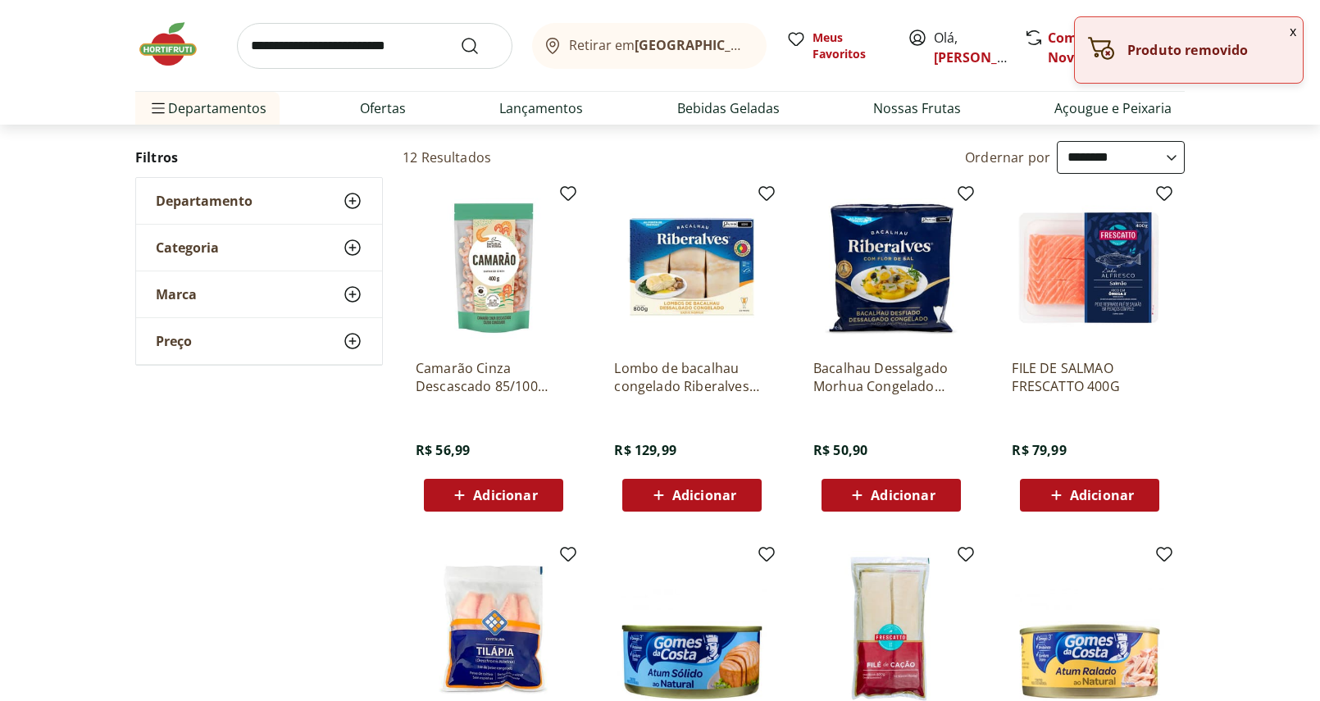
click at [918, 373] on p "Bacalhau Dessalgado Morhua Congelado Riberalves 400G" at bounding box center [891, 377] width 156 height 36
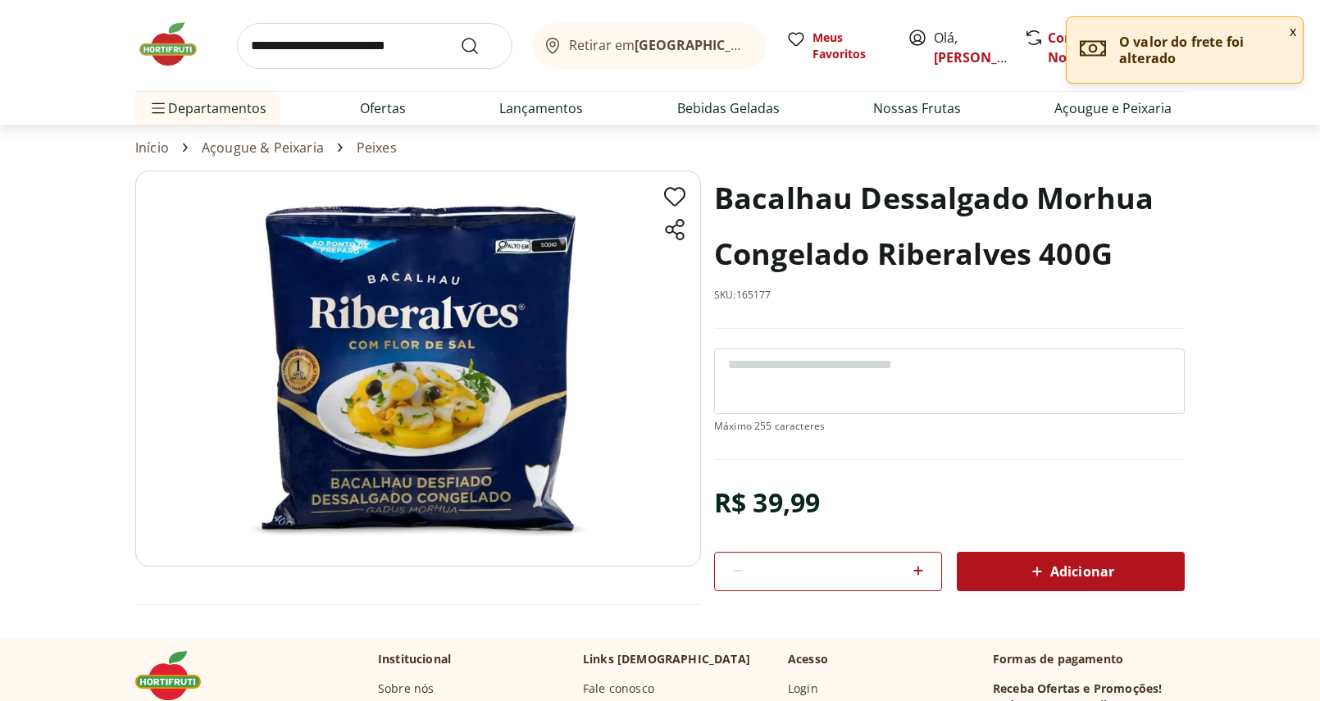
scroll to position [56, 0]
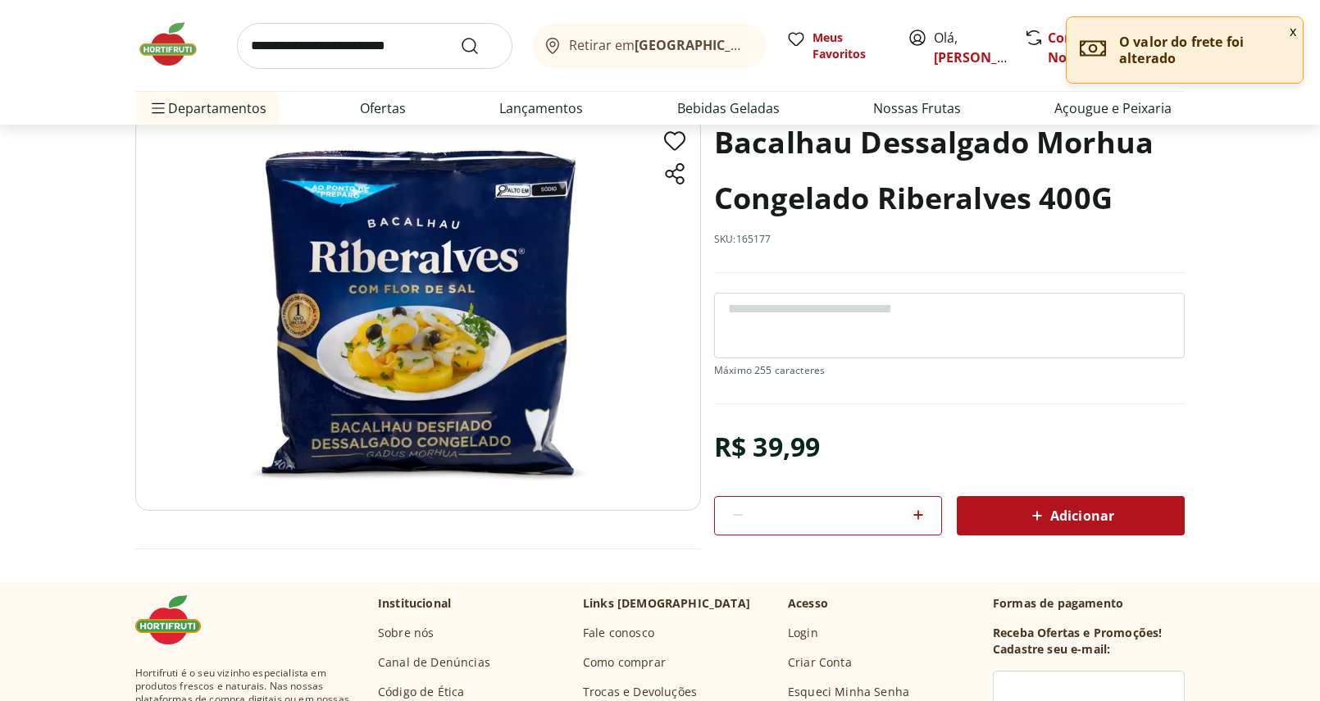
select select "**********"
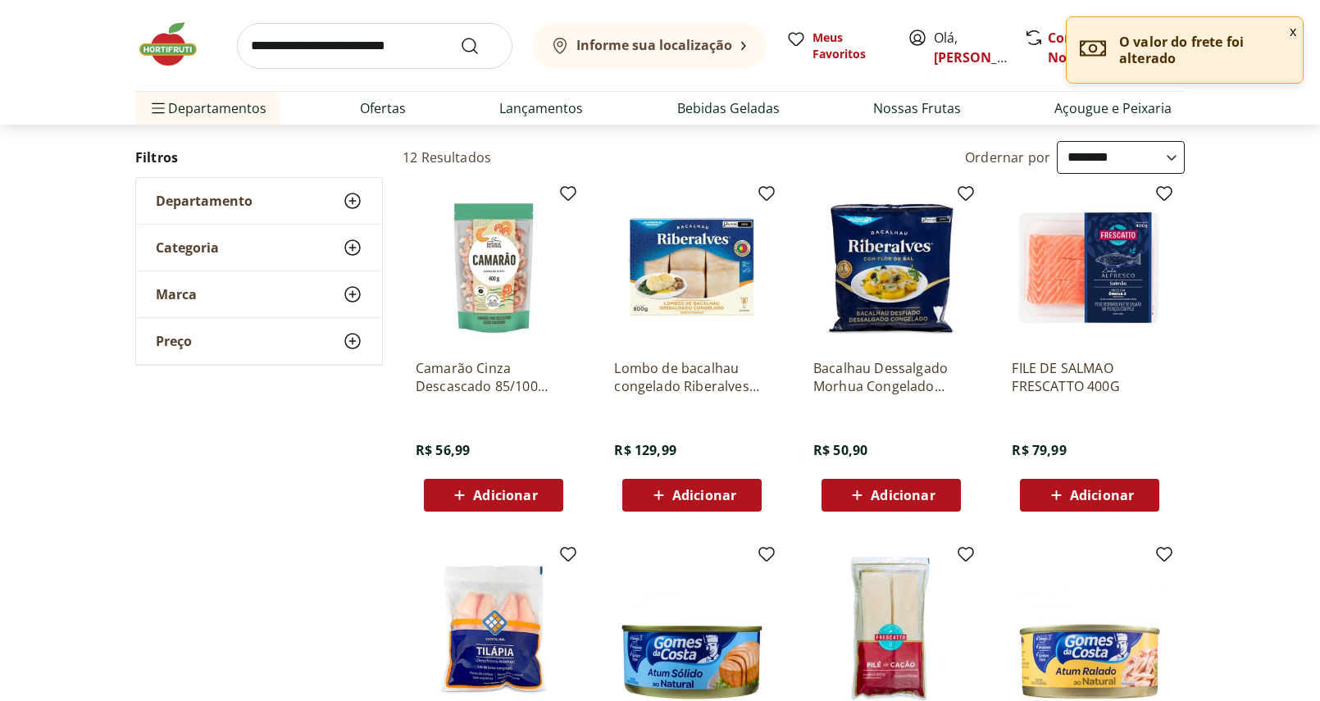
scroll to position [0, 0]
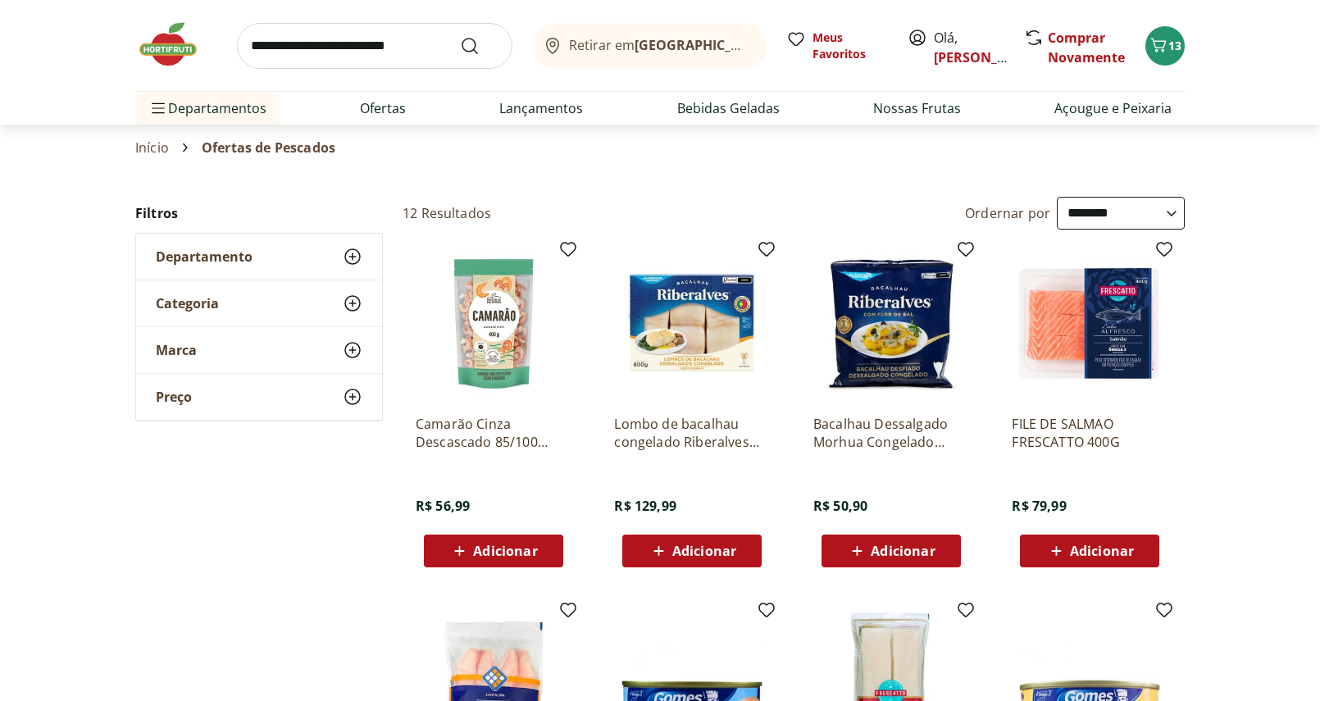
click at [889, 302] on img at bounding box center [891, 324] width 156 height 156
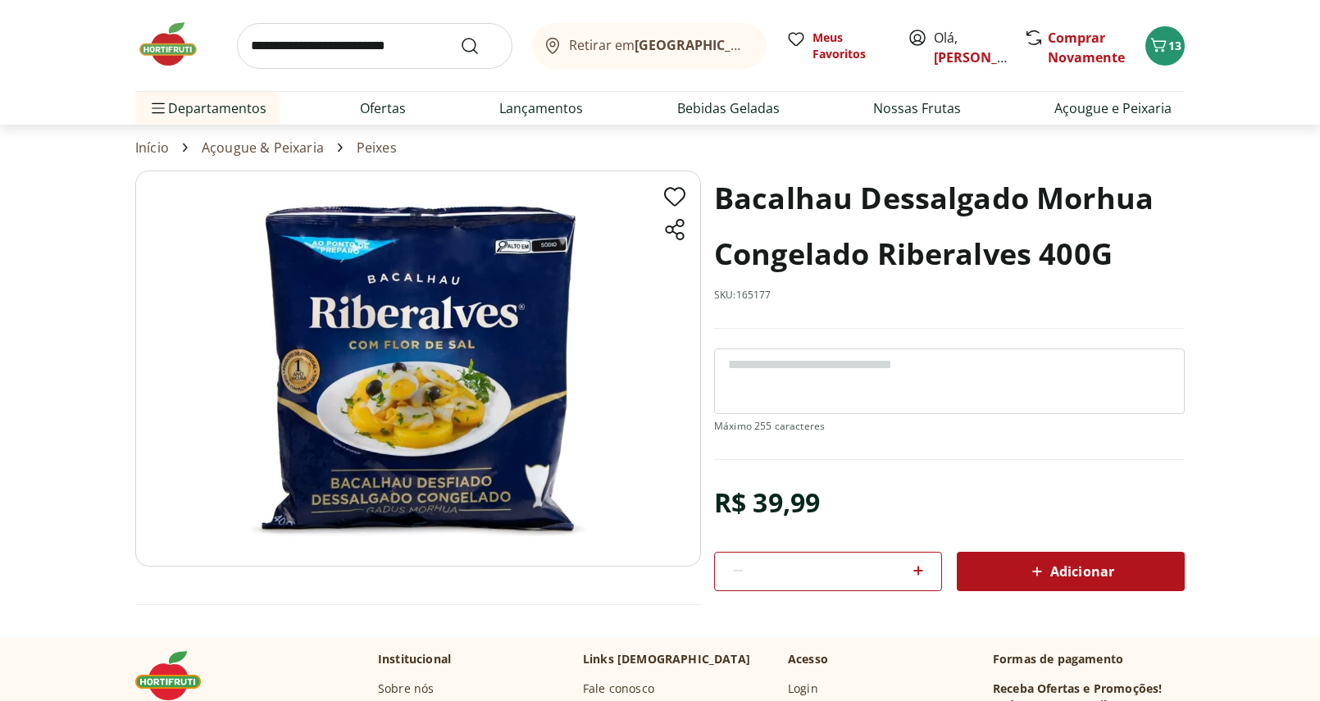
click at [1027, 565] on icon at bounding box center [1037, 572] width 20 height 20
click at [912, 576] on icon at bounding box center [918, 571] width 20 height 20
type input "*"
click at [1046, 558] on div "Adicionar" at bounding box center [1071, 572] width 202 height 30
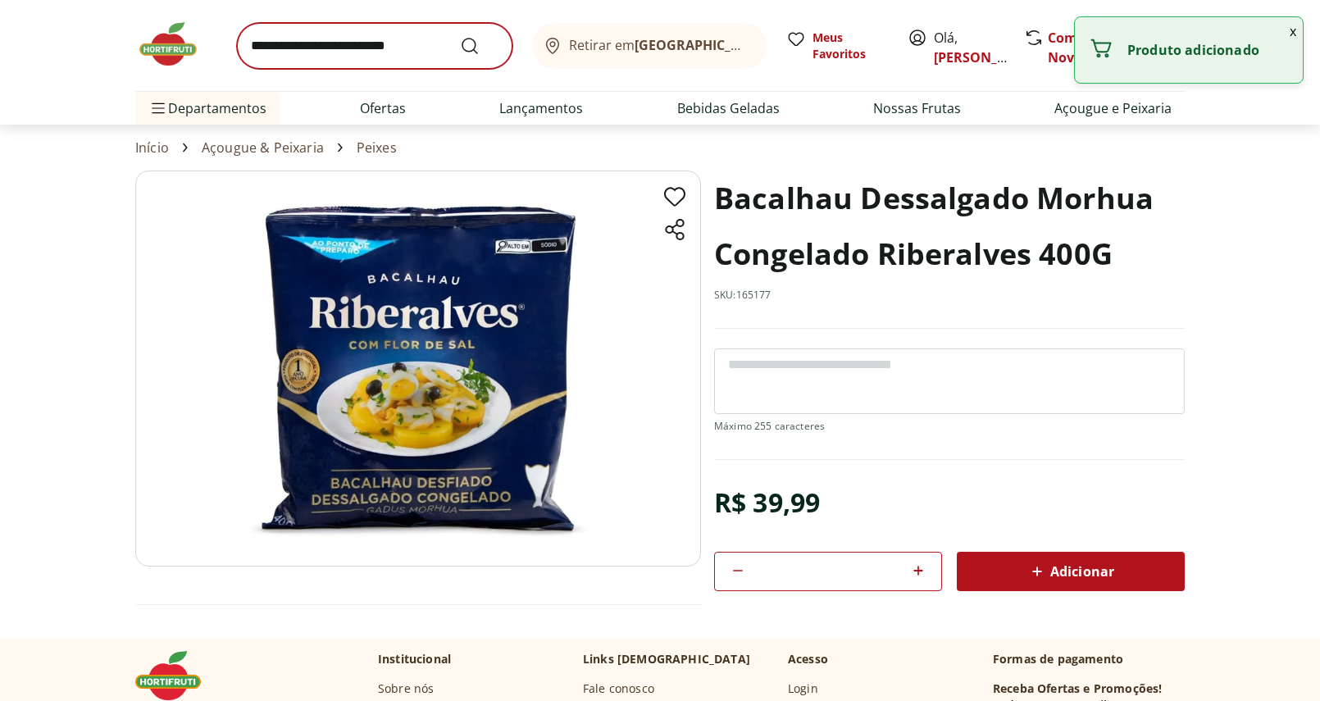
select select "**********"
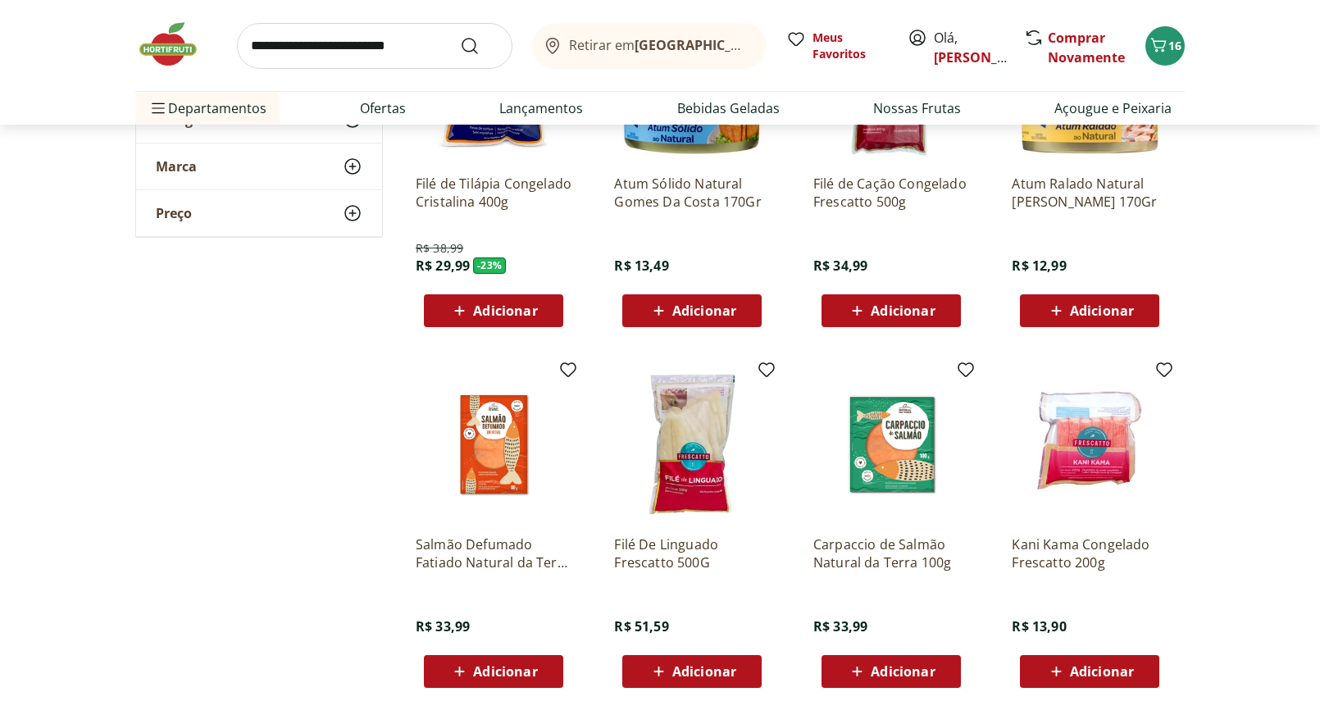
scroll to position [636, 0]
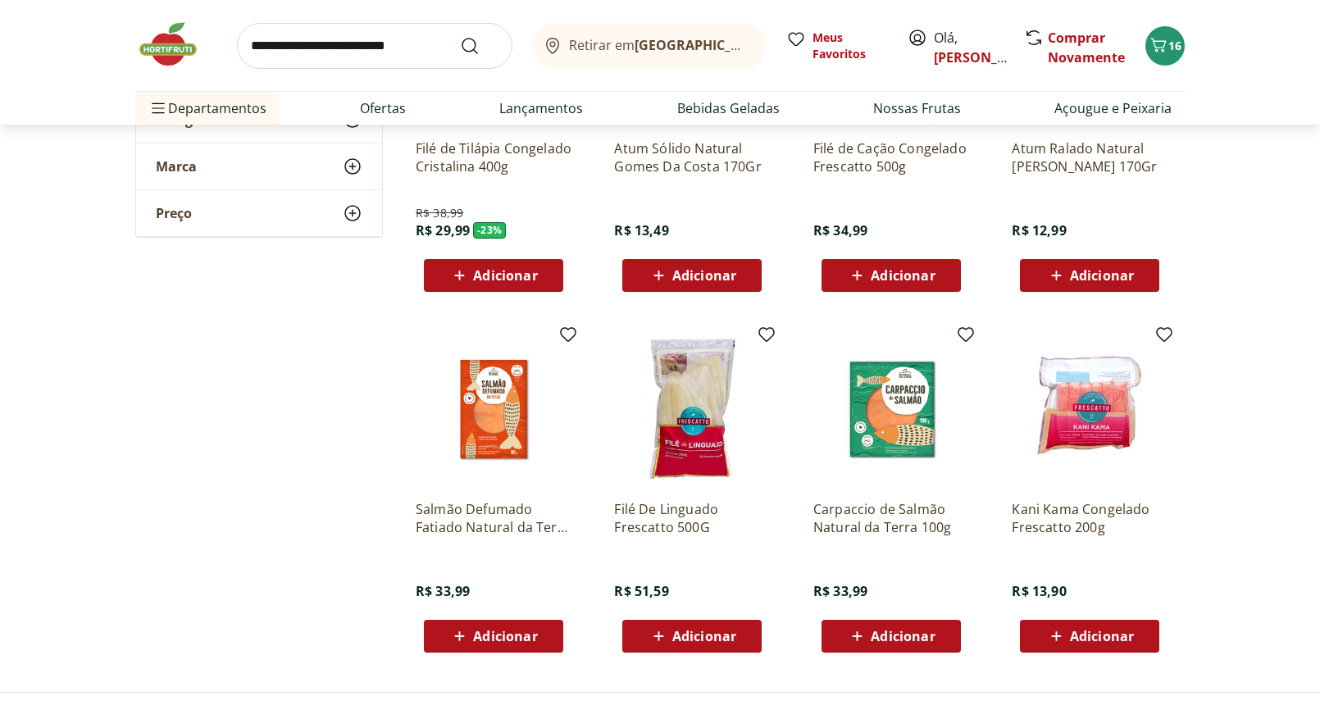
click at [681, 534] on p "Filé De Linguado Frescatto 500G" at bounding box center [692, 518] width 156 height 36
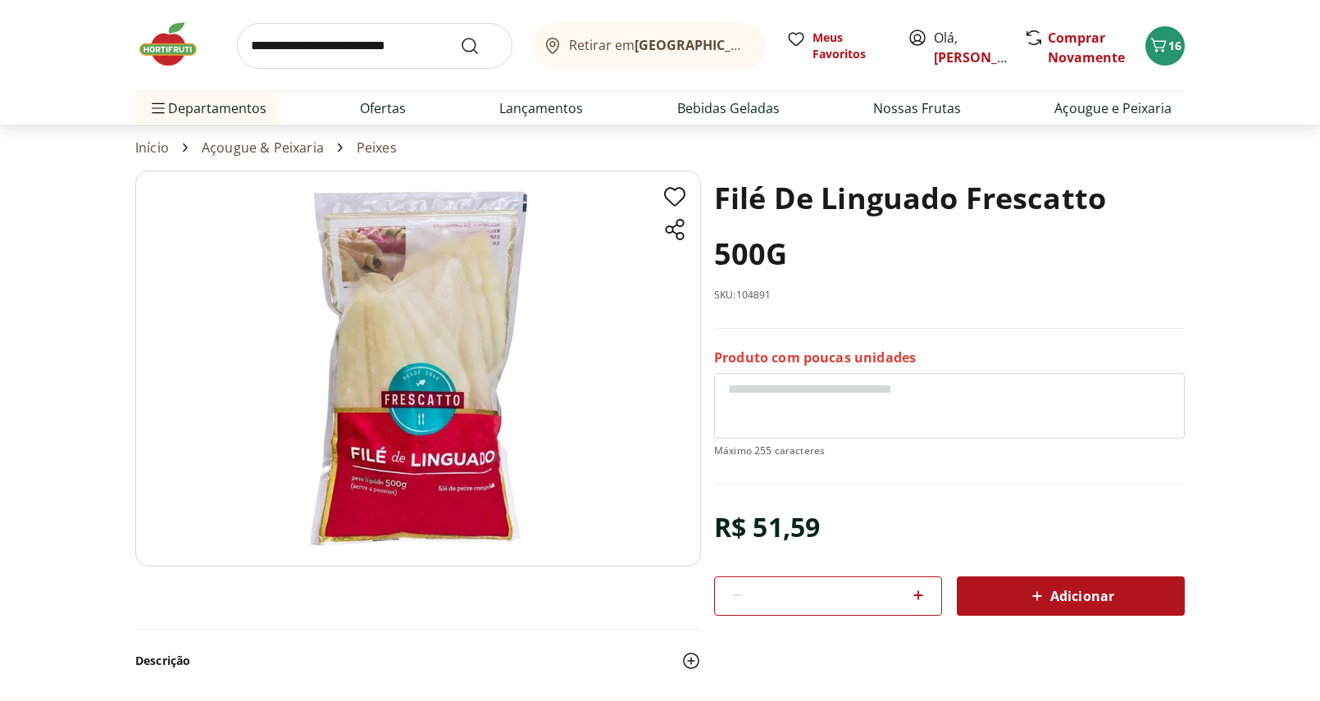
click at [1050, 607] on div "Adicionar" at bounding box center [1071, 596] width 202 height 30
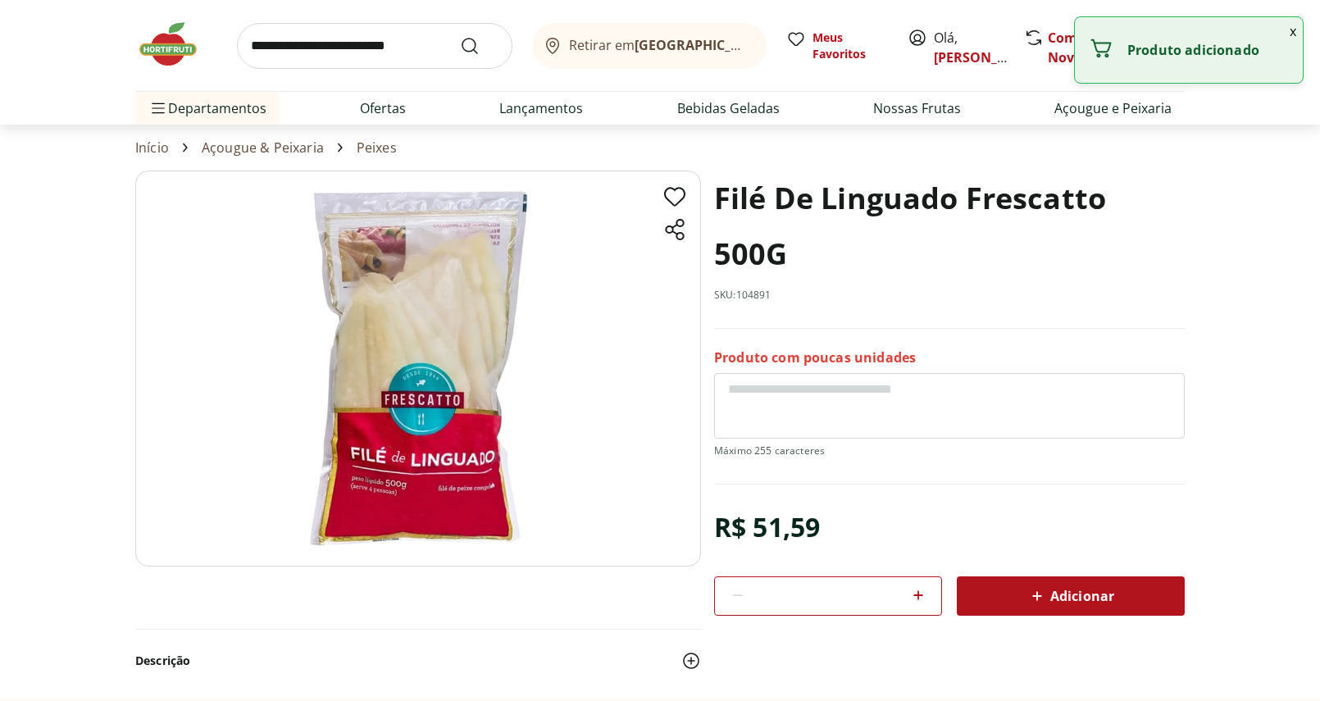
select select "**********"
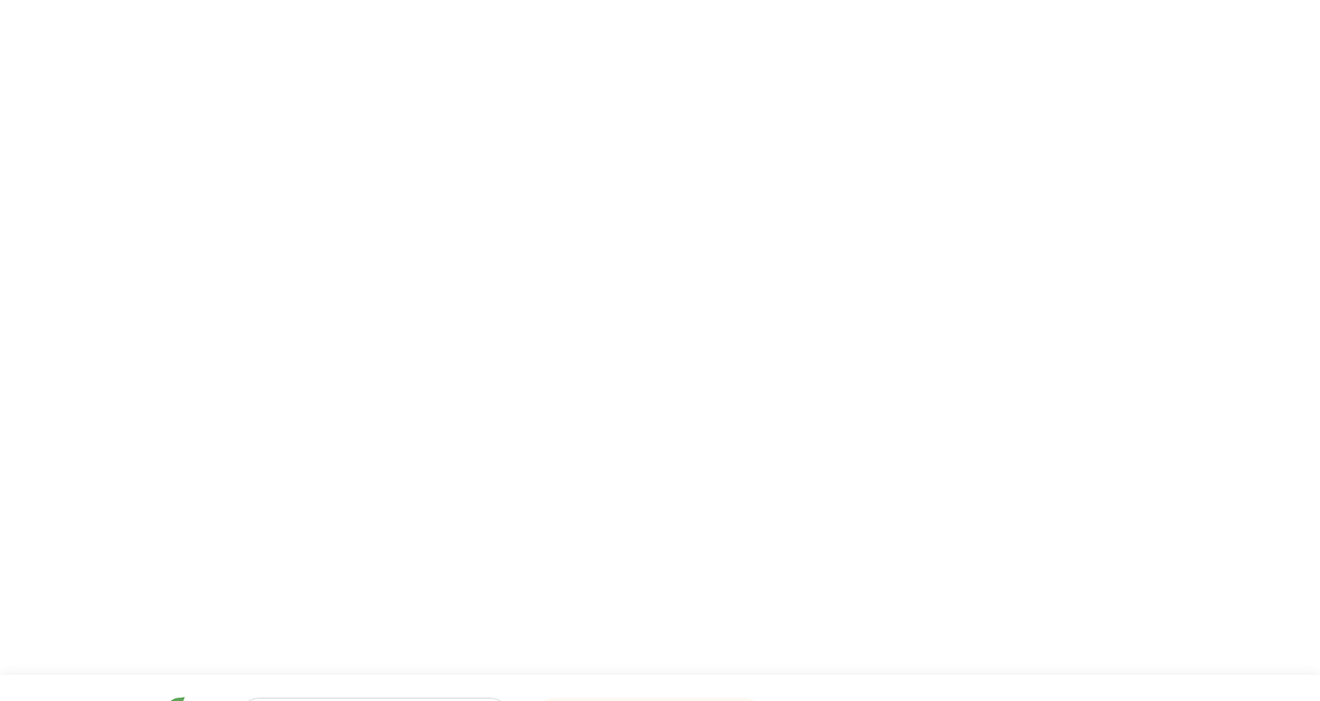
type input "*"
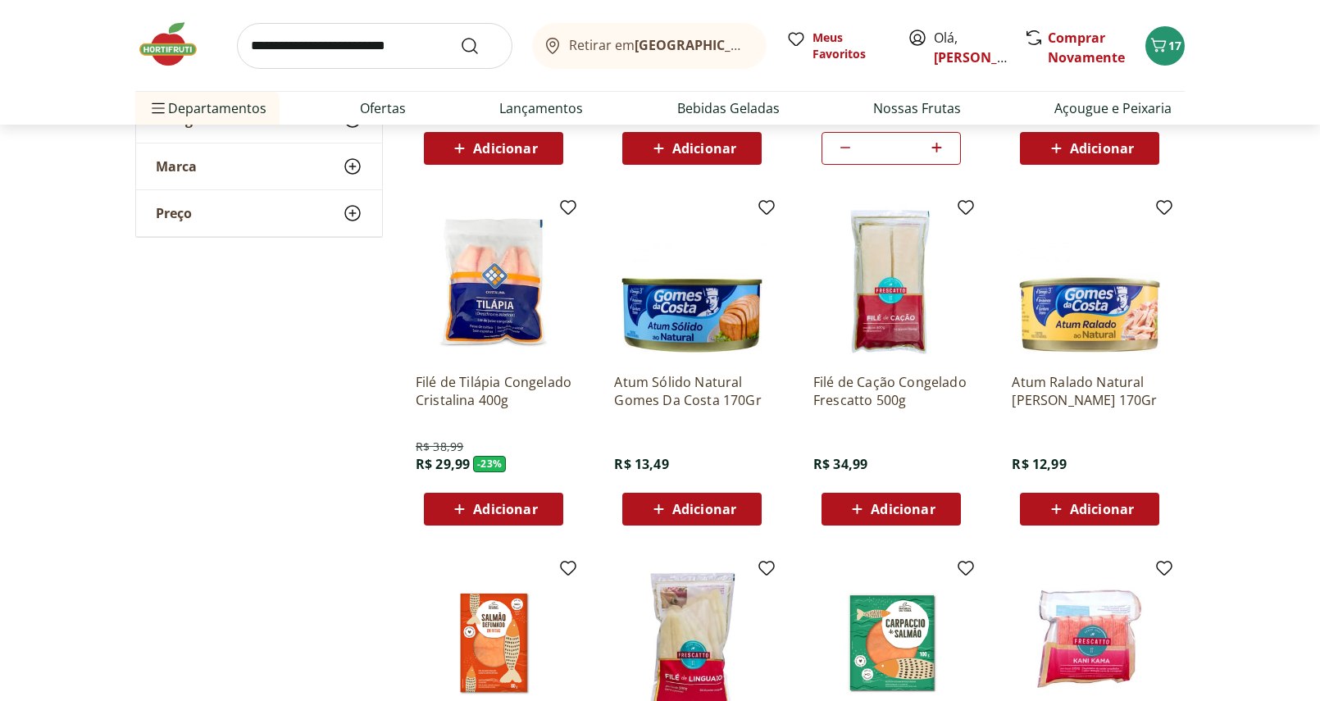
scroll to position [431, 0]
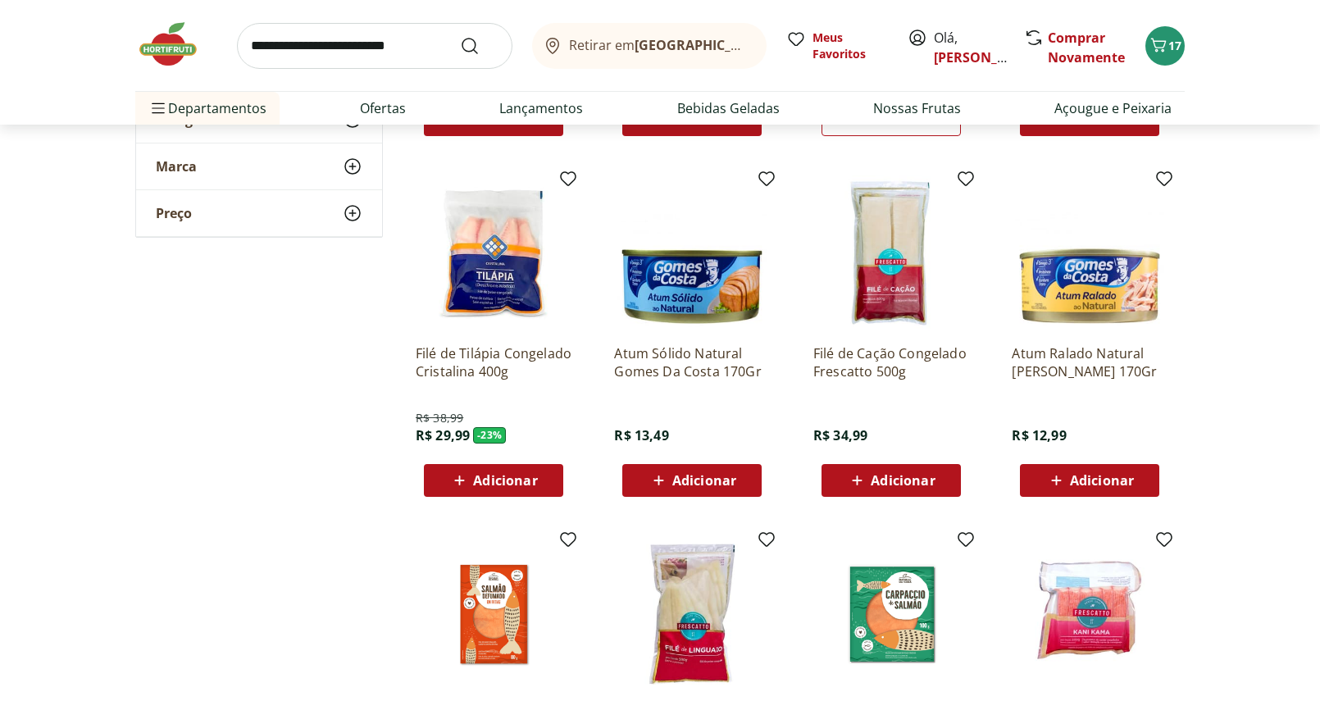
click at [717, 469] on div "Adicionar" at bounding box center [691, 481] width 113 height 30
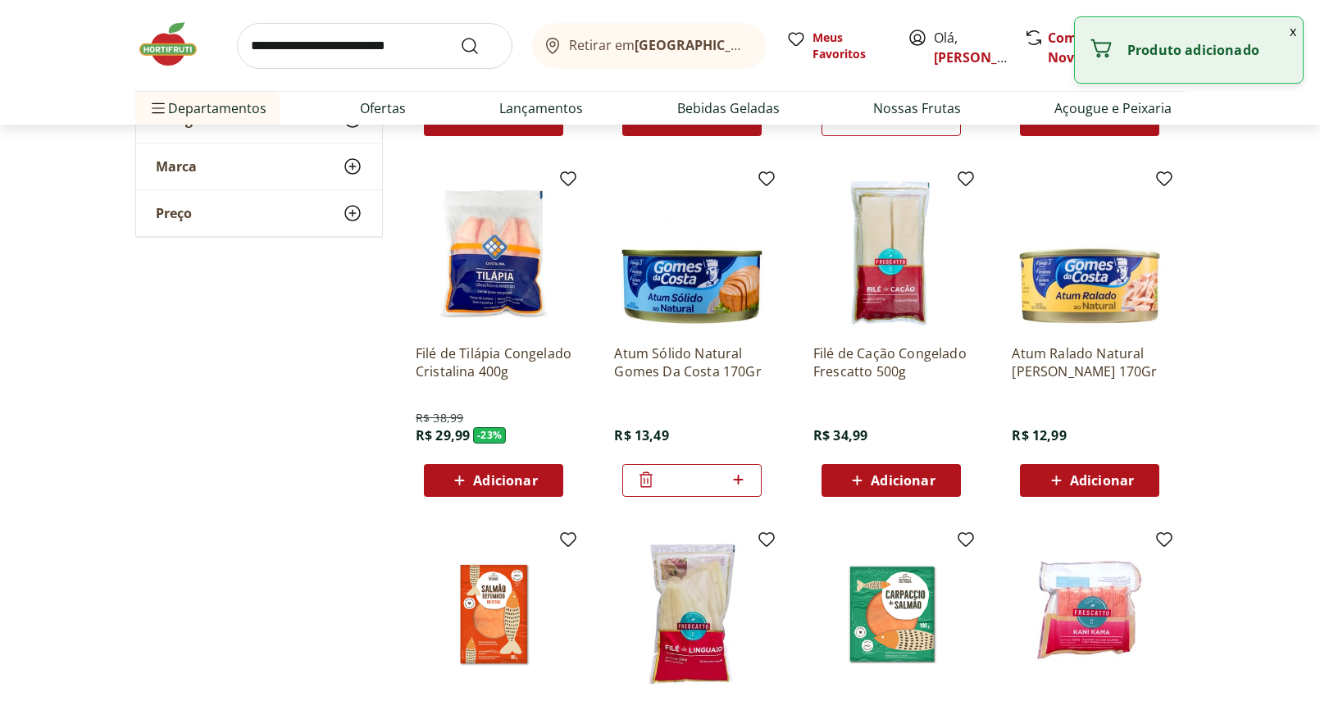
click at [740, 484] on icon at bounding box center [738, 480] width 20 height 20
type input "*"
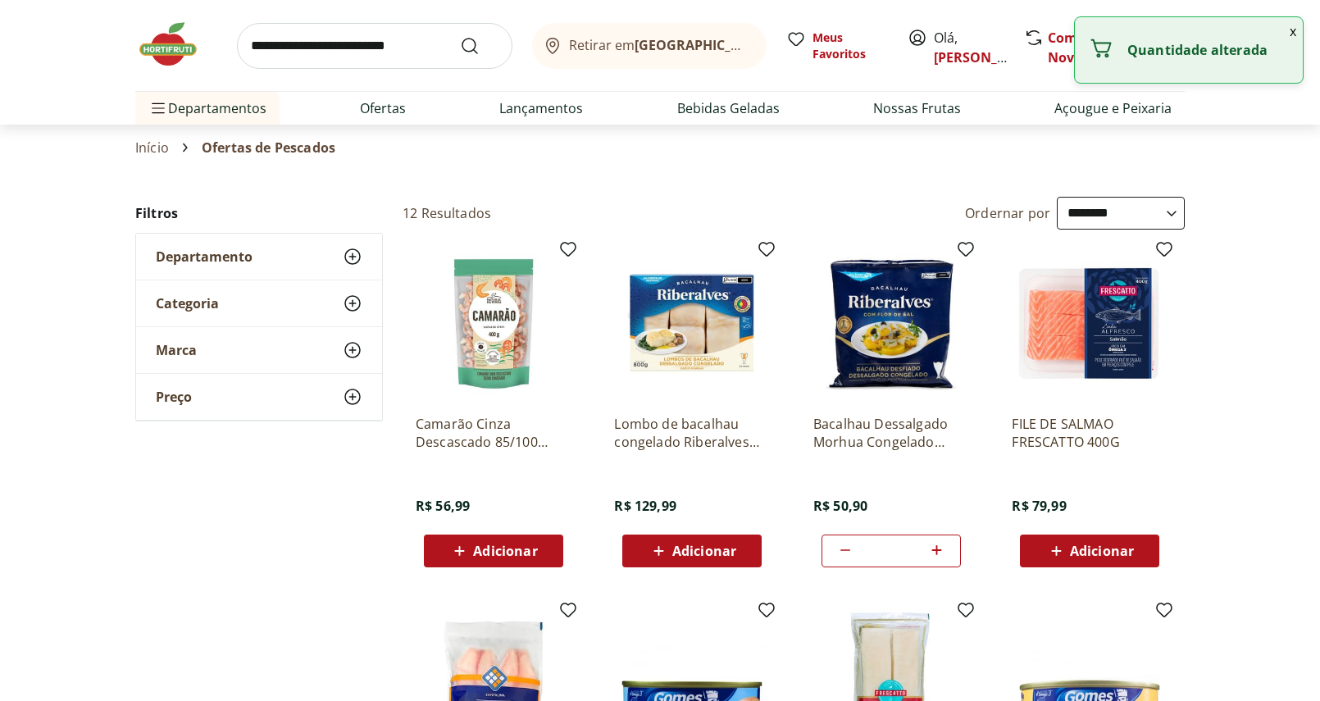
scroll to position [0, 0]
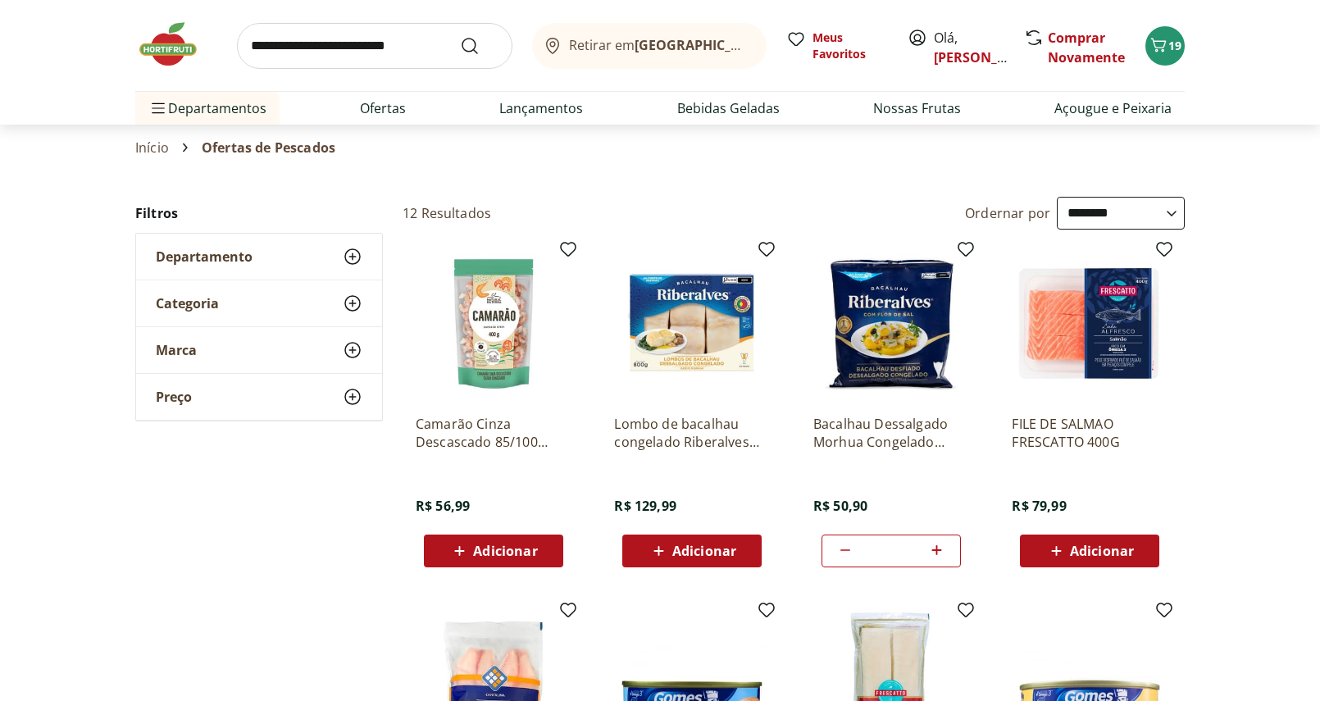
click at [169, 47] on img at bounding box center [176, 44] width 82 height 49
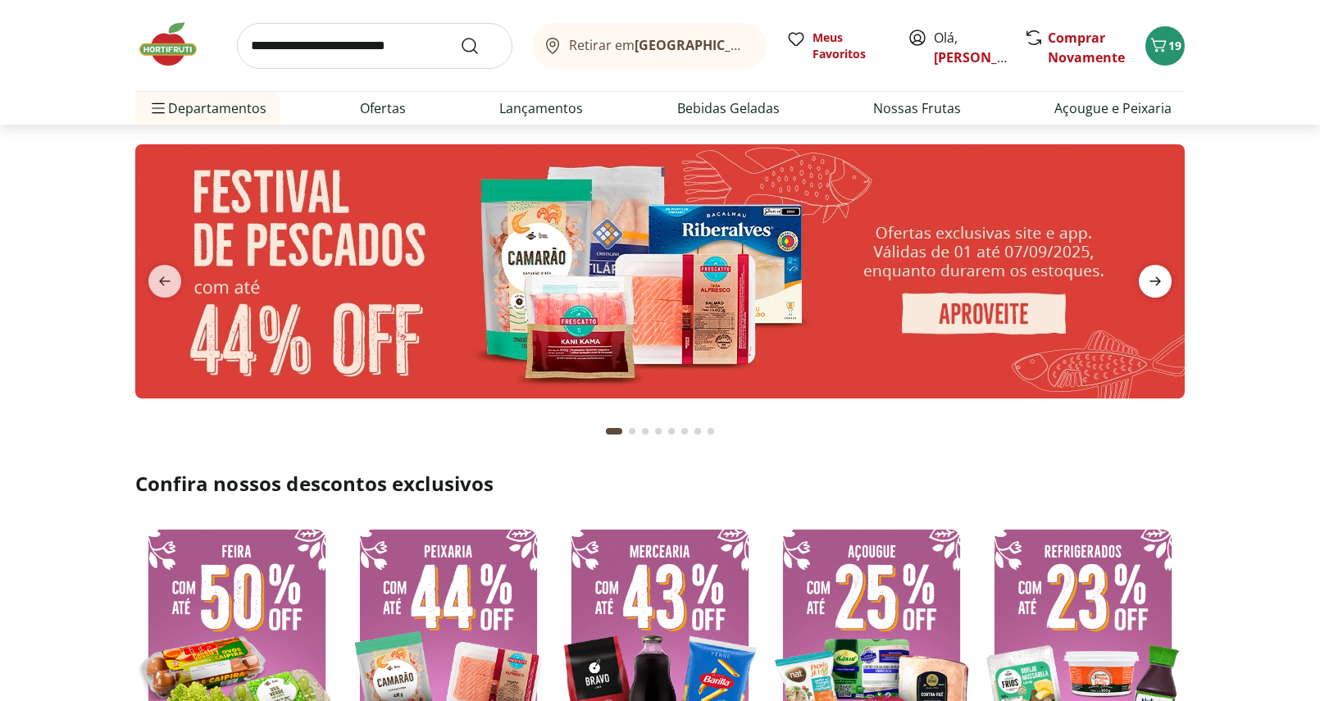
click at [1151, 286] on icon "next" at bounding box center [1155, 281] width 20 height 20
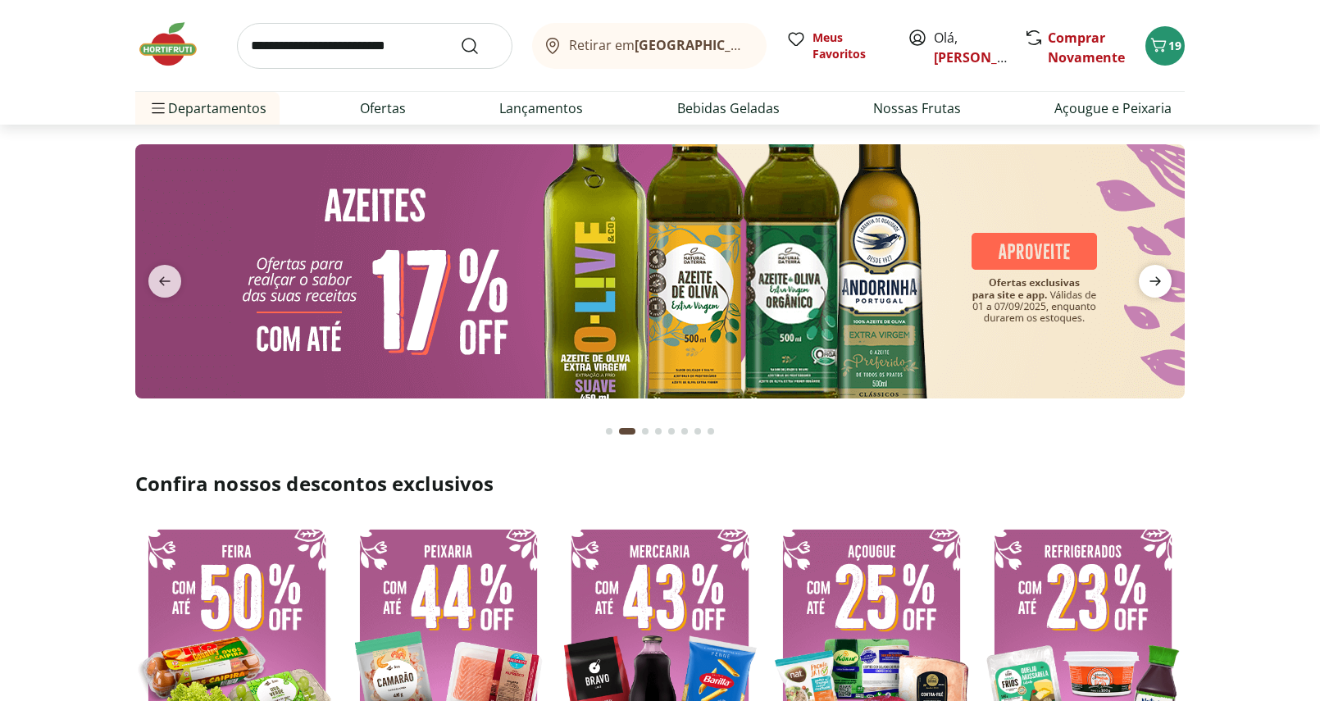
click at [1151, 286] on icon "next" at bounding box center [1155, 281] width 20 height 20
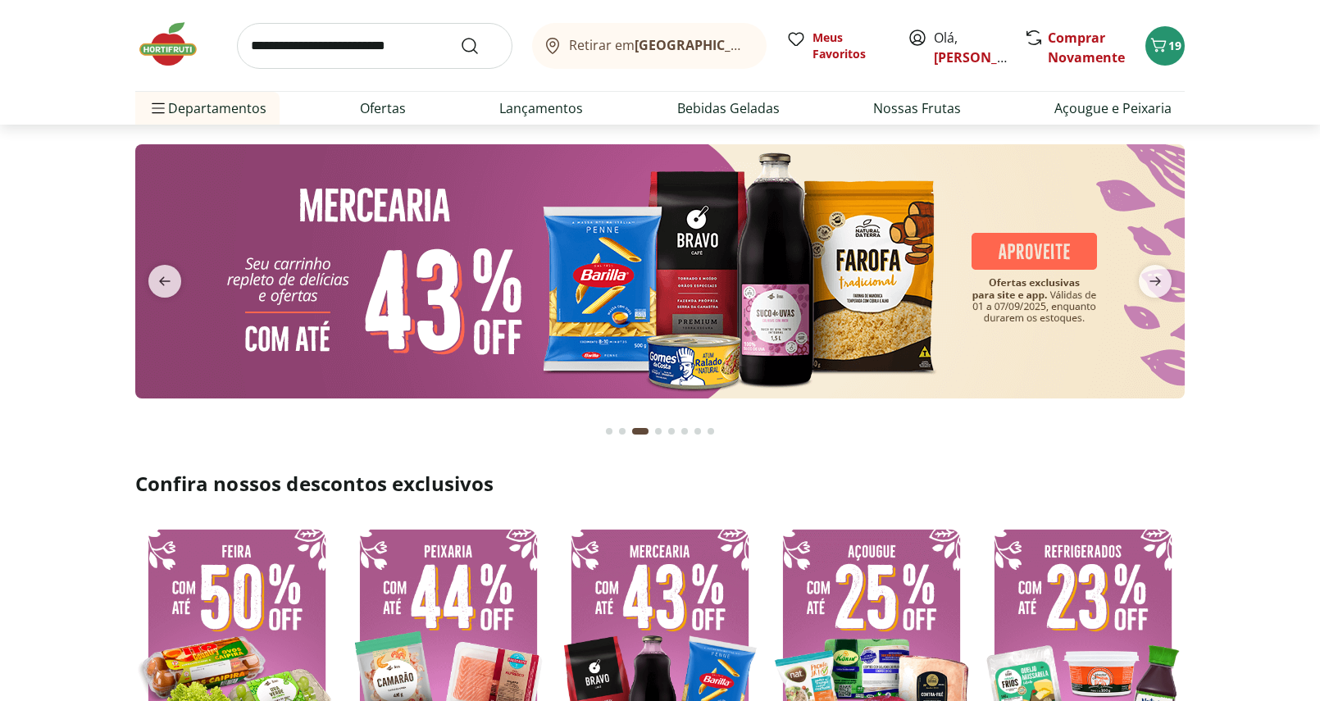
click at [760, 253] on img at bounding box center [660, 271] width 1050 height 254
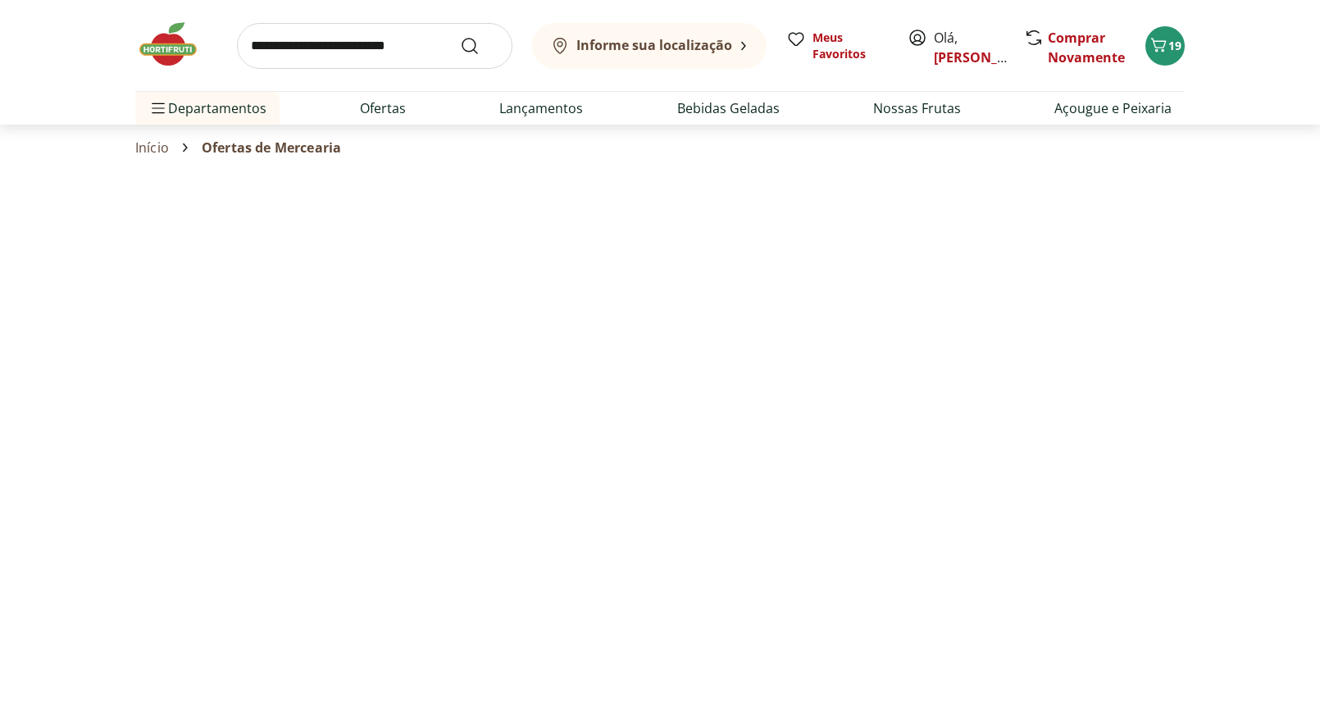
select select "**********"
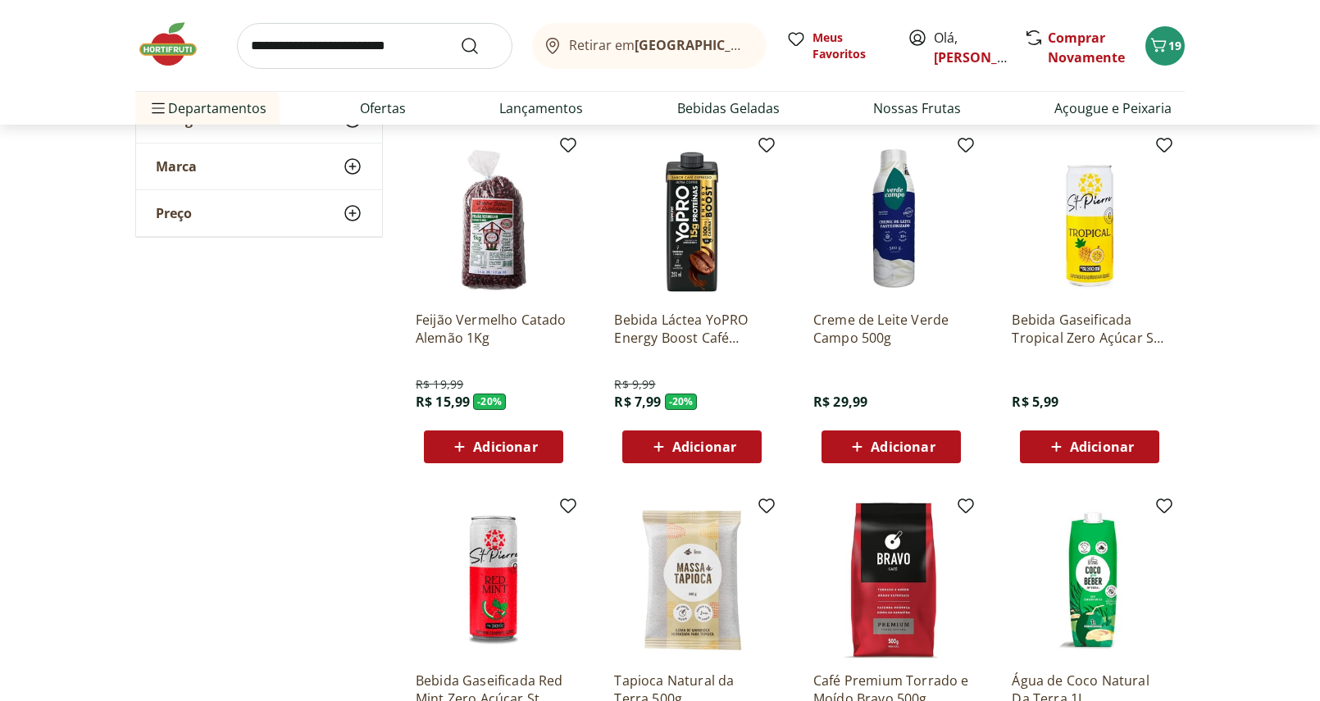
scroll to position [452, 0]
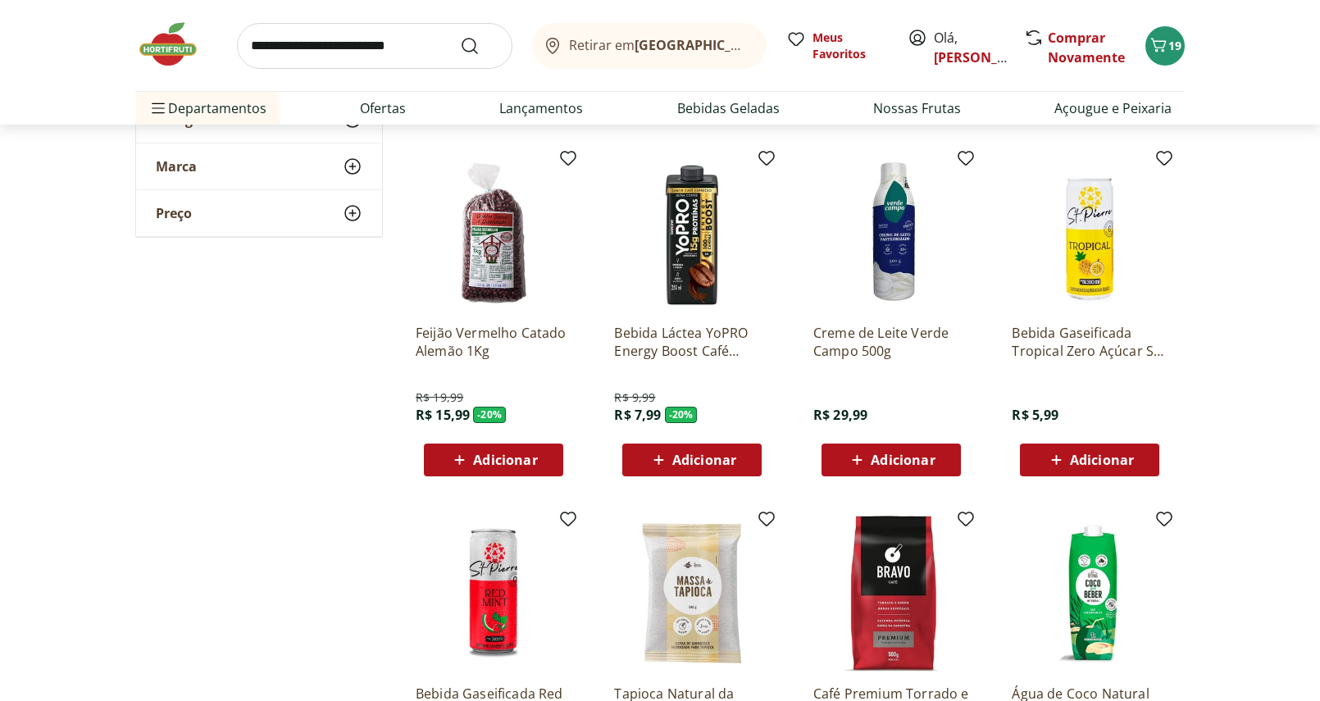
click at [513, 460] on span "Adicionar" at bounding box center [505, 459] width 64 height 13
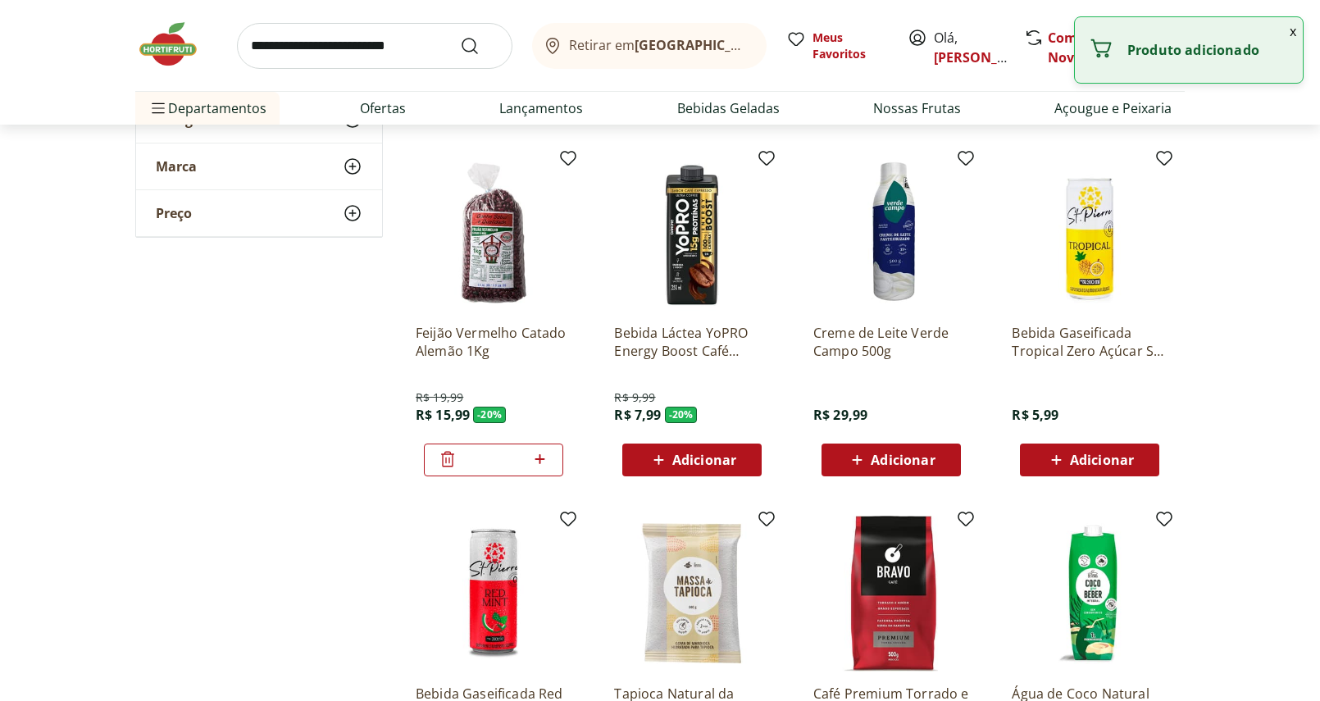
click at [547, 462] on icon at bounding box center [540, 459] width 20 height 20
type input "*"
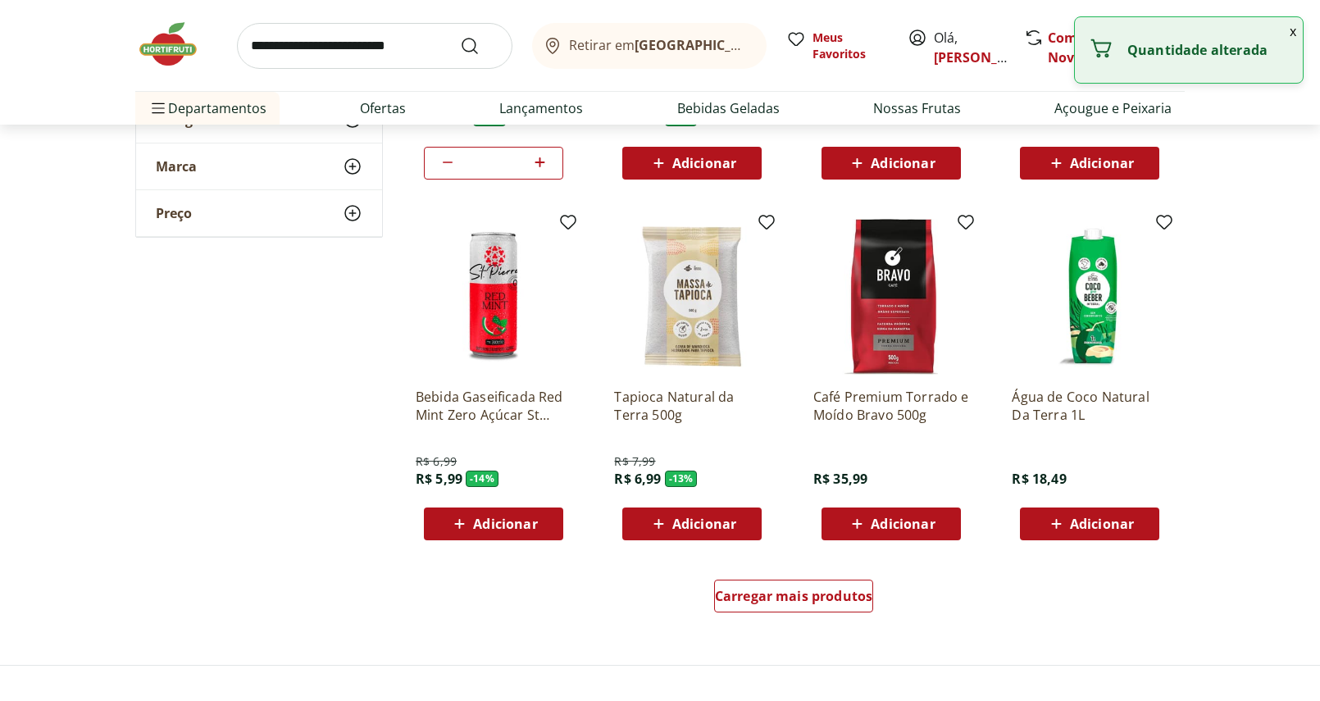
scroll to position [754, 0]
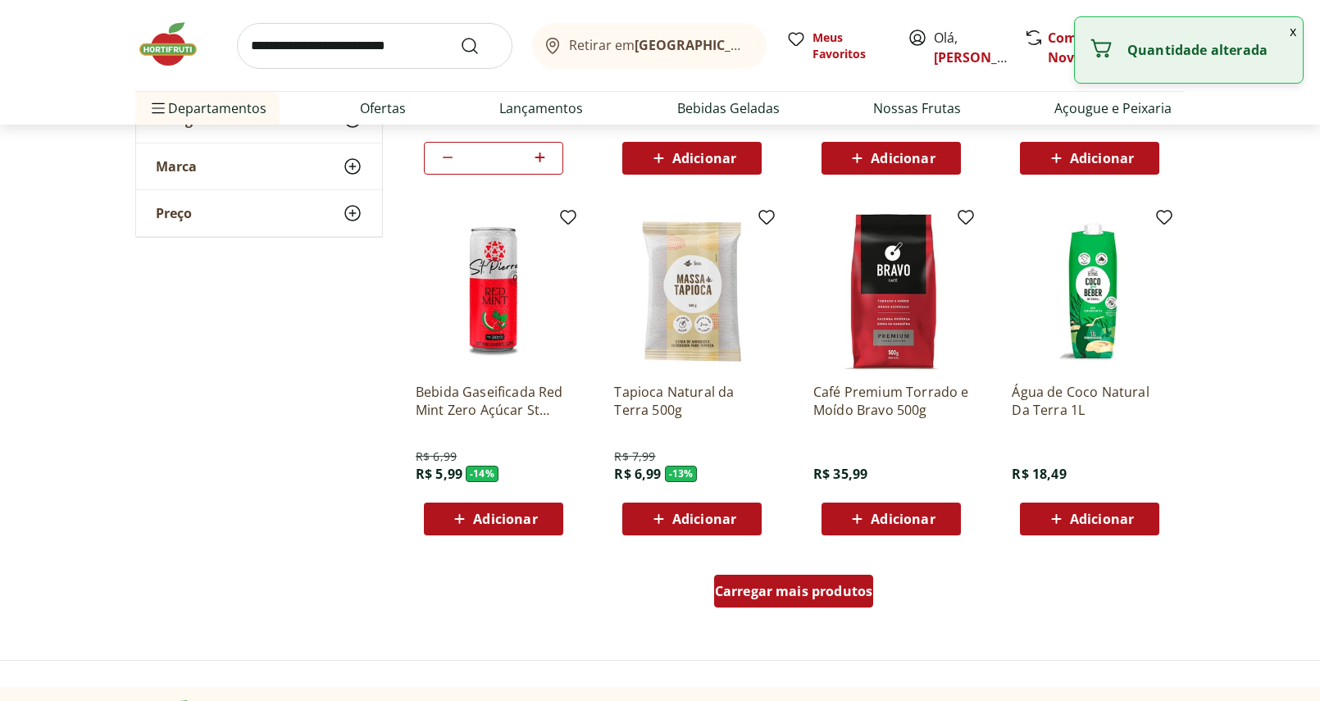
click at [792, 609] on link "Carregar mais produtos" at bounding box center [794, 594] width 160 height 39
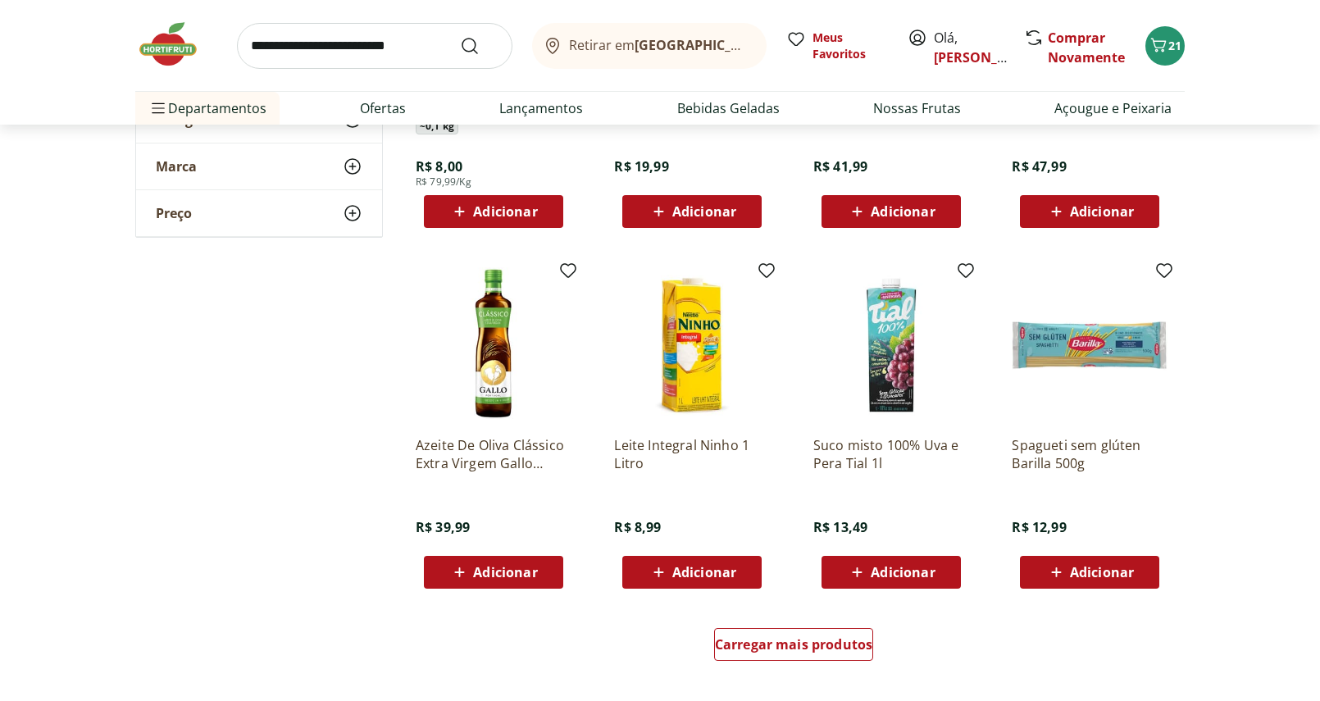
scroll to position [1787, 0]
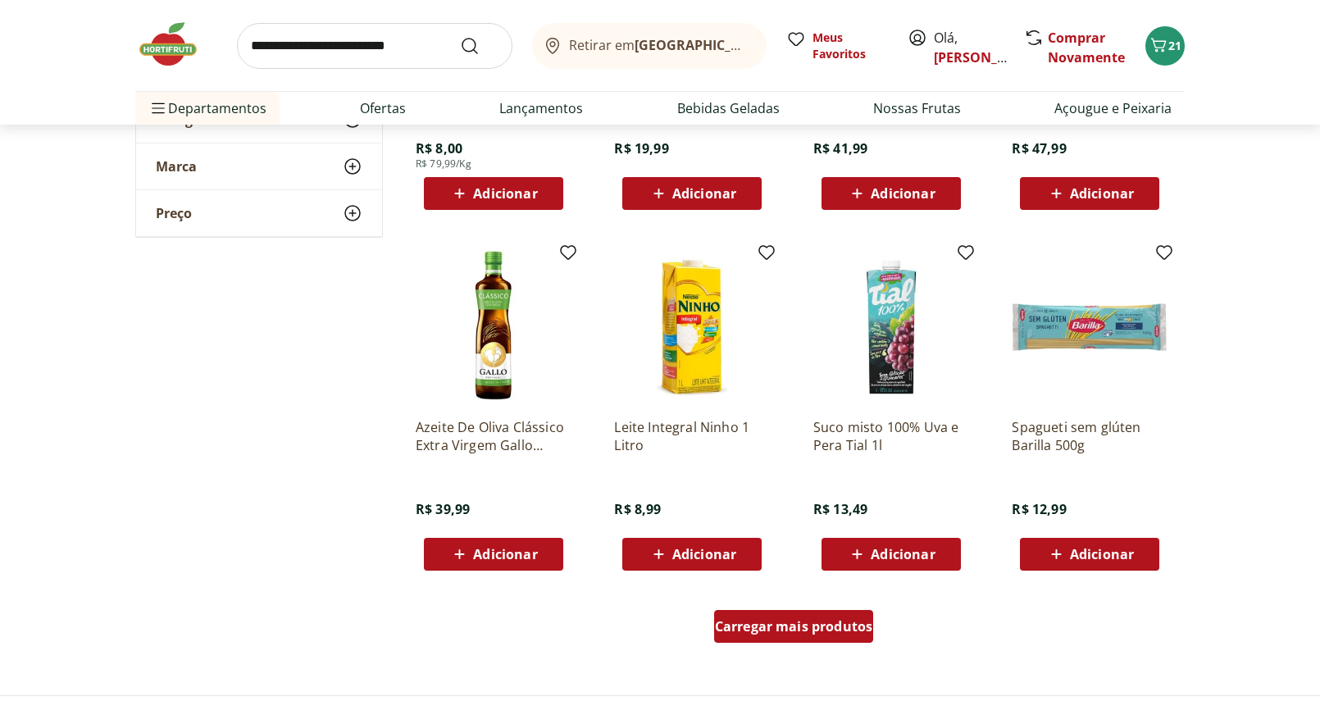
click at [786, 636] on div "Carregar mais produtos" at bounding box center [794, 626] width 160 height 33
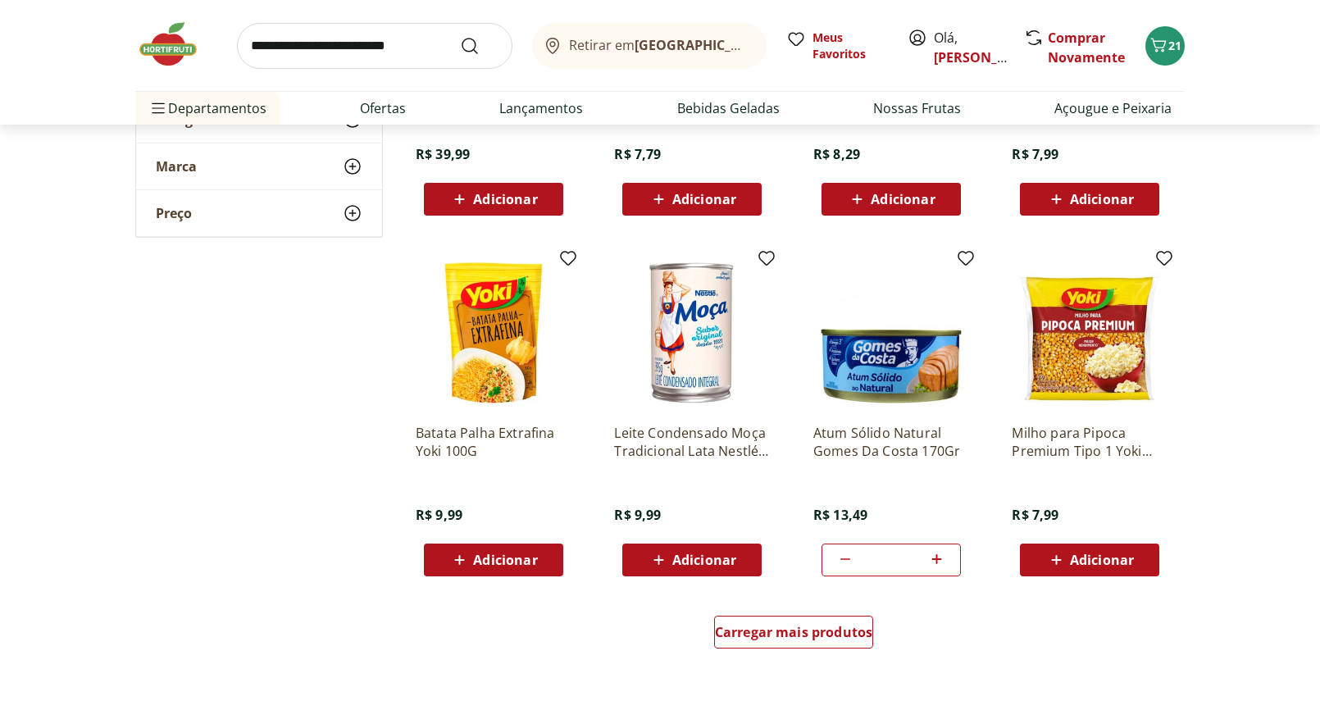
scroll to position [2853, 0]
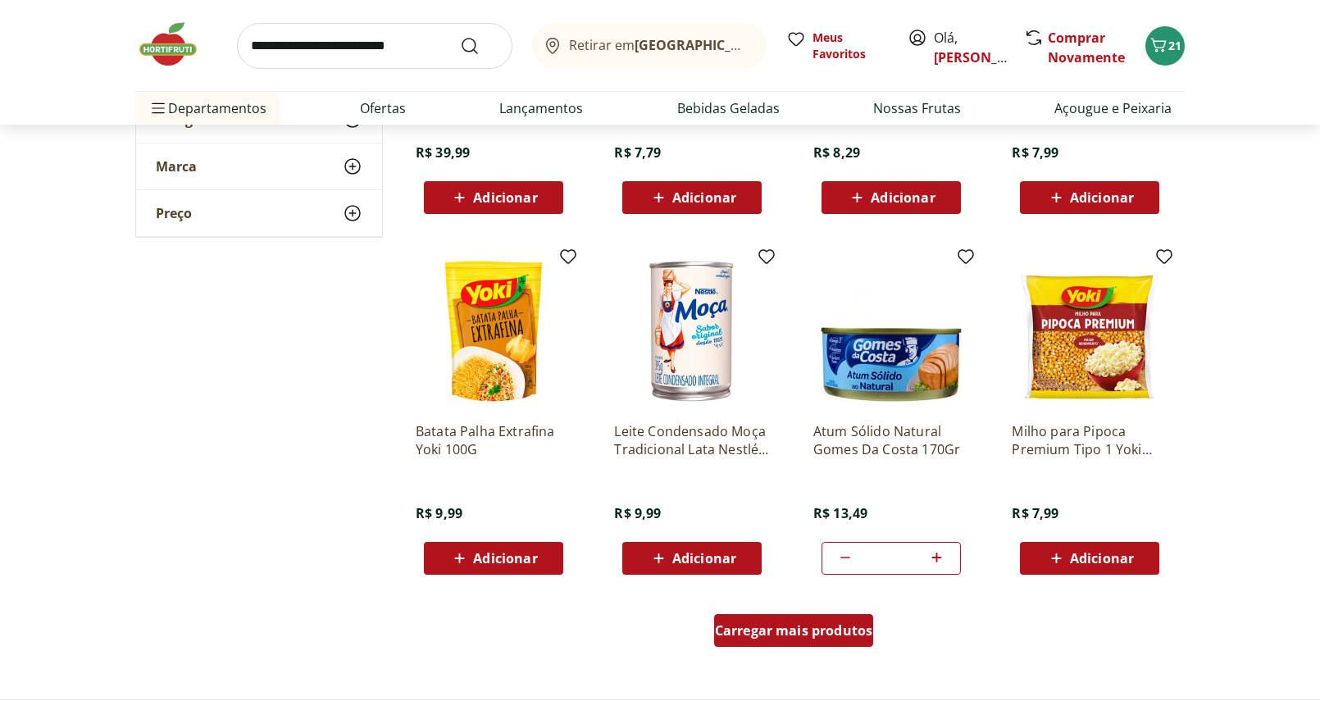
click at [775, 640] on div "Carregar mais produtos" at bounding box center [794, 630] width 160 height 33
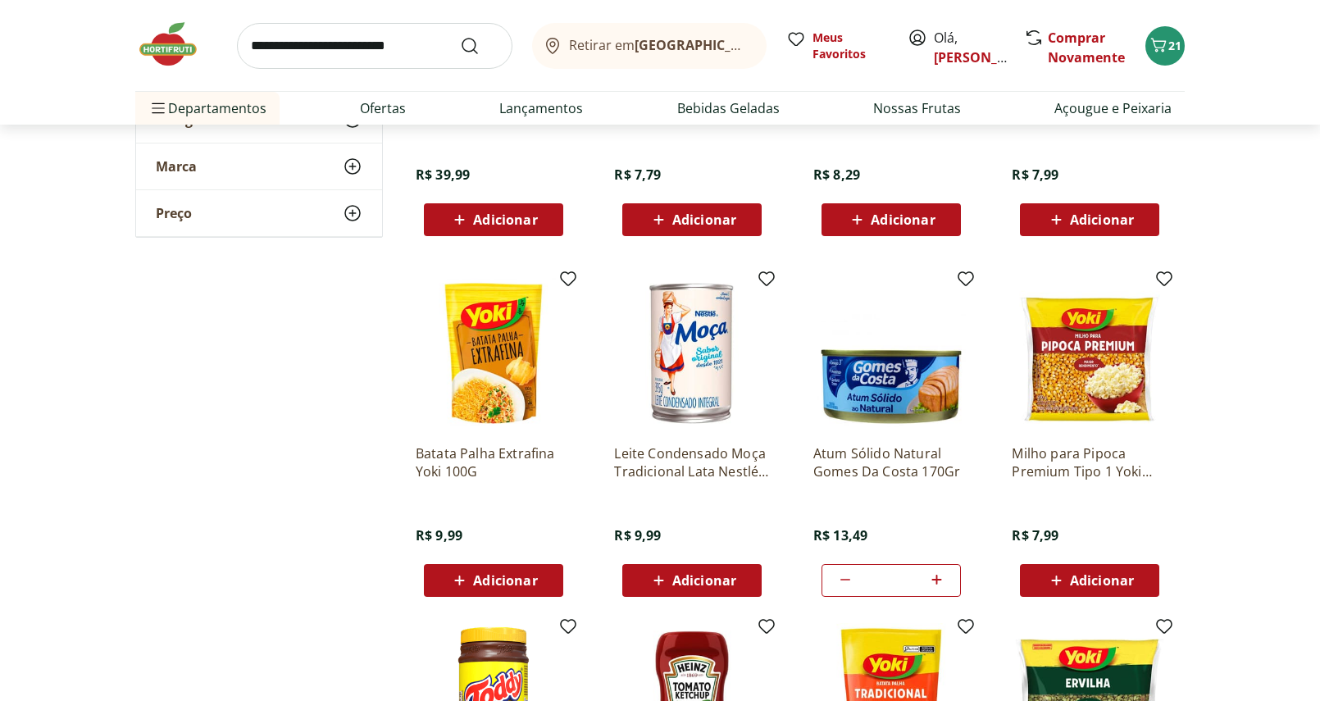
scroll to position [2253, 0]
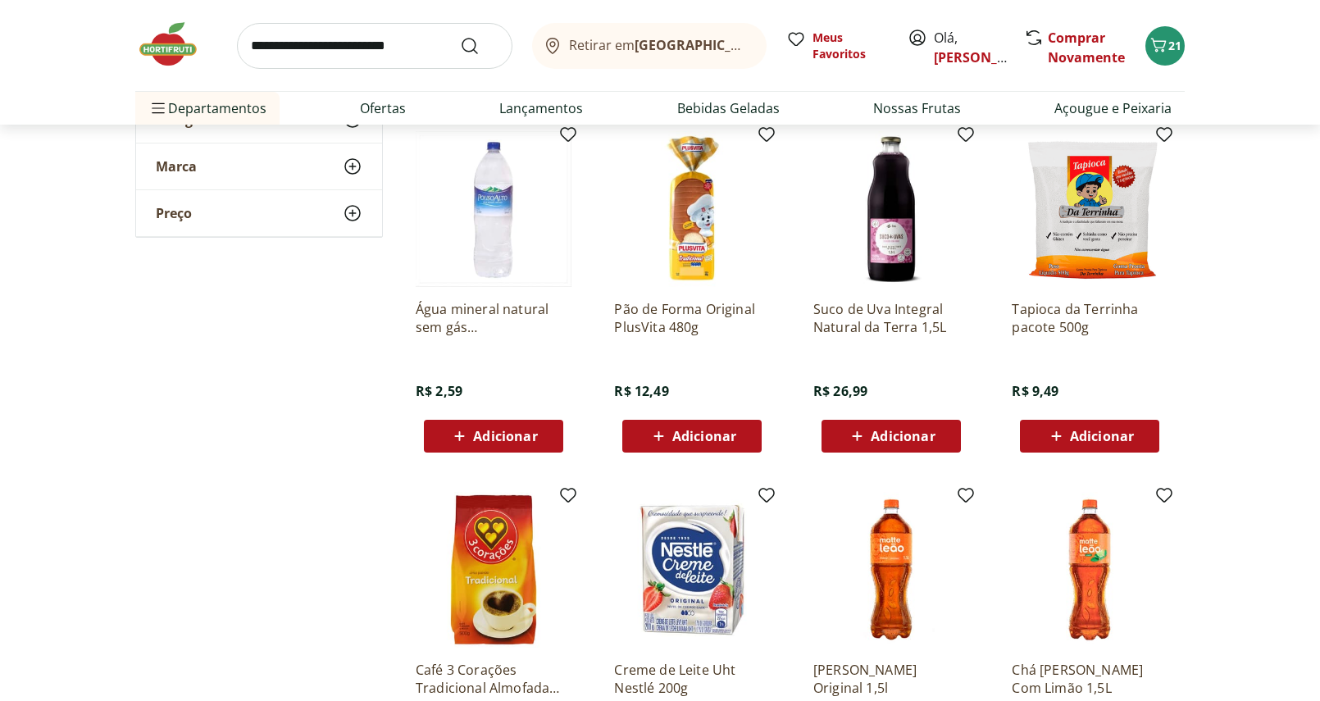
click at [307, 39] on input "search" at bounding box center [374, 46] width 275 height 46
type input "******"
click at [480, 45] on button "Submit Search" at bounding box center [479, 46] width 39 height 20
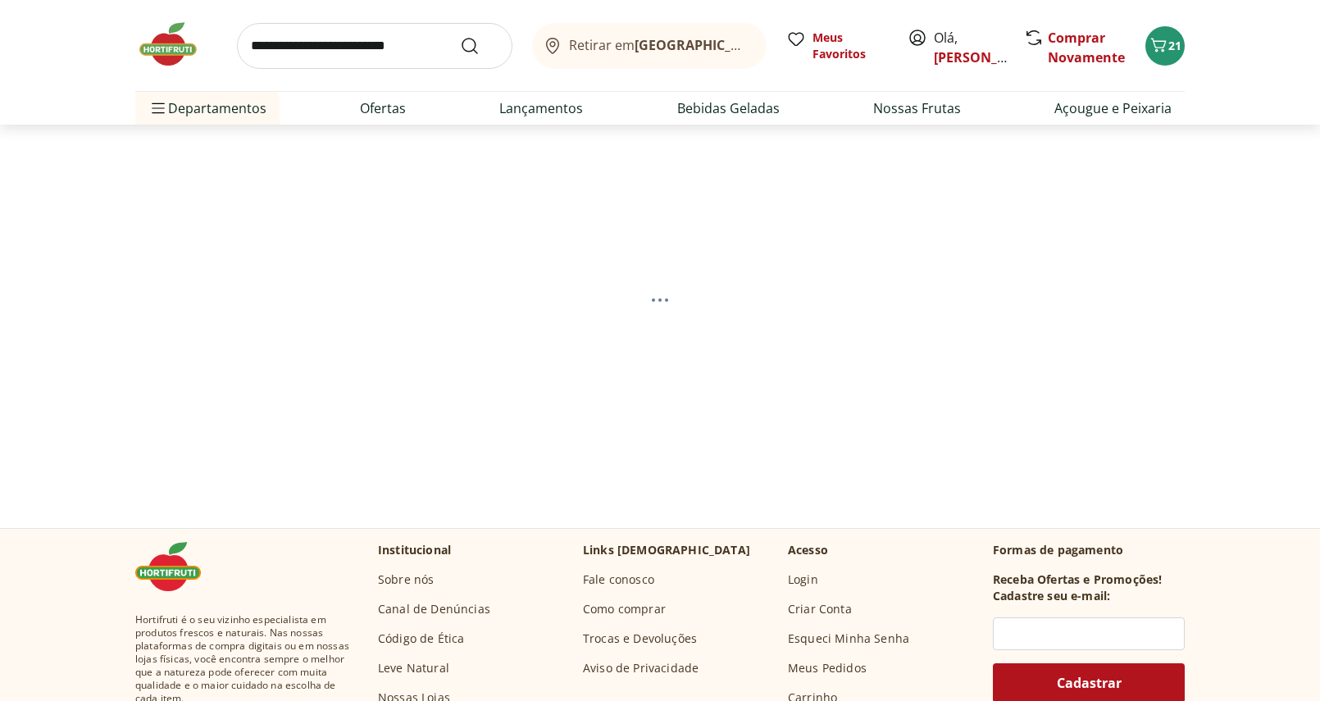
select select "**********"
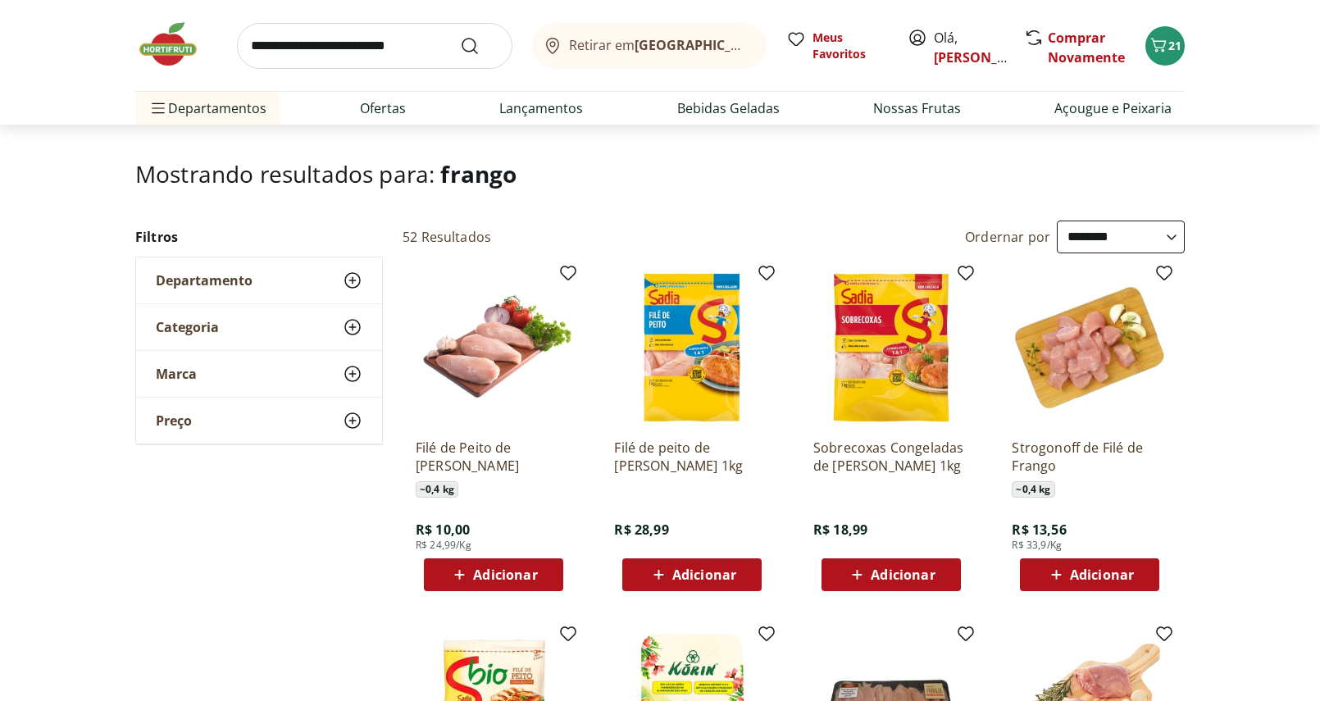
scroll to position [37, 0]
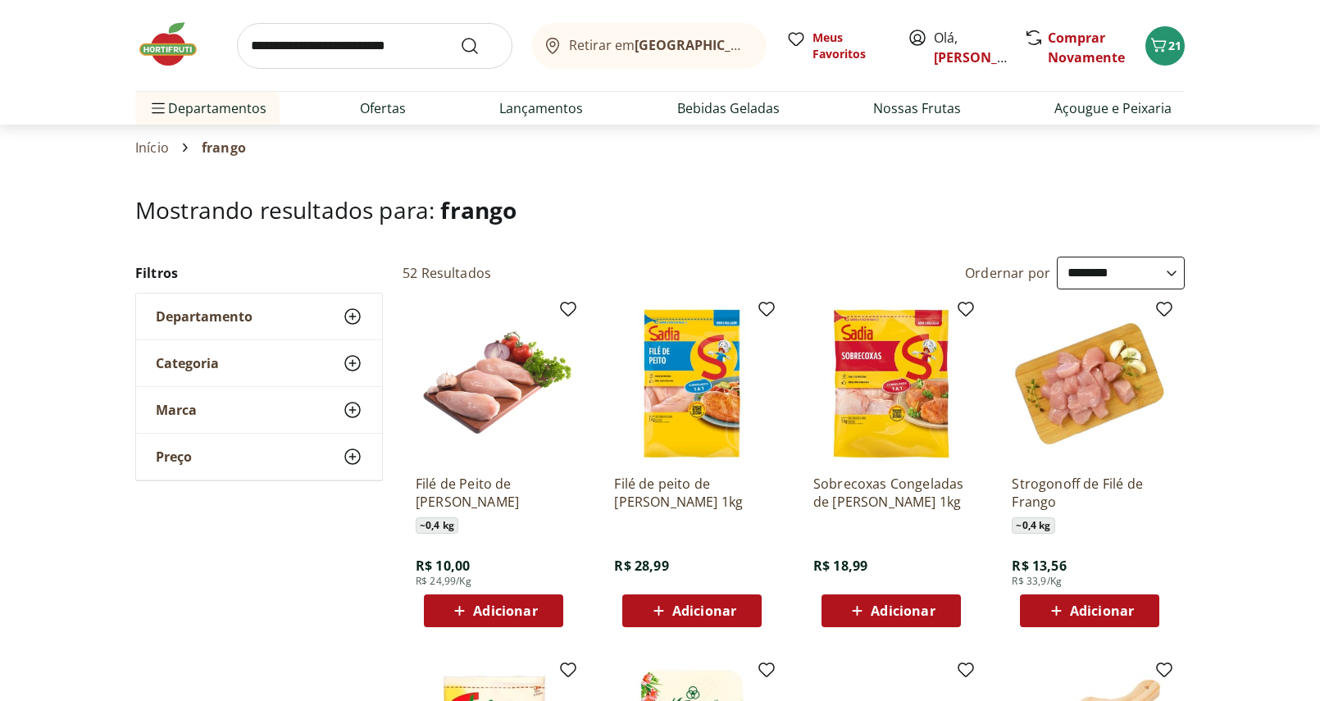
select select "**********"
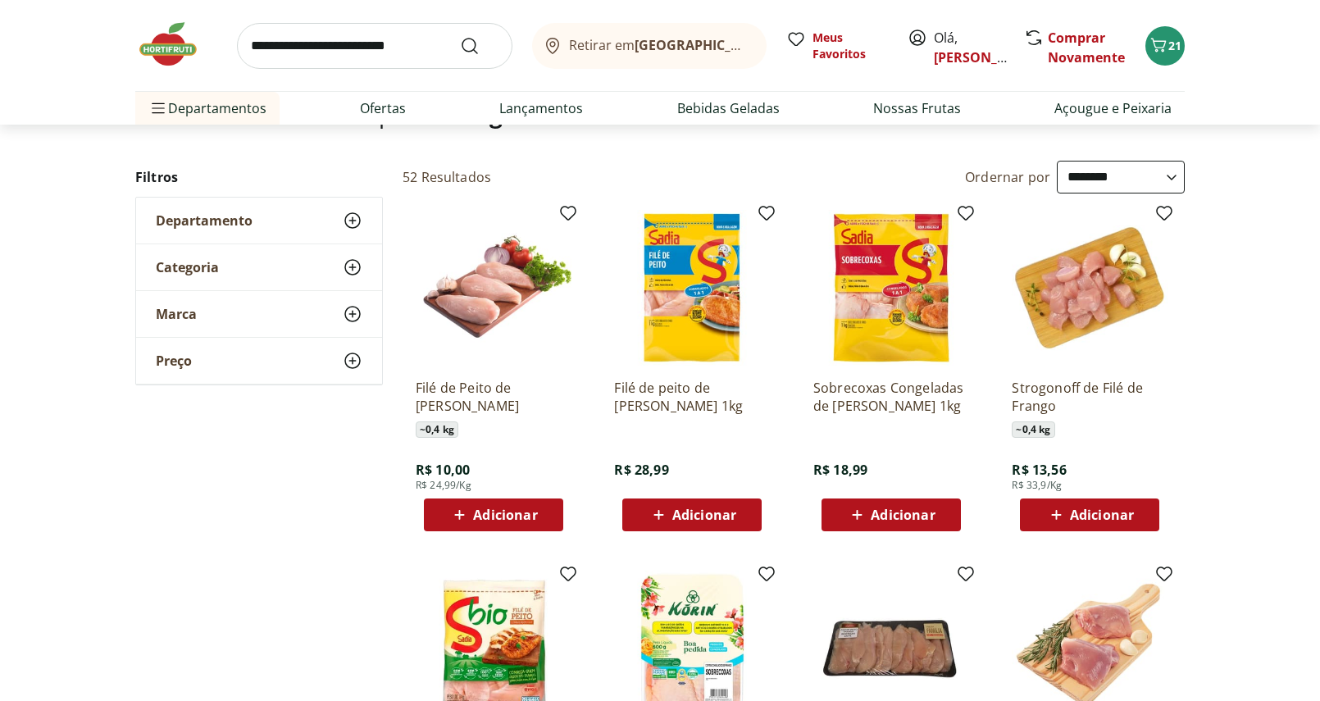
scroll to position [86, 0]
